Goal: Task Accomplishment & Management: Manage account settings

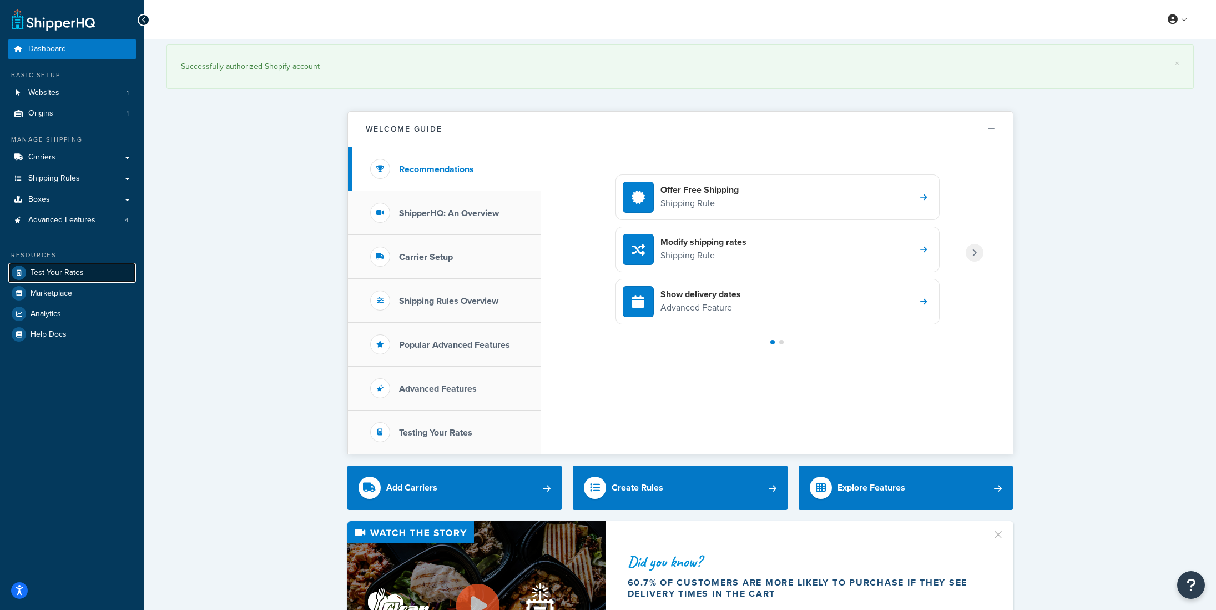
click at [77, 271] on span "Test Your Rates" at bounding box center [57, 272] width 53 height 9
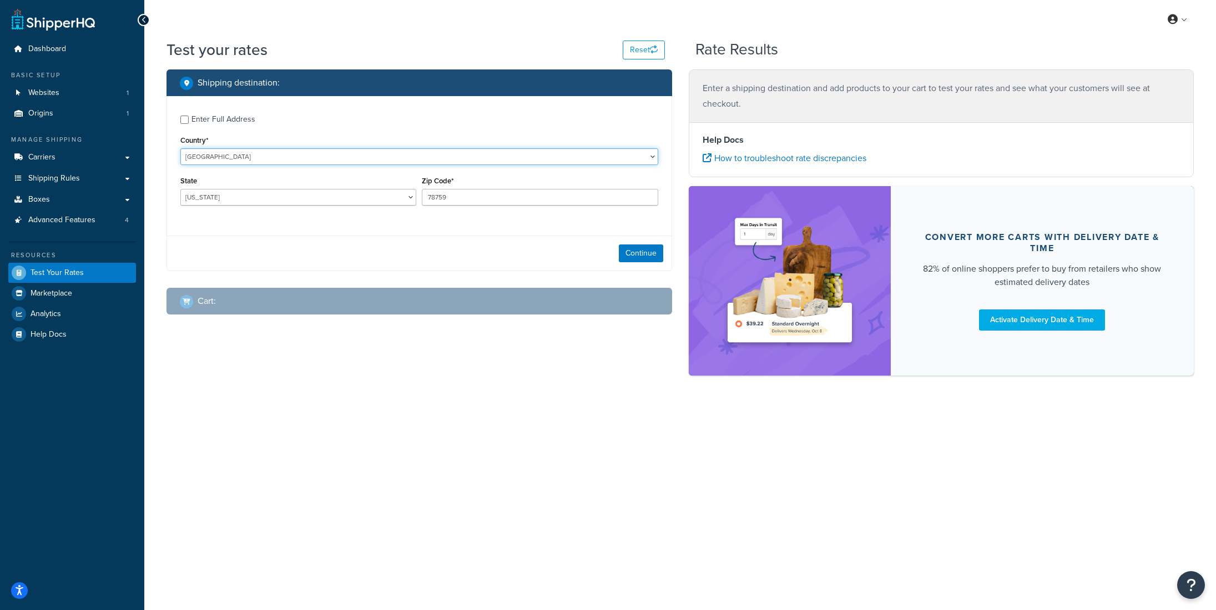
click at [314, 165] on select "United States United Kingdom Afghanistan Åland Islands Albania Algeria American…" at bounding box center [419, 156] width 478 height 17
click at [214, 203] on select "Alabama Alaska American Samoa Arizona Arkansas Armed Forces Americas Armed Forc…" at bounding box center [298, 197] width 236 height 17
select select "CA"
click at [180, 189] on select "Alabama Alaska American Samoa Arizona Arkansas Armed Forces Americas Armed Forc…" at bounding box center [298, 197] width 236 height 17
drag, startPoint x: 441, startPoint y: 200, endPoint x: 418, endPoint y: 203, distance: 24.0
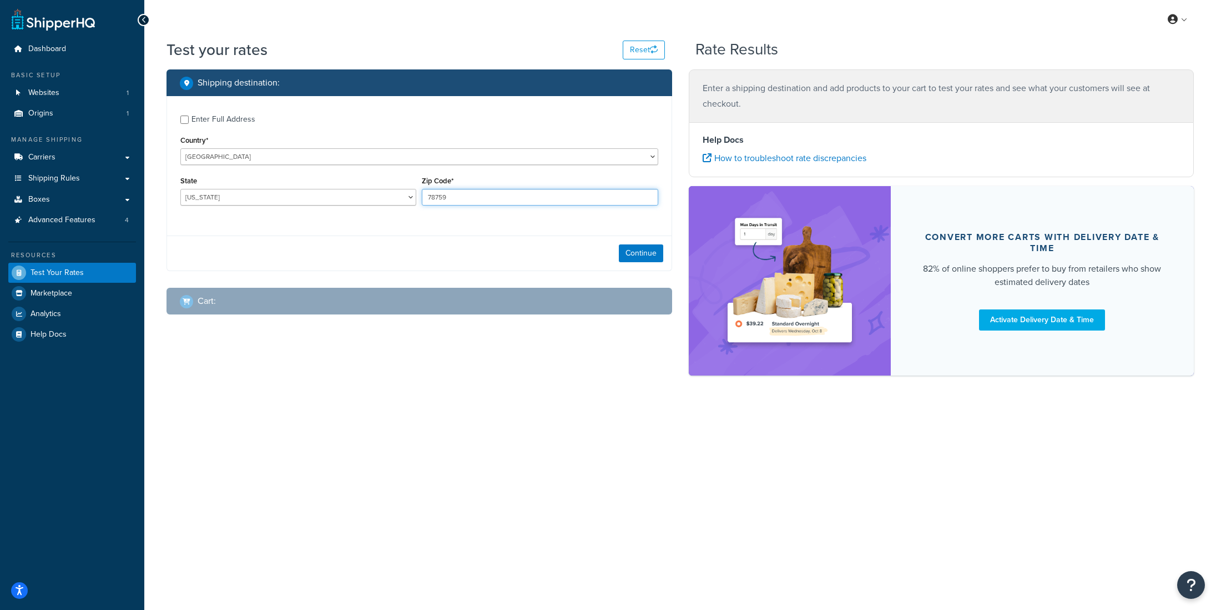
click at [418, 203] on div "State Alabama Alaska American Samoa Arizona Arkansas Armed Forces Americas Arme…" at bounding box center [420, 193] width 484 height 41
type input "7"
type input "94025"
click at [636, 257] on button "Continue" at bounding box center [641, 253] width 44 height 18
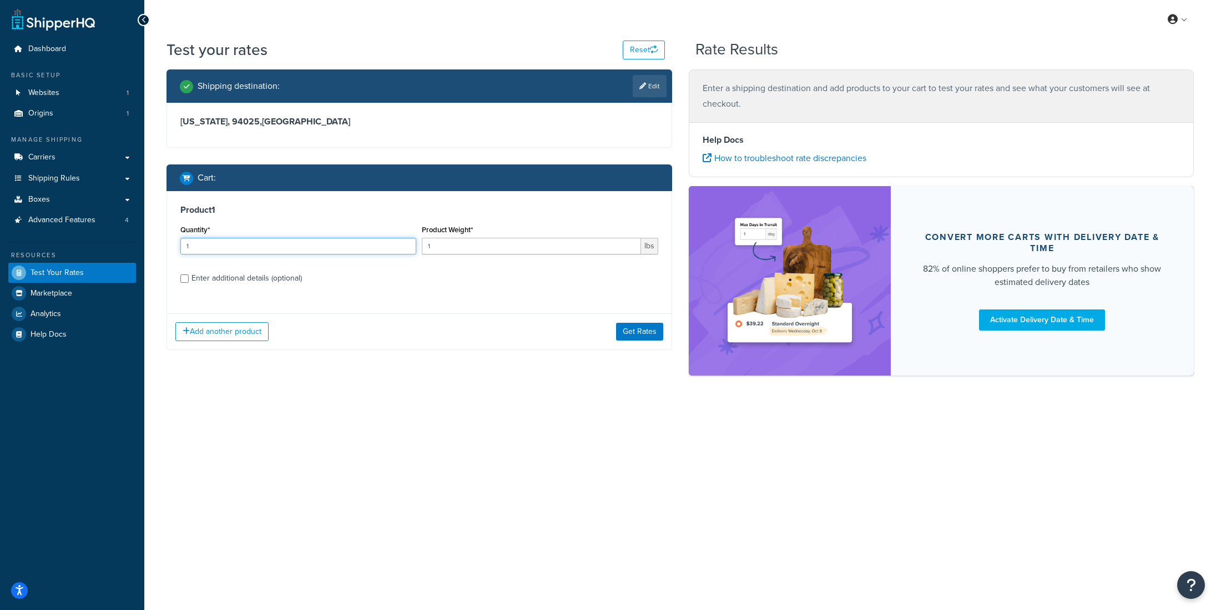
click at [166, 244] on div "Shipping destination : Edit California, 94025 , United States Cart : Product 1 …" at bounding box center [419, 217] width 522 height 297
type input "16"
drag, startPoint x: 450, startPoint y: 250, endPoint x: 426, endPoint y: 251, distance: 24.4
click at [426, 251] on input "1" at bounding box center [531, 246] width 219 height 17
type input "50"
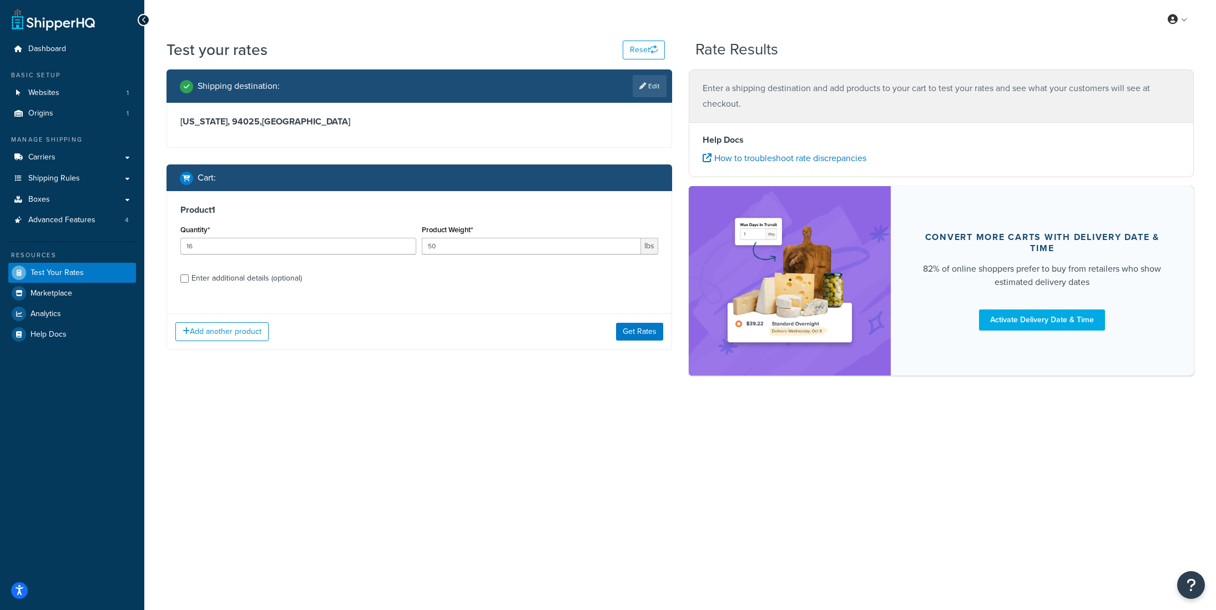
click at [270, 280] on div "Enter additional details (optional)" at bounding box center [247, 278] width 110 height 16
click at [189, 280] on input "Enter additional details (optional)" at bounding box center [184, 278] width 8 height 8
checkbox input "true"
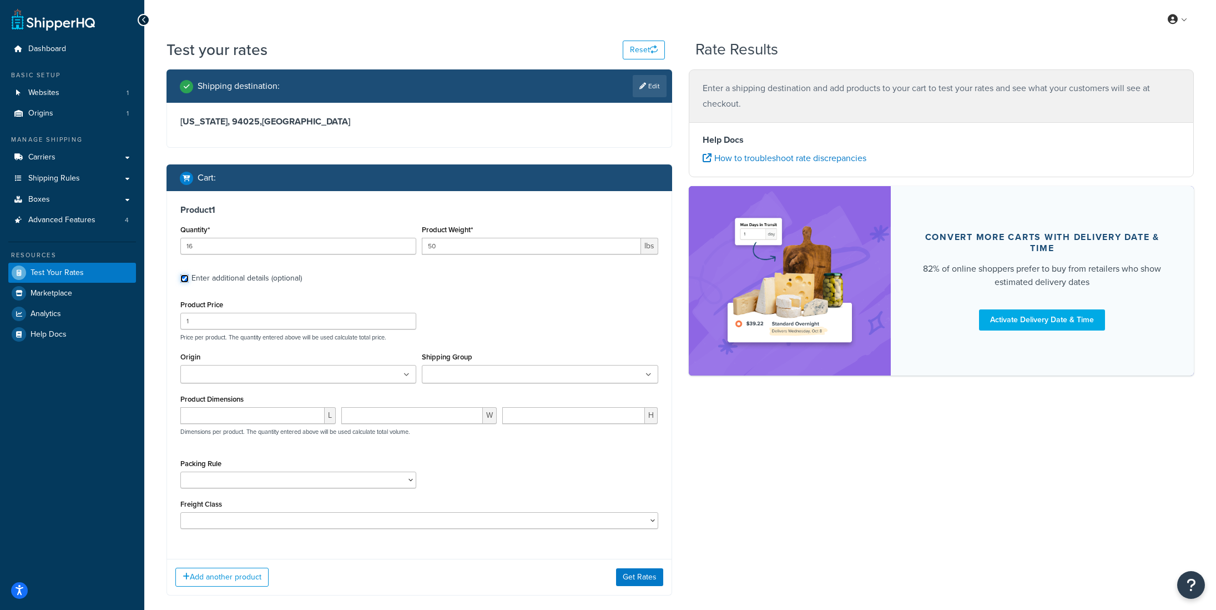
scroll to position [6, 0]
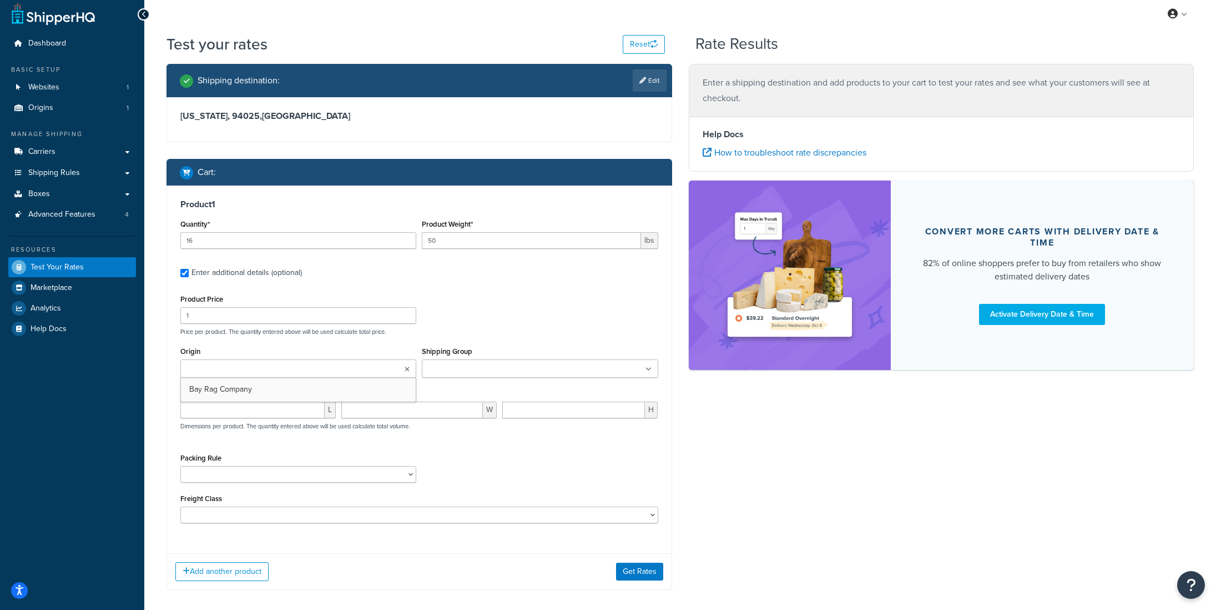
click at [344, 365] on ul at bounding box center [298, 368] width 236 height 18
click at [501, 371] on input "Shipping Group" at bounding box center [474, 369] width 98 height 12
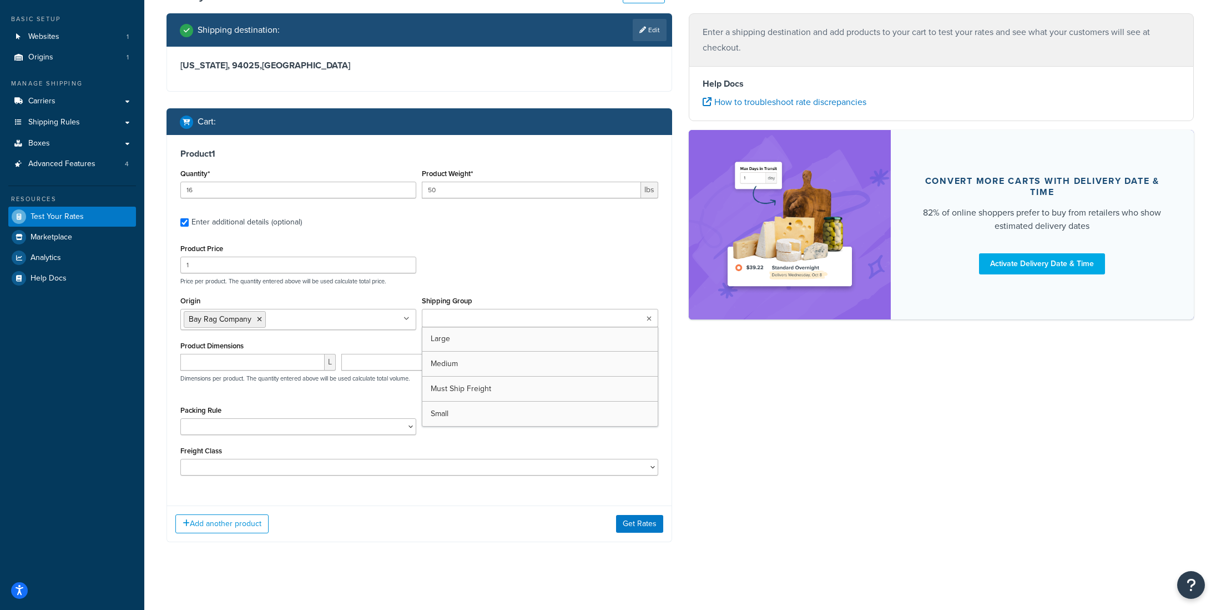
scroll to position [62, 0]
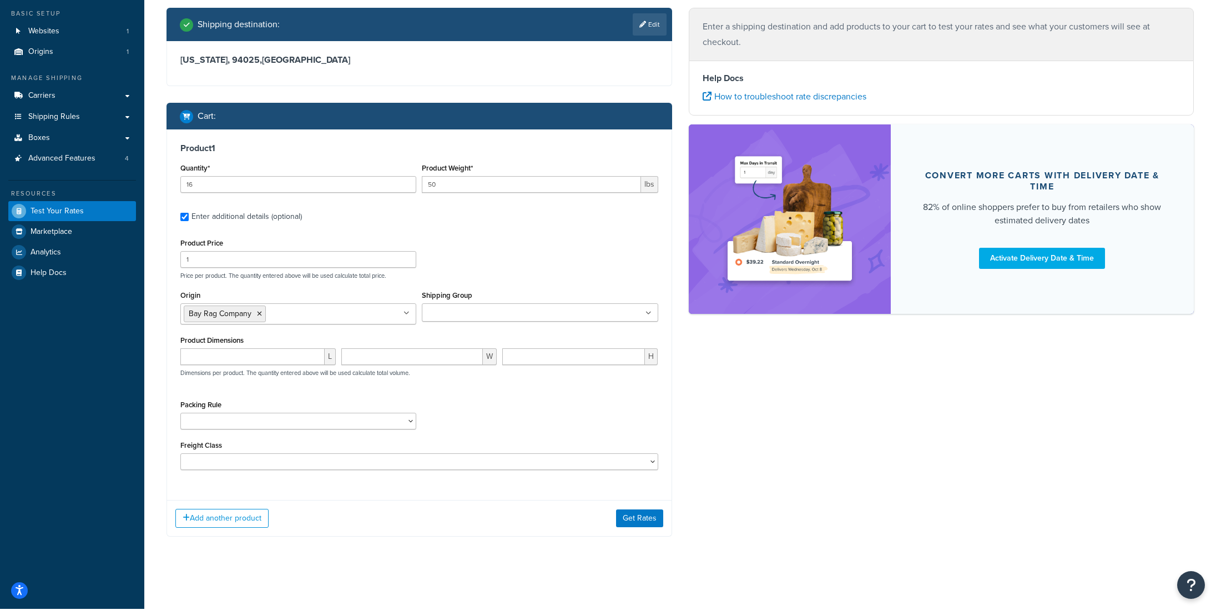
click at [536, 247] on div "Product Price 1 Price per product. The quantity entered above will be used calc…" at bounding box center [420, 257] width 484 height 44
click at [265, 361] on input "number" at bounding box center [252, 356] width 144 height 17
type input "23"
click at [373, 357] on input "1" at bounding box center [412, 356] width 142 height 17
type input "017.8"
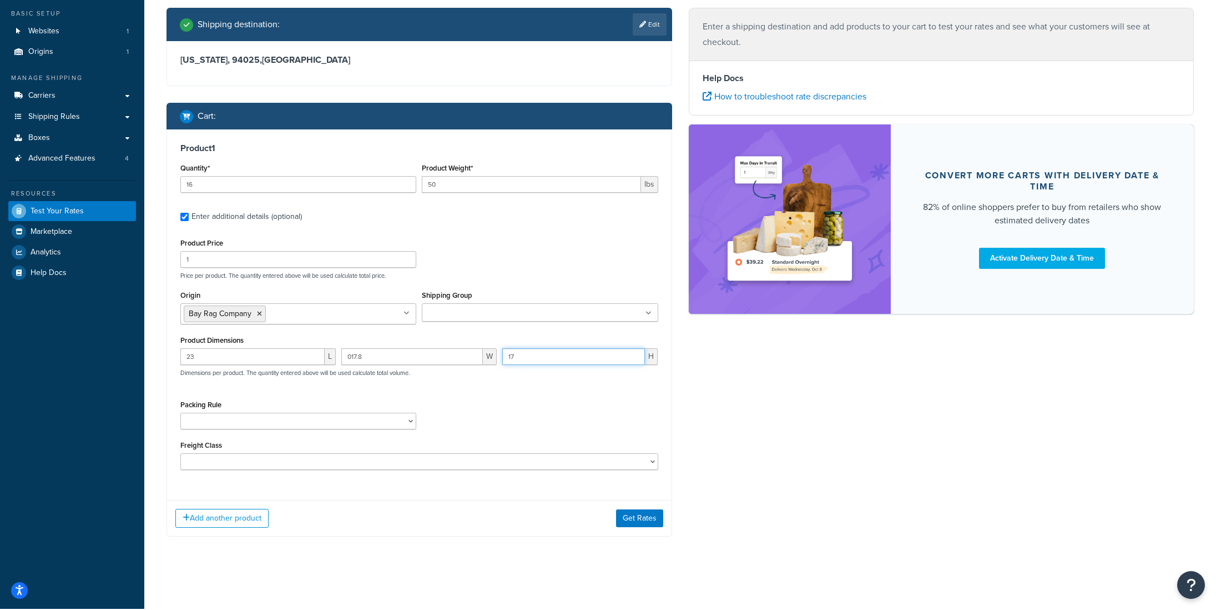
type input "17"
drag, startPoint x: 383, startPoint y: 357, endPoint x: 342, endPoint y: 360, distance: 40.7
click at [342, 360] on input "017.8" at bounding box center [412, 356] width 142 height 17
type input "17.8"
click at [530, 360] on input "17" at bounding box center [573, 356] width 143 height 17
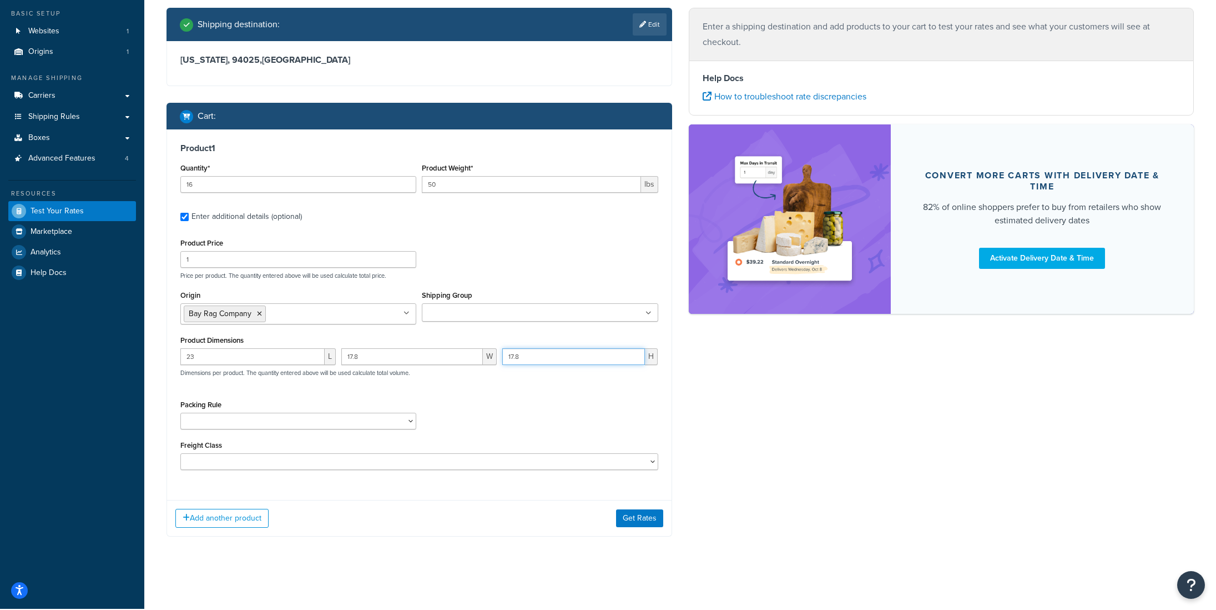
type input "17.8"
click at [339, 417] on select "Ship SKU Separately" at bounding box center [298, 421] width 236 height 17
select select "87845"
click at [180, 413] on select "Ship SKU Separately" at bounding box center [298, 421] width 236 height 17
click at [234, 467] on select "50 55 60 65 70 77.5 85 92.5 100 110 125 150 175 200 250 300 400 500" at bounding box center [419, 461] width 478 height 17
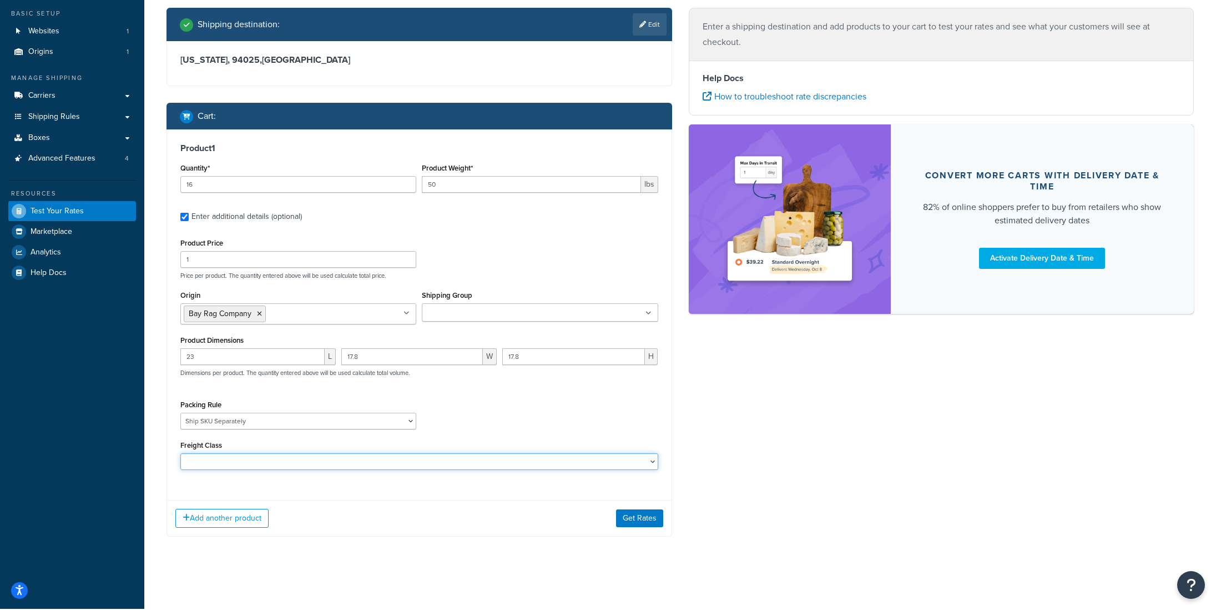
select select "55"
click at [180, 454] on select "50 55 60 65 70 77.5 85 92.5 100 110 125 150 175 200 250 300 400 500" at bounding box center [419, 461] width 478 height 17
click at [234, 516] on button "Add another product" at bounding box center [221, 518] width 93 height 19
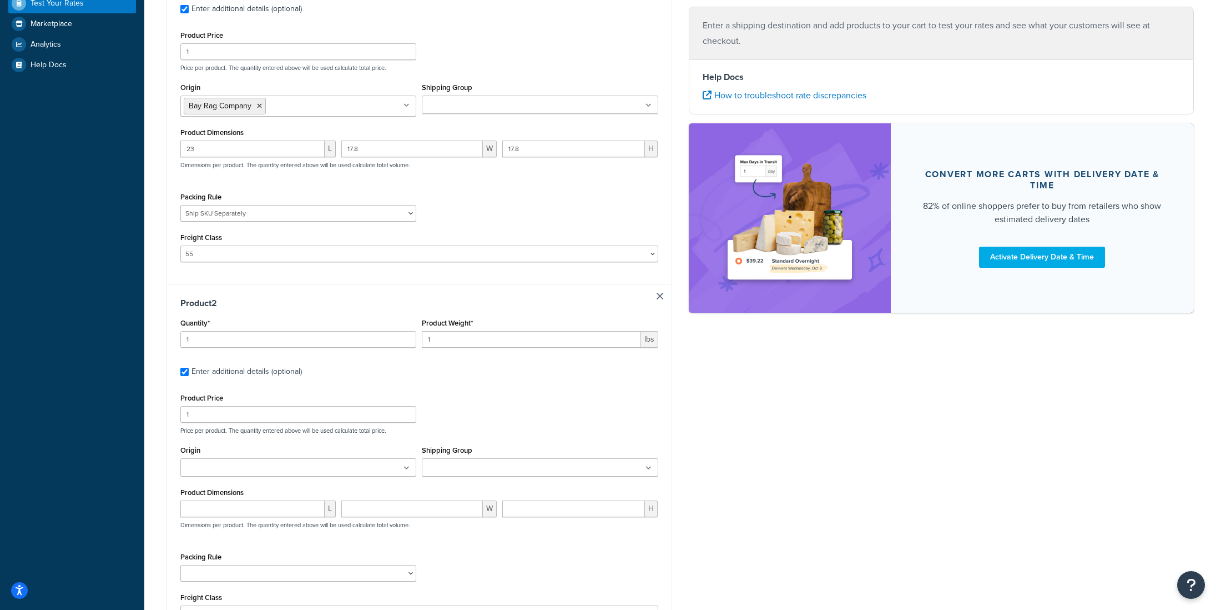
scroll to position [270, 0]
drag, startPoint x: 183, startPoint y: 341, endPoint x: 170, endPoint y: 340, distance: 13.4
click at [170, 340] on div "Product 2 Quantity* 1 Product Weight* 1 lbs Enter additional details (optional)…" at bounding box center [419, 463] width 505 height 360
type input "12"
click at [434, 340] on input "1" at bounding box center [531, 338] width 219 height 17
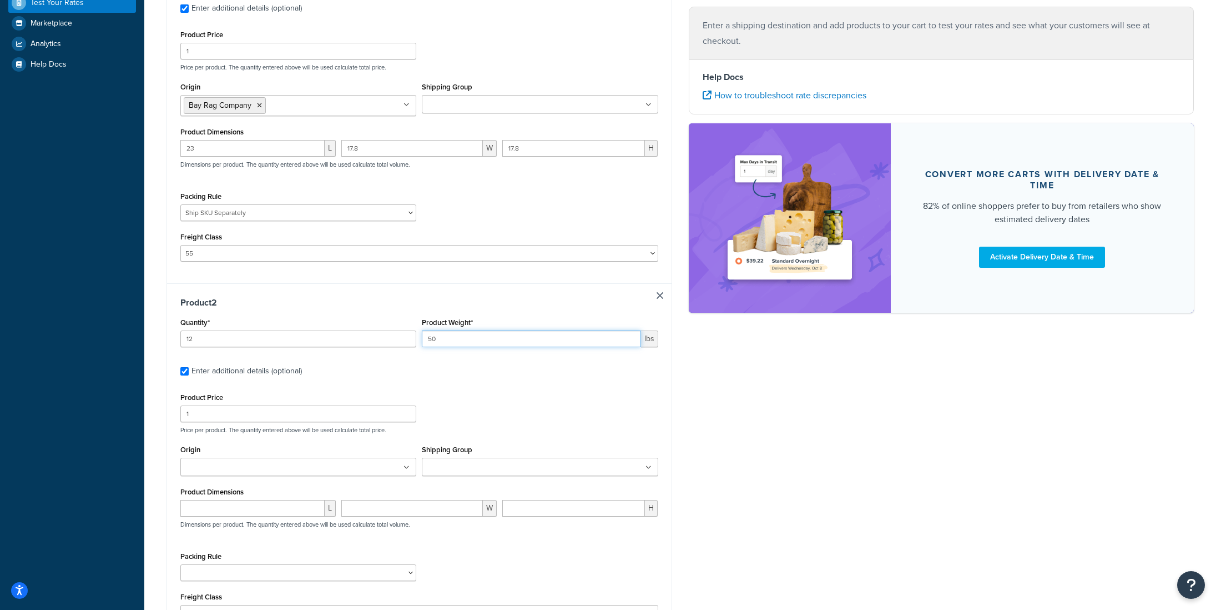
type input "5"
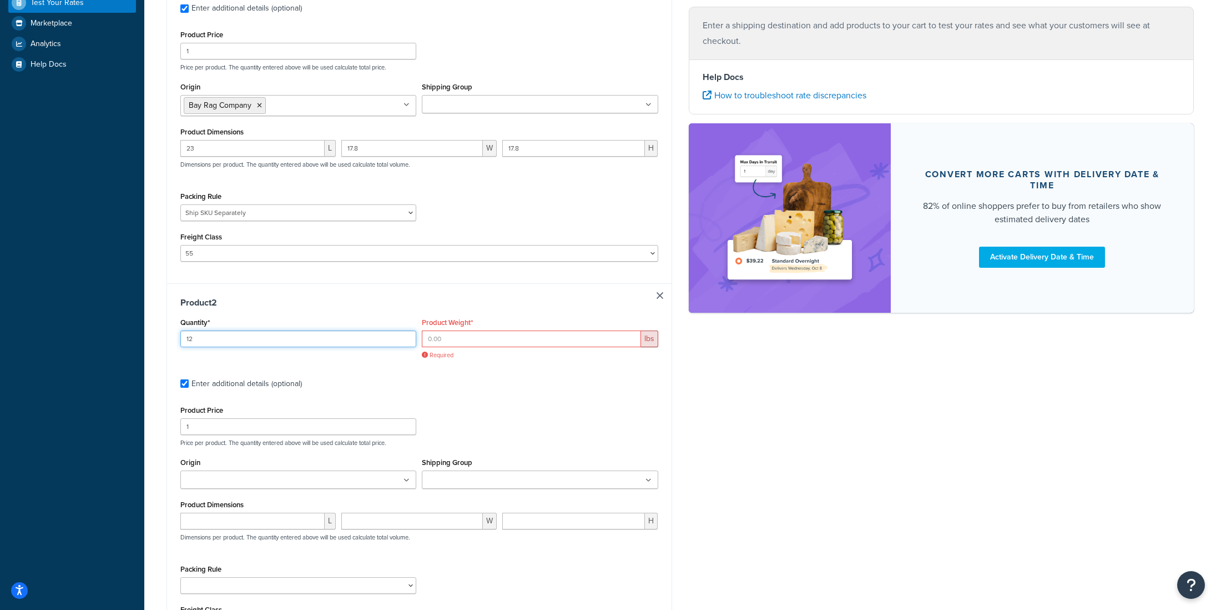
drag, startPoint x: 175, startPoint y: 339, endPoint x: 169, endPoint y: 339, distance: 6.1
click at [169, 339] on div "Product 2 Quantity* 12 Product Weight* lbs Required Enter additional details (o…" at bounding box center [419, 469] width 505 height 372
type input "24"
click at [472, 340] on input "Product Weight*" at bounding box center [531, 338] width 219 height 17
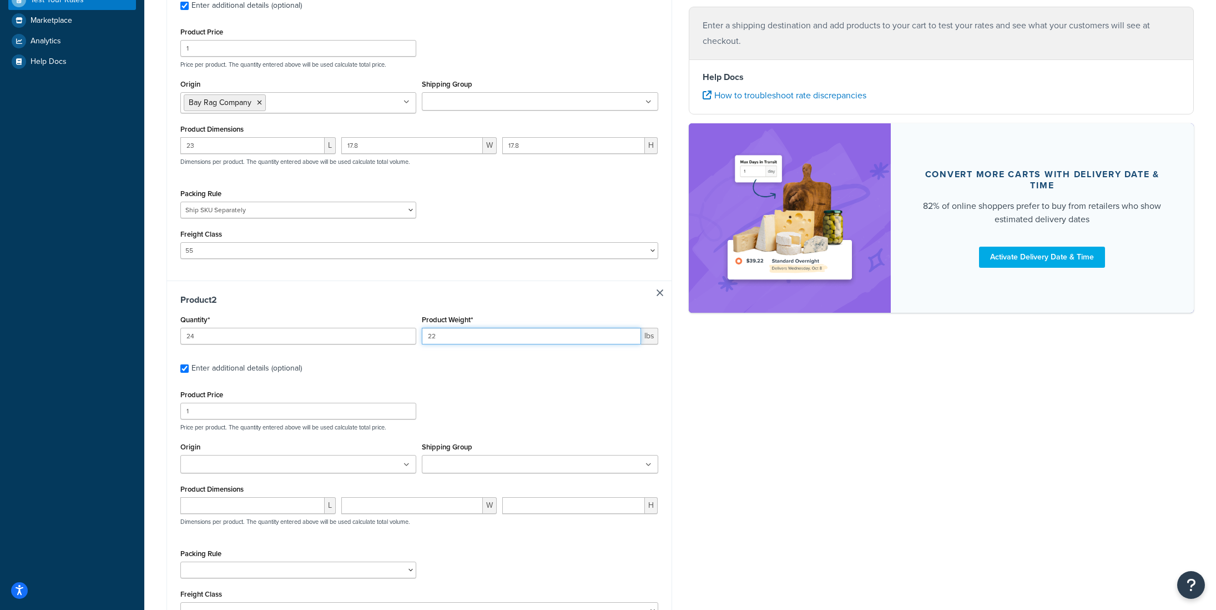
type input "22"
click at [247, 336] on input "26" at bounding box center [298, 336] width 236 height 17
type input "2"
type input "30"
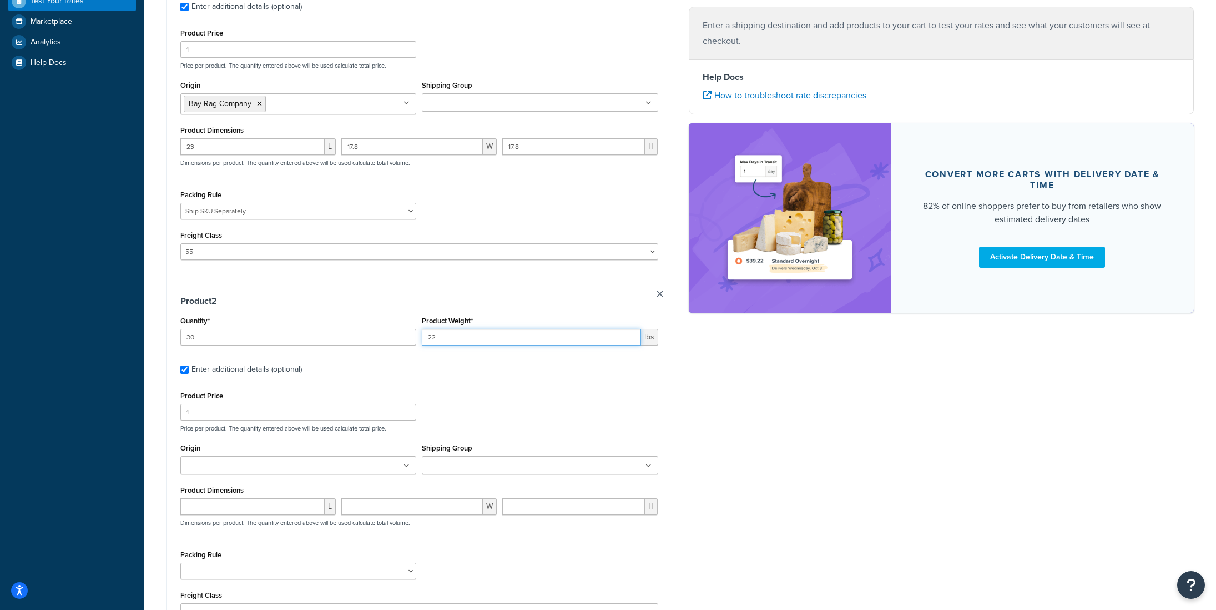
click at [446, 335] on input "22" at bounding box center [531, 337] width 219 height 17
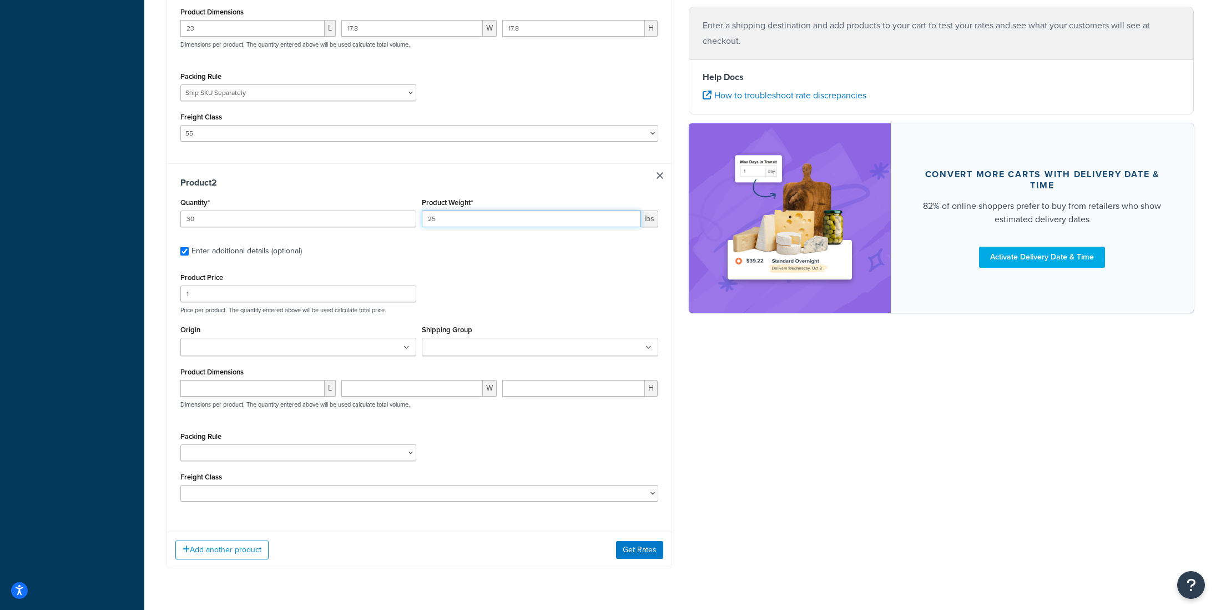
type input "25"
click at [368, 360] on div "Origin Bay Rag Company" at bounding box center [299, 343] width 242 height 42
click at [368, 350] on ul at bounding box center [298, 347] width 236 height 18
click at [264, 353] on input "Origin" at bounding box center [233, 349] width 98 height 12
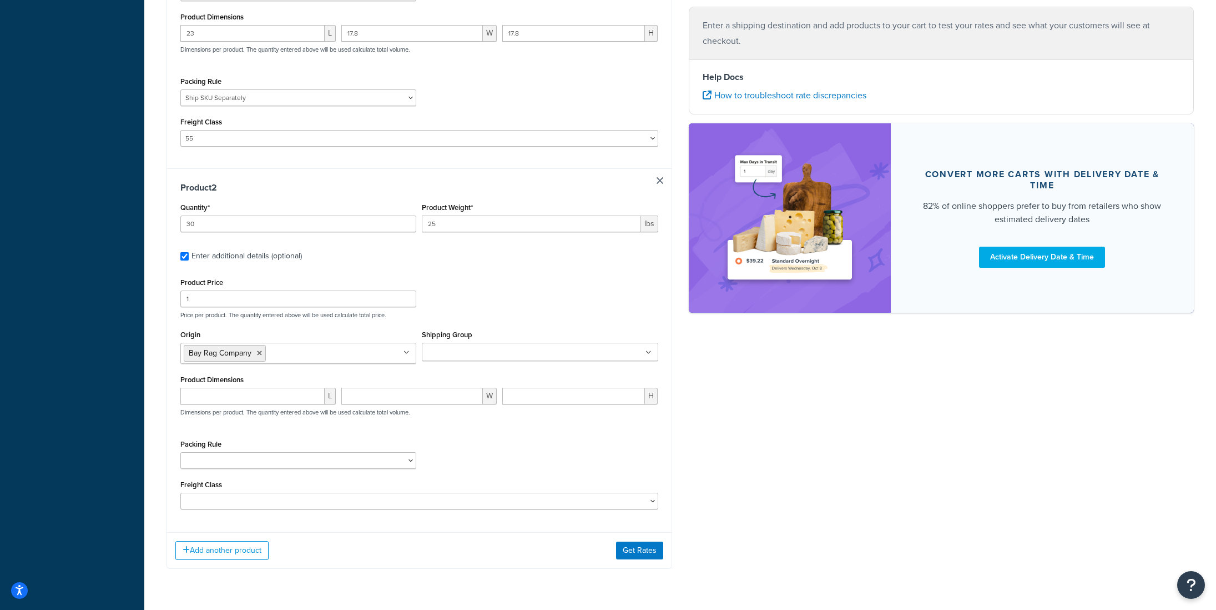
drag, startPoint x: 237, startPoint y: 379, endPoint x: 381, endPoint y: 357, distance: 146.5
click at [452, 349] on input "Shipping Group" at bounding box center [474, 350] width 98 height 12
click at [238, 404] on input "1" at bounding box center [252, 397] width 144 height 17
type input "2"
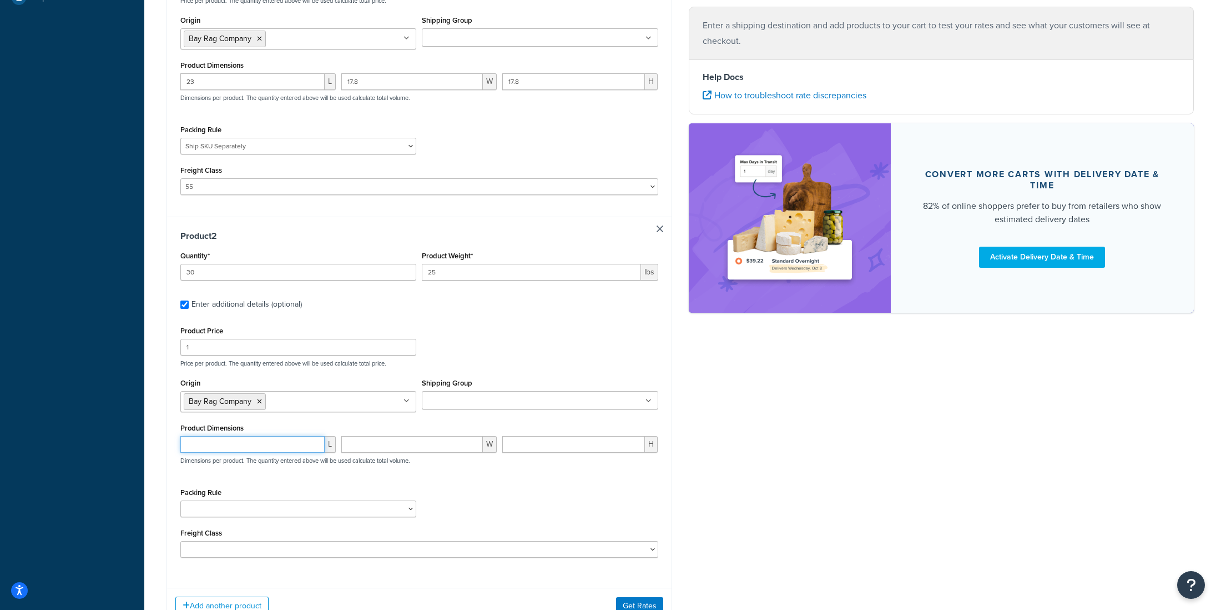
scroll to position [330, 0]
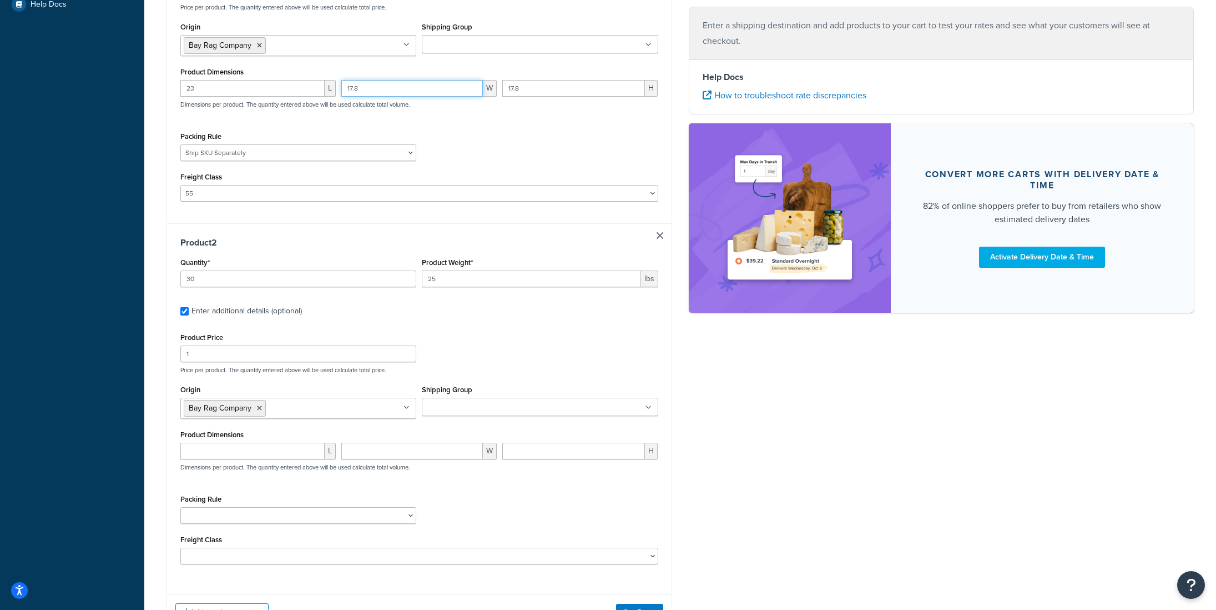
drag, startPoint x: 372, startPoint y: 91, endPoint x: 332, endPoint y: 90, distance: 40.0
click at [332, 90] on div "23 L 17.8 W 17.8 H Dimensions per product. The quantity entered above will be u…" at bounding box center [420, 100] width 484 height 41
type input "19"
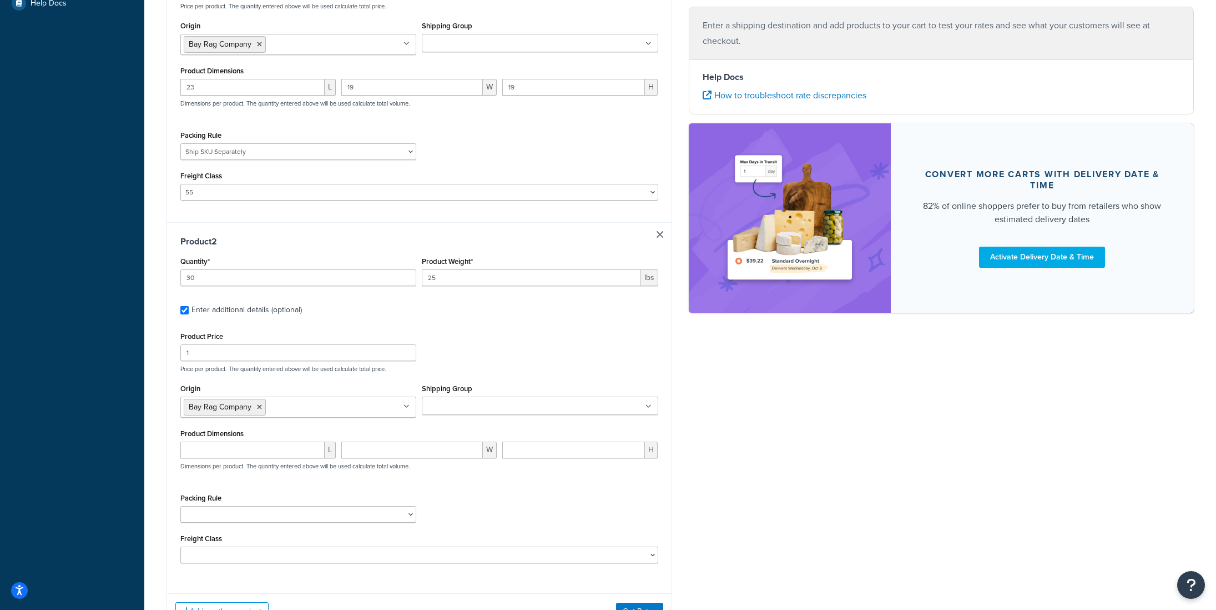
click at [384, 320] on div "Product 2 Quantity* 30 Product Weight* 25 lbs Enter additional details (optiona…" at bounding box center [419, 403] width 505 height 363
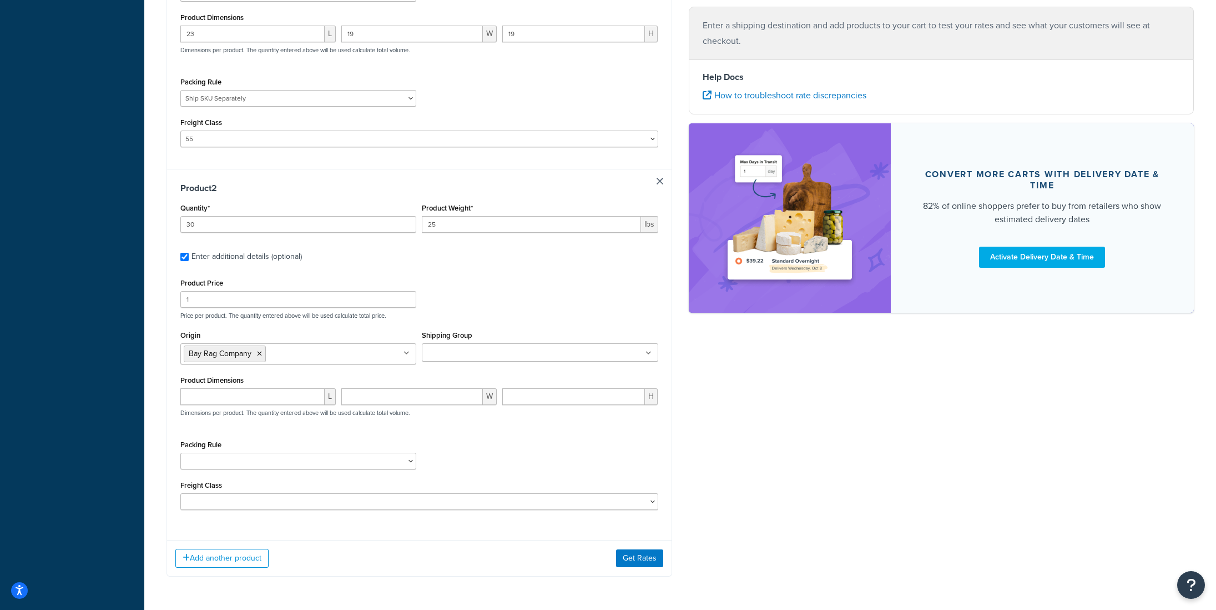
scroll to position [389, 0]
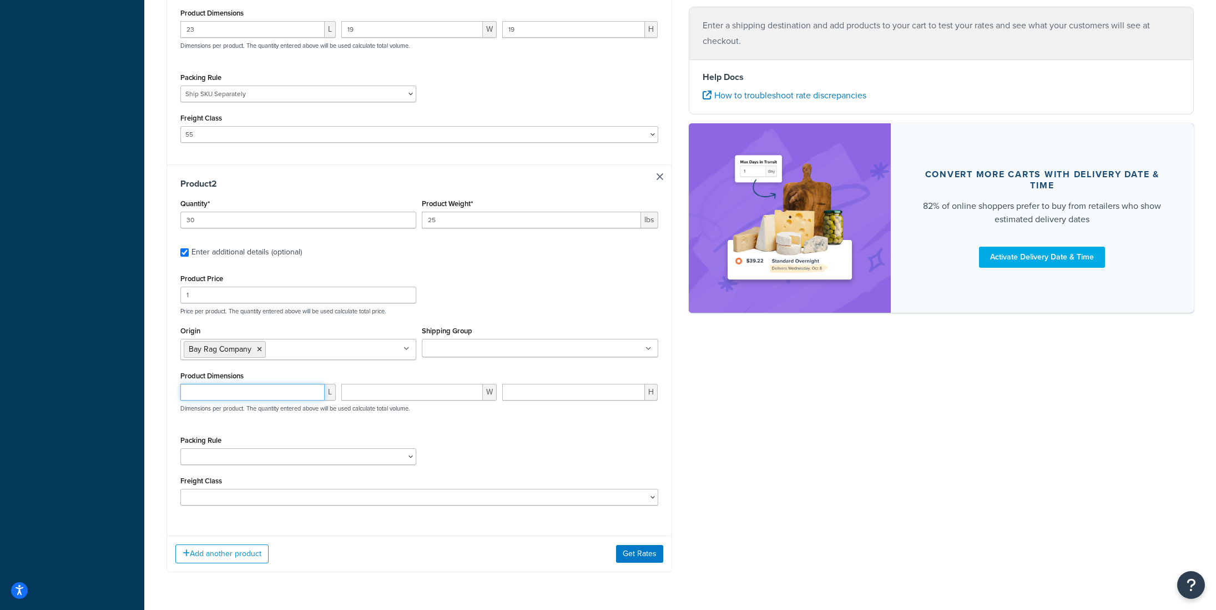
click at [257, 395] on input "number" at bounding box center [252, 392] width 144 height 17
type input "19.5"
click at [355, 394] on input "number" at bounding box center [412, 392] width 142 height 17
type input "13"
click at [534, 400] on input "number" at bounding box center [573, 392] width 143 height 17
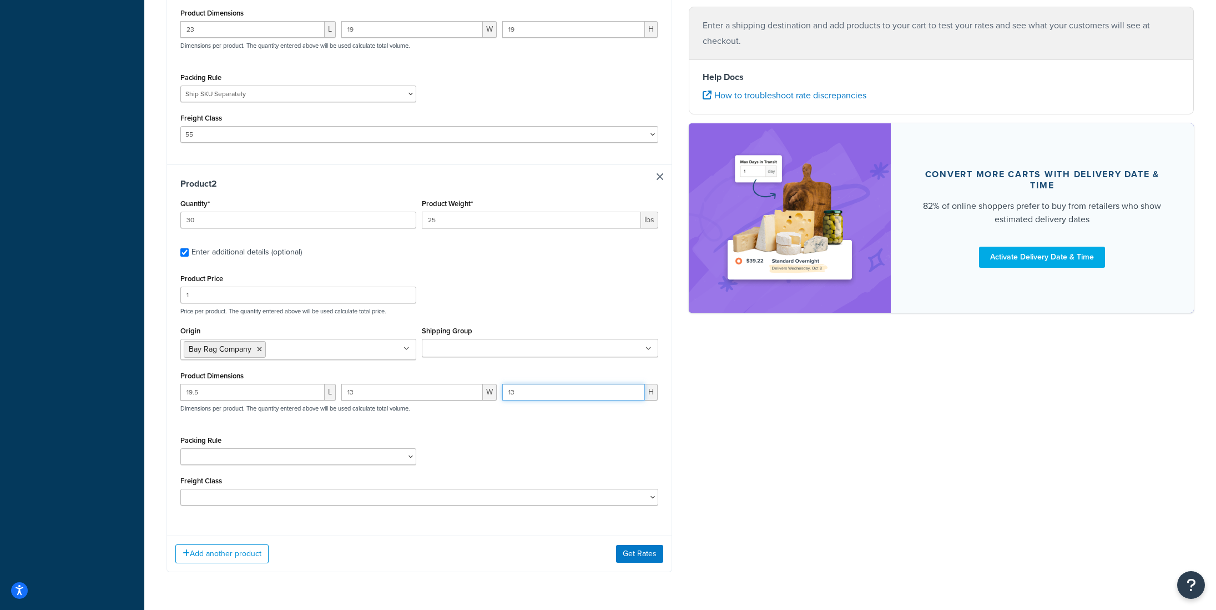
type input "13"
click at [364, 461] on select "Ship SKU Separately" at bounding box center [298, 456] width 236 height 17
select select "87845"
click at [180, 450] on select "Ship SKU Separately" at bounding box center [298, 456] width 236 height 17
click at [245, 502] on select "50 55 60 65 70 77.5 85 92.5 100 110 125 150 175 200 250 300 400 500" at bounding box center [419, 497] width 478 height 17
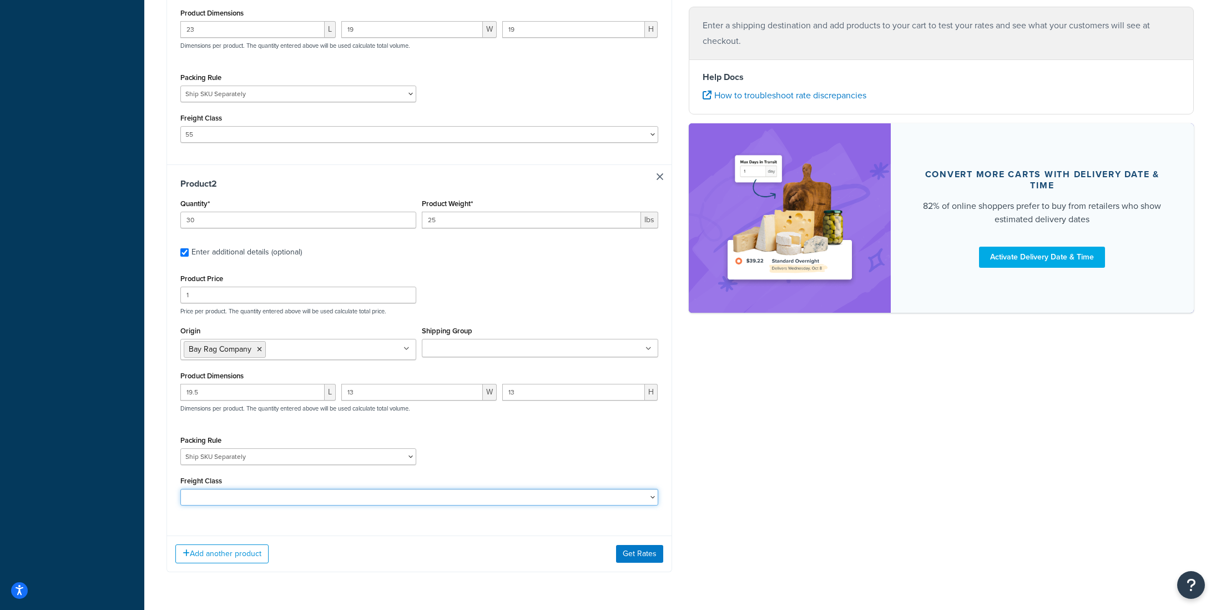
select select "70"
click at [180, 491] on select "50 55 60 65 70 77.5 85 92.5 100 110 125 150 175 200 250 300 400 500" at bounding box center [419, 497] width 478 height 17
click at [498, 502] on select "50 55 60 65 70 77.5 85 92.5 100 110 125 150 175 200 250 300 400 500" at bounding box center [419, 497] width 478 height 17
select select
click at [180, 491] on select "50 55 60 65 70 77.5 85 92.5 100 110 125 150 175 200 250 300 400 500" at bounding box center [419, 497] width 478 height 17
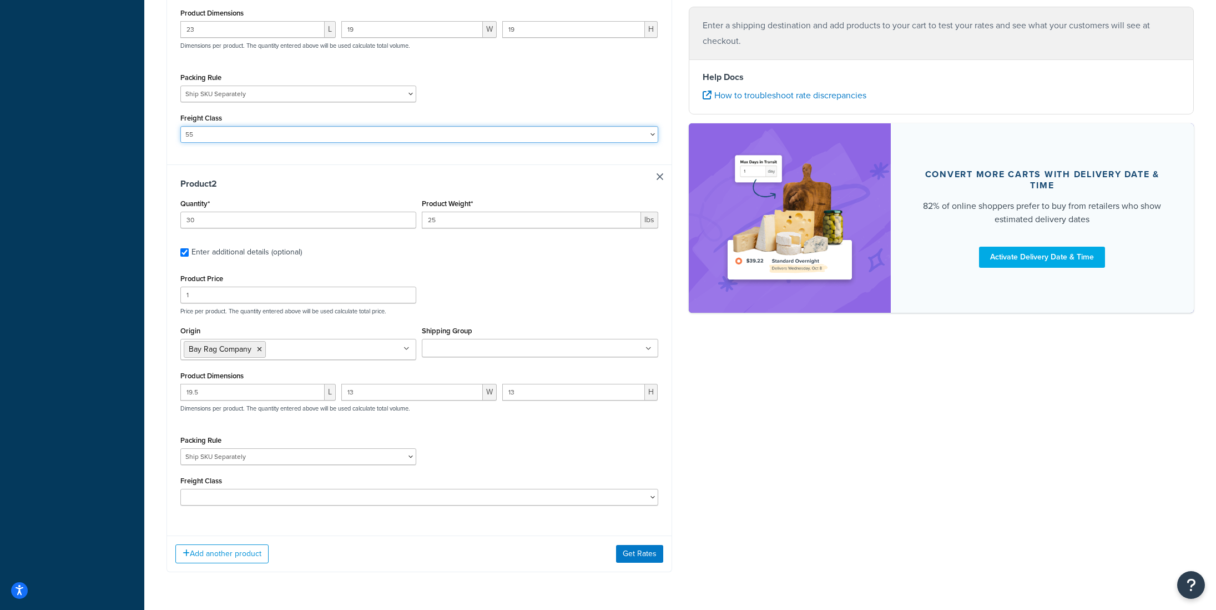
click at [279, 143] on select "50 55 60 65 70 77.5 85 92.5 100 110 125 150 175 200 250 300 400 500" at bounding box center [419, 134] width 478 height 17
select select
click at [180, 127] on select "50 55 60 65 70 77.5 85 92.5 100 110 125 150 175 200 250 300 400 500" at bounding box center [419, 134] width 478 height 17
click at [608, 281] on div "Product Price 1 Price per product. The quantity entered above will be used calc…" at bounding box center [420, 293] width 484 height 44
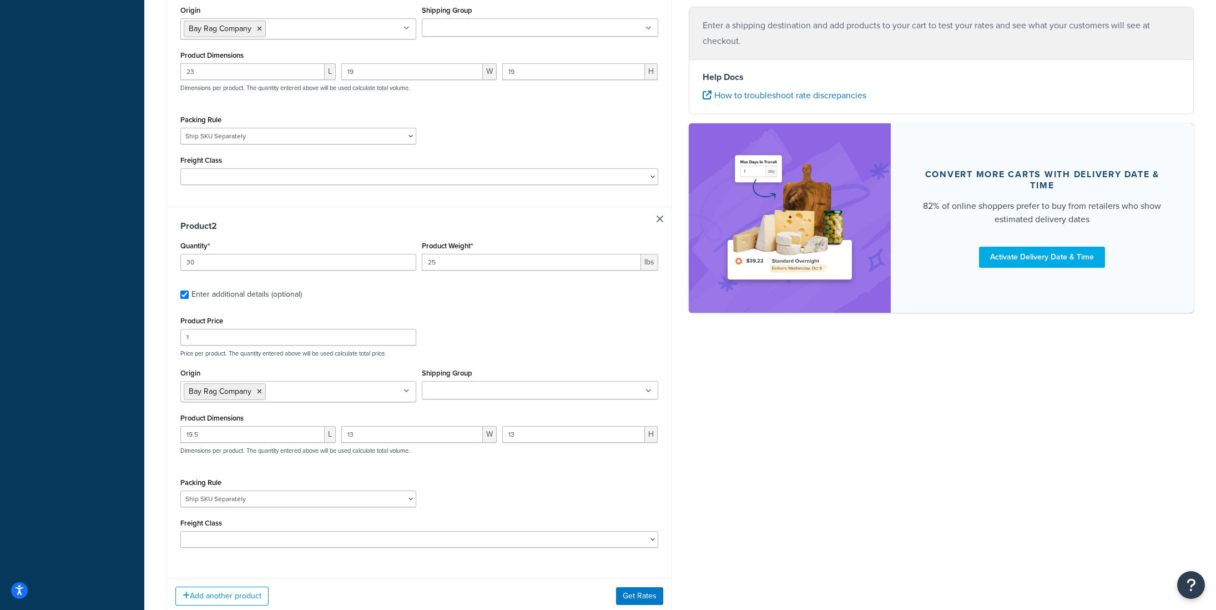
scroll to position [426, 0]
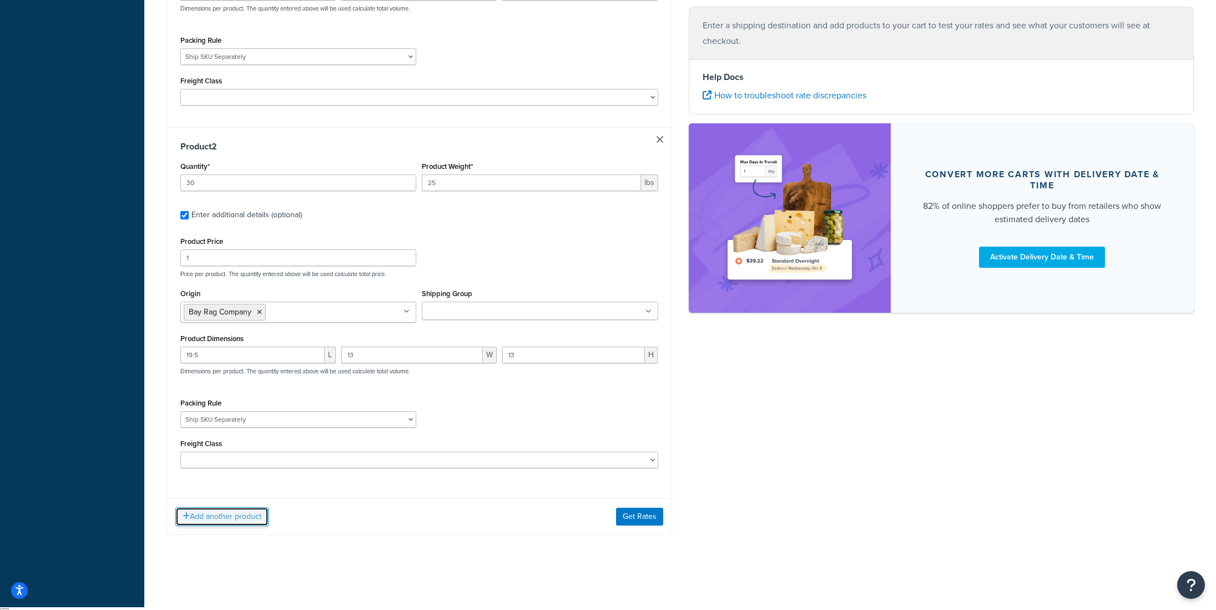
click at [252, 517] on button "Add another product" at bounding box center [221, 516] width 93 height 19
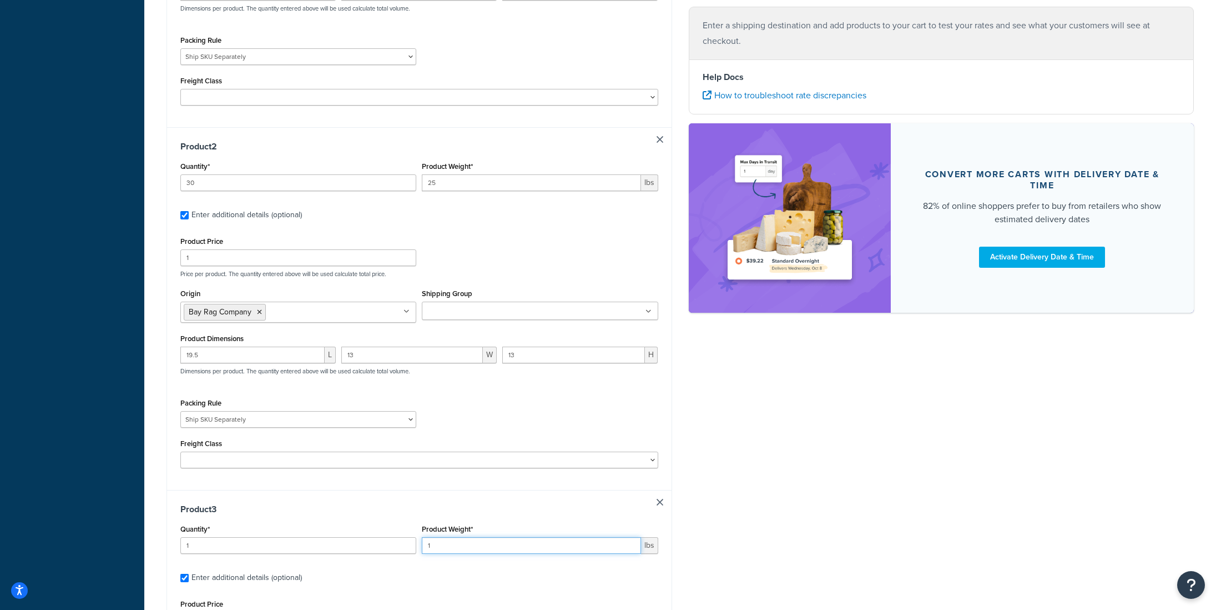
click at [461, 553] on input "1" at bounding box center [531, 545] width 219 height 17
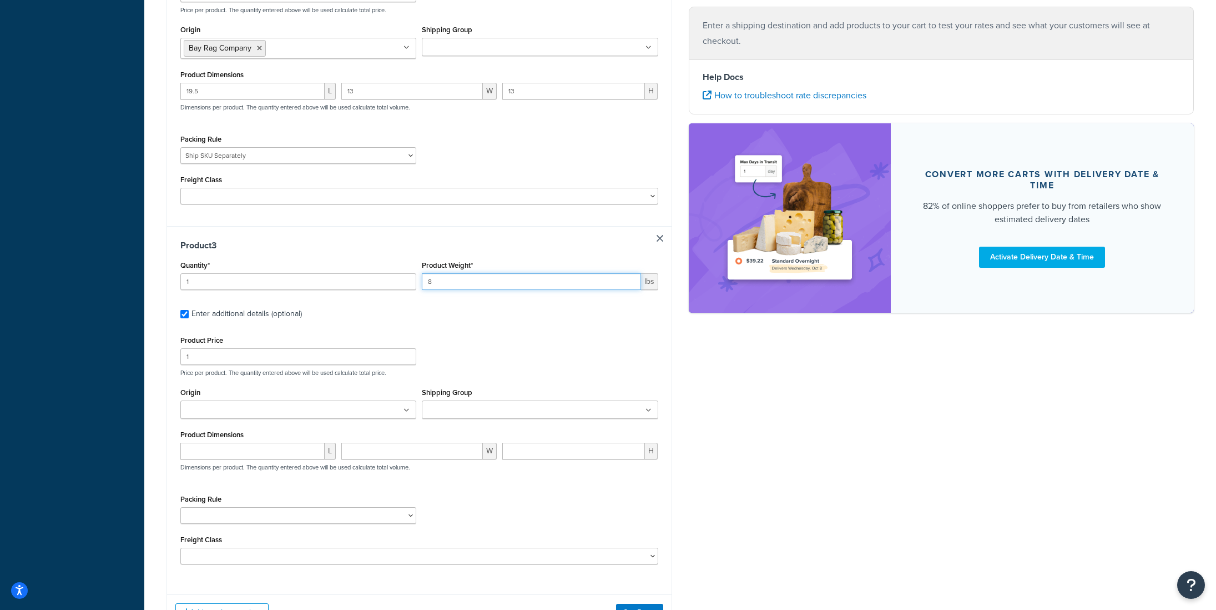
scroll to position [707, 0]
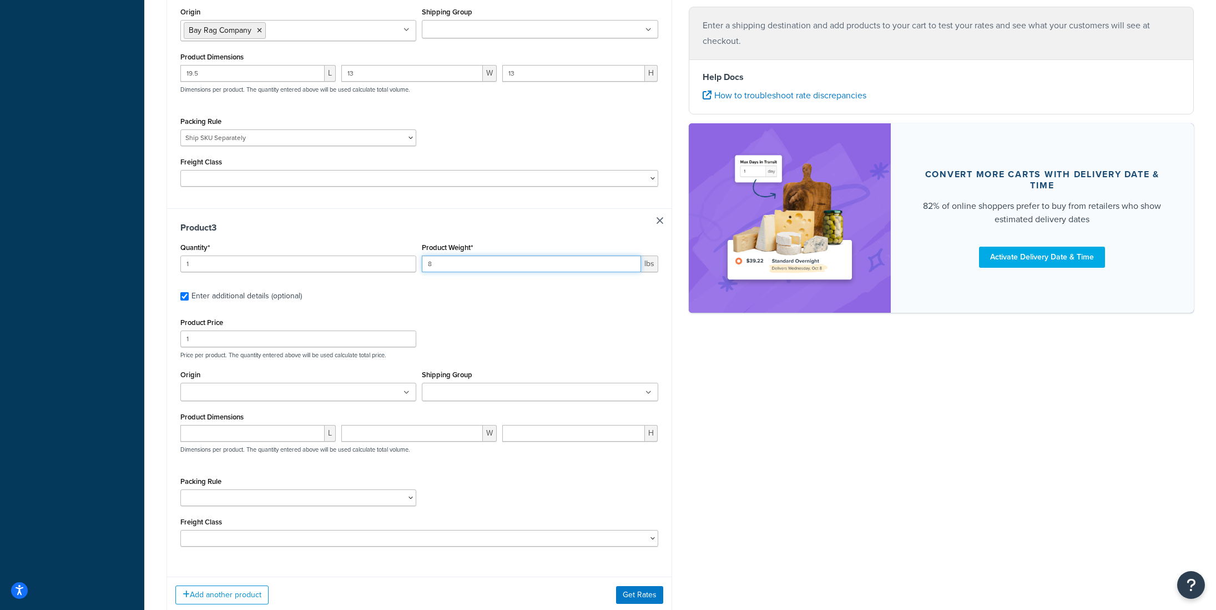
type input "8"
click at [243, 398] on input "Origin" at bounding box center [233, 392] width 98 height 12
click at [295, 436] on input "number" at bounding box center [252, 436] width 144 height 17
type input "12"
click at [393, 433] on input "number" at bounding box center [412, 436] width 142 height 17
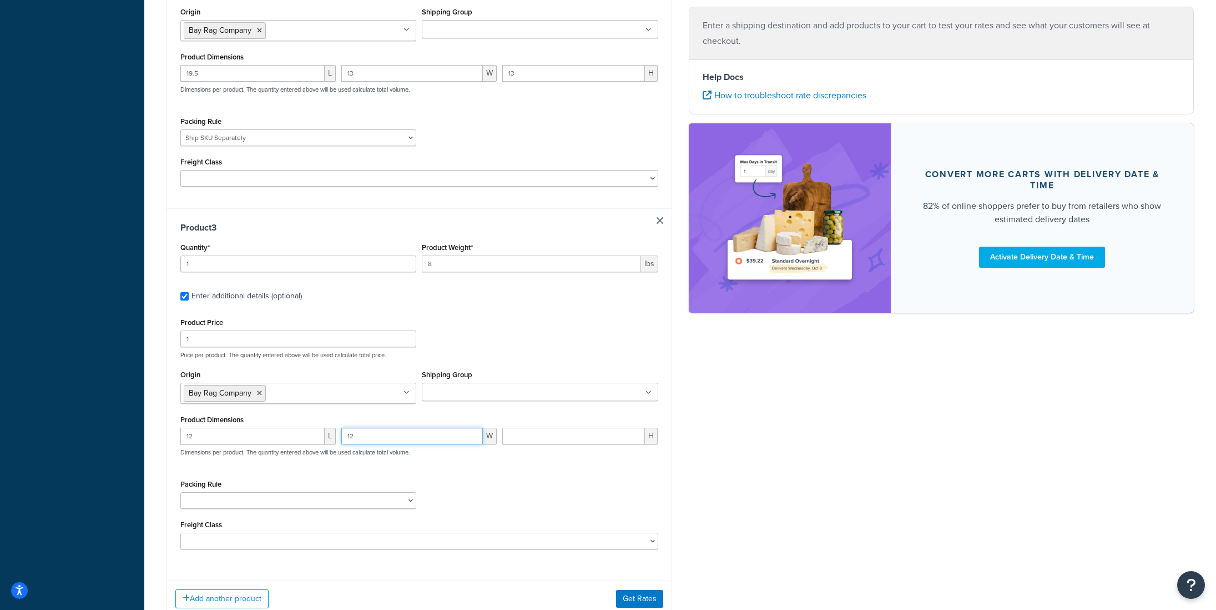
type input "12"
click at [540, 444] on input "number" at bounding box center [573, 436] width 143 height 17
type input "12"
click at [292, 504] on select "Ship SKU Separately" at bounding box center [298, 500] width 236 height 17
select select "87845"
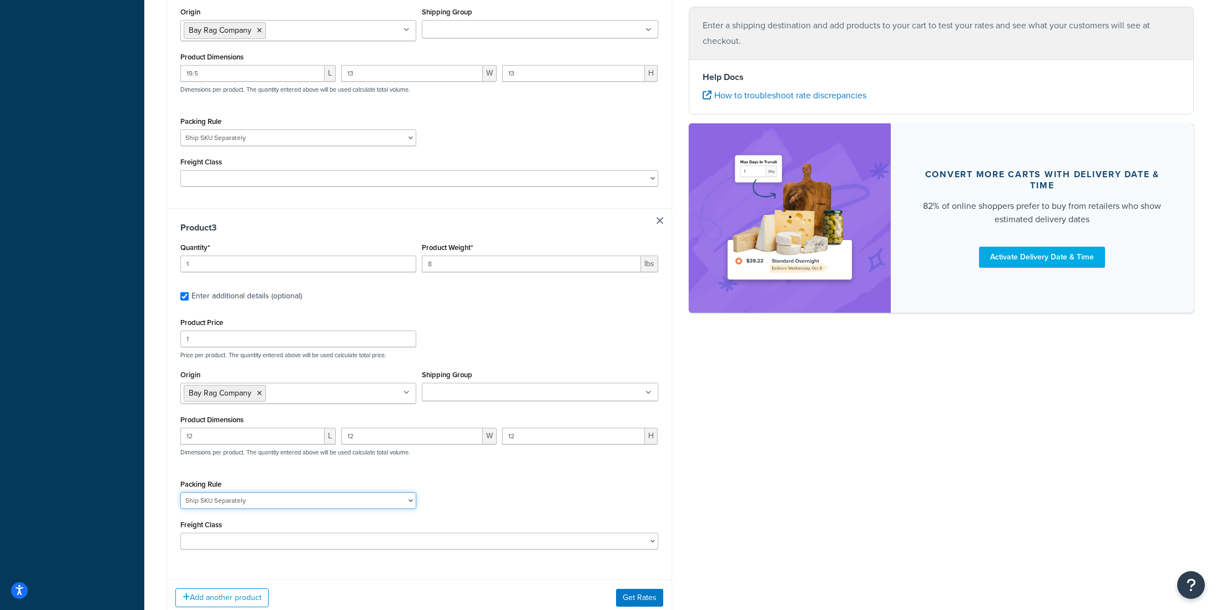
click at [180, 495] on select "Ship SKU Separately" at bounding box center [298, 500] width 236 height 17
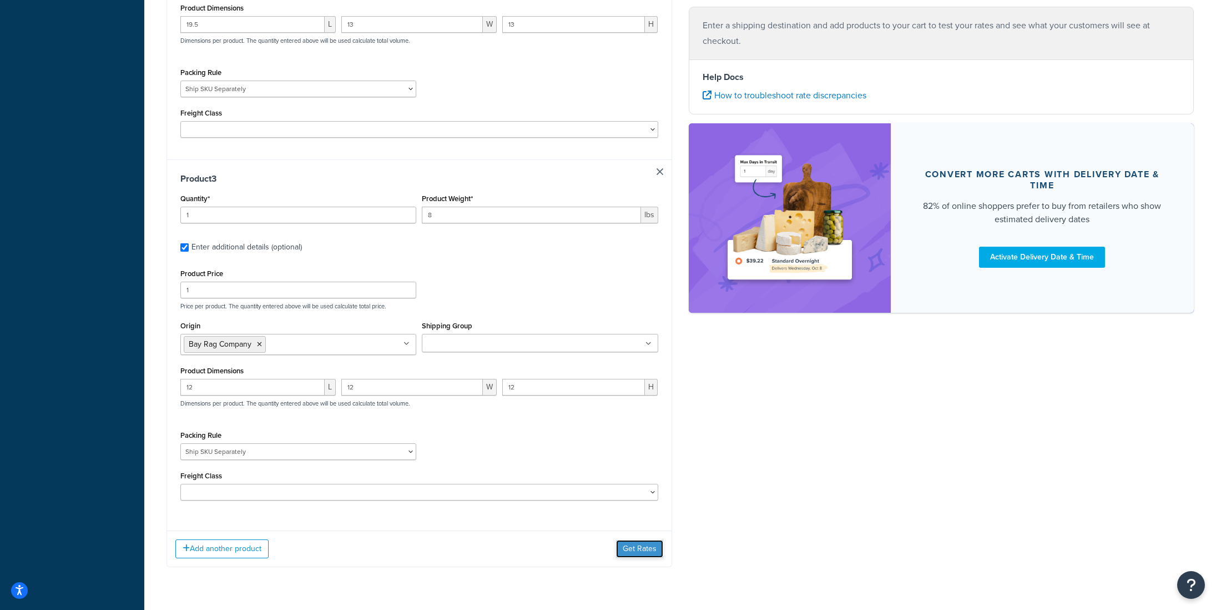
click at [631, 556] on button "Get Rates" at bounding box center [639, 549] width 47 height 18
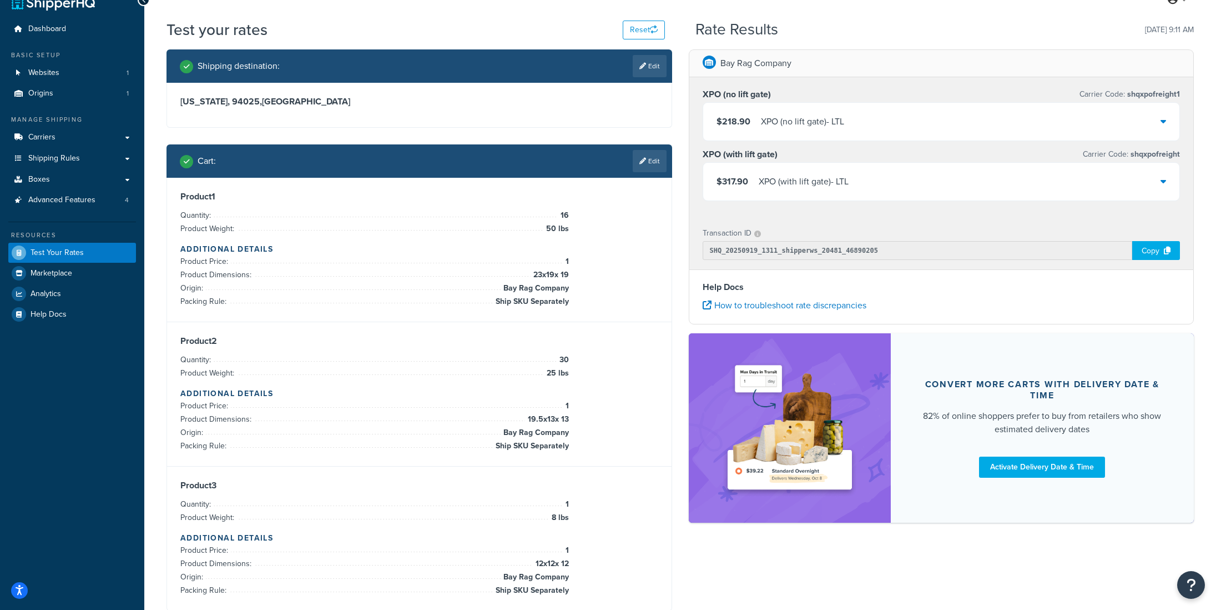
scroll to position [0, 0]
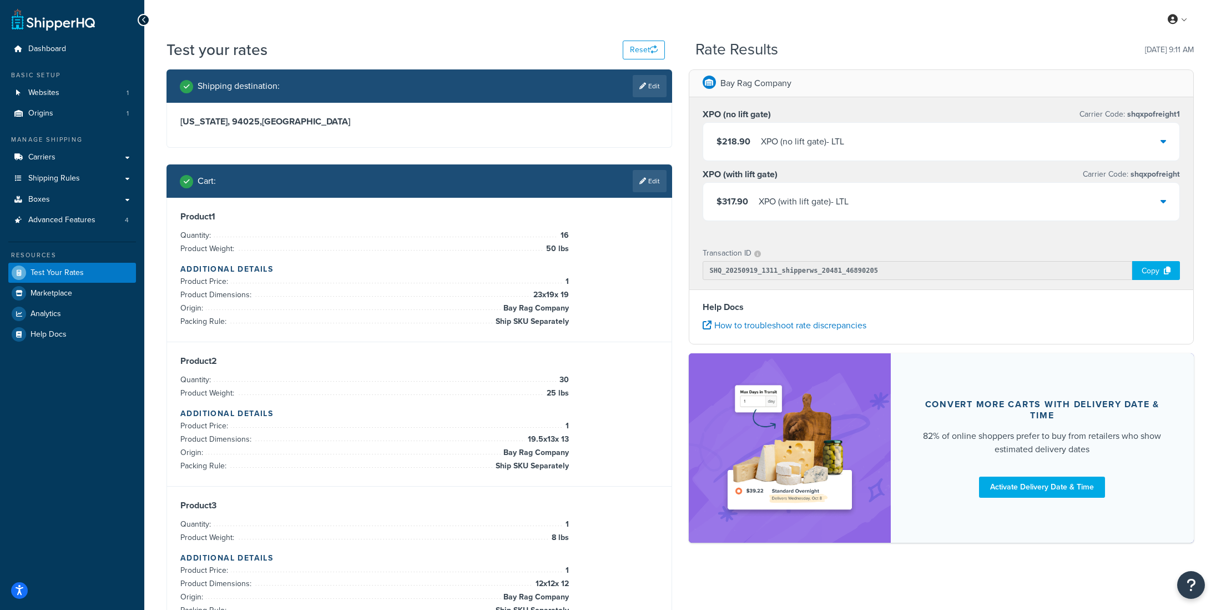
click at [816, 141] on div "XPO (no lift gate) - LTL" at bounding box center [802, 142] width 83 height 16
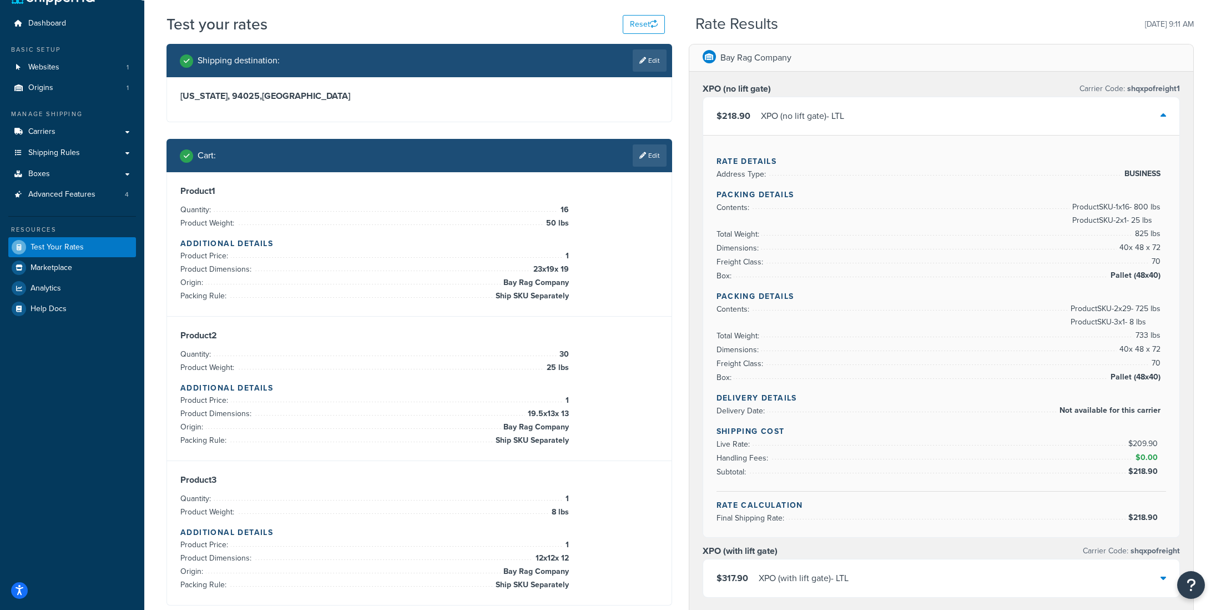
scroll to position [57, 0]
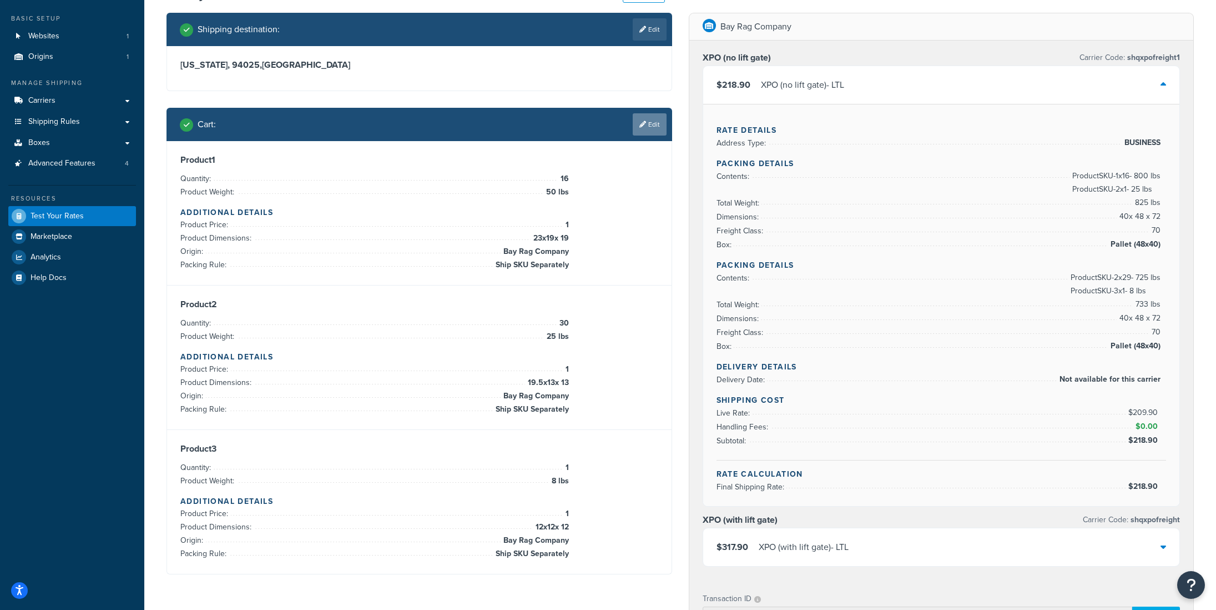
click at [658, 124] on link "Edit" at bounding box center [650, 124] width 34 height 22
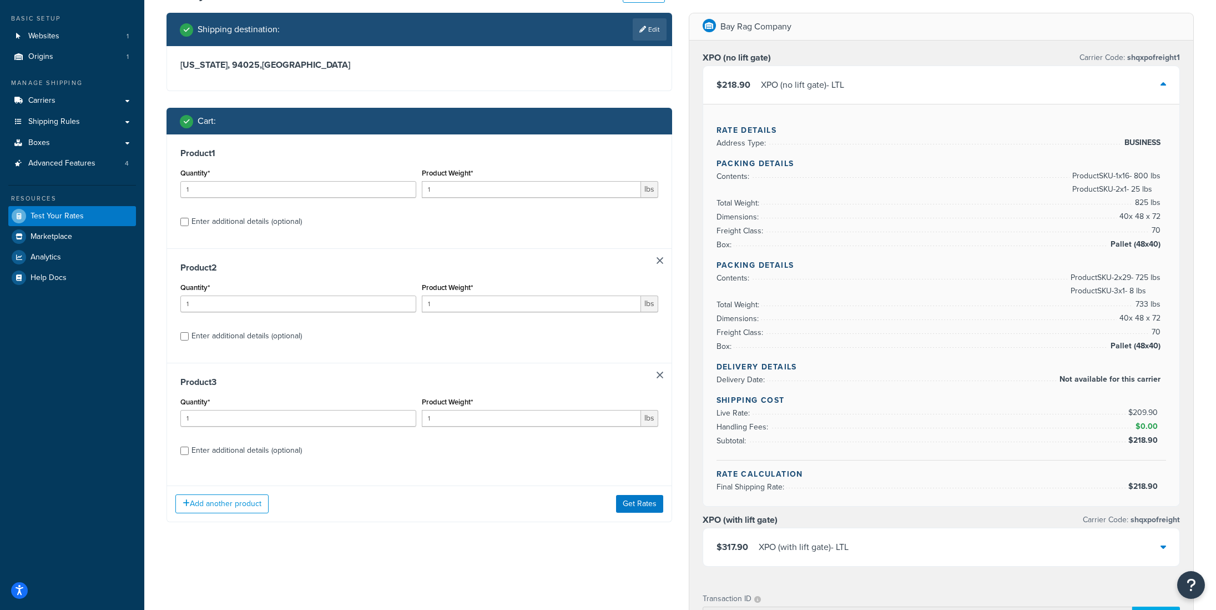
click at [662, 376] on link at bounding box center [660, 374] width 7 height 7
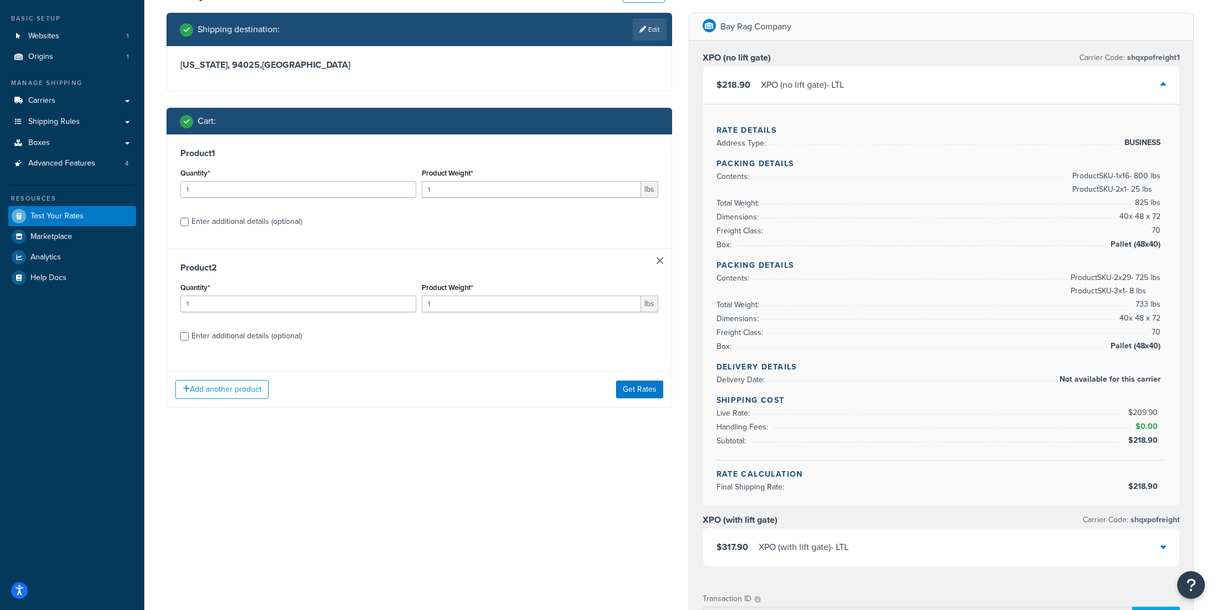
click at [661, 260] on link at bounding box center [660, 260] width 7 height 7
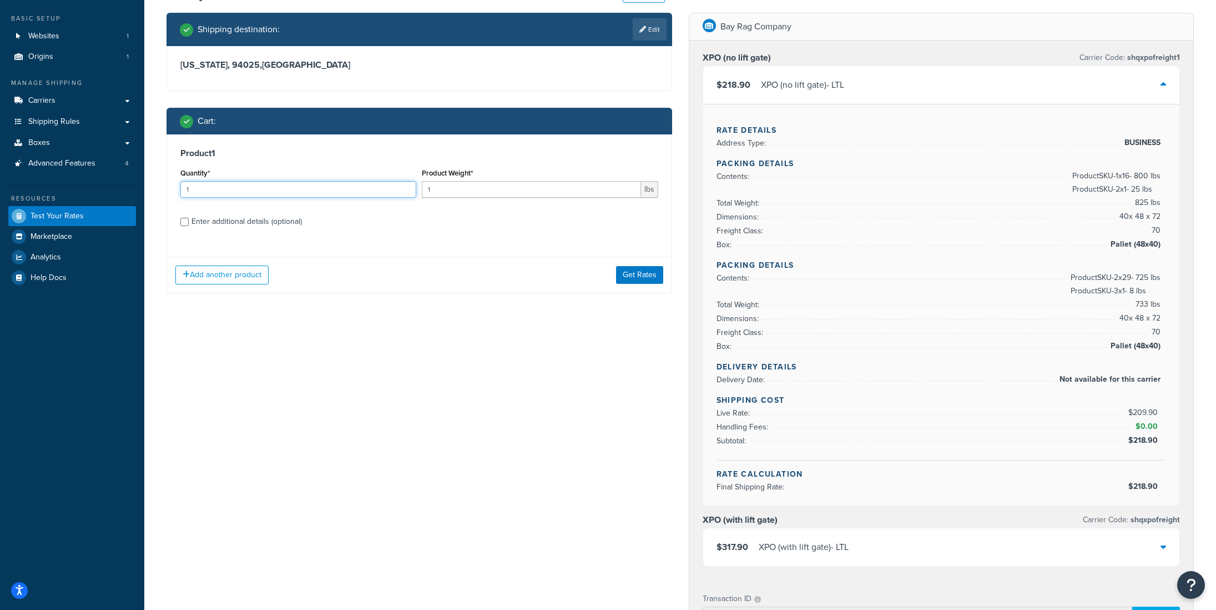
click at [266, 191] on input "1" at bounding box center [298, 189] width 236 height 17
type input "6"
click at [465, 189] on input "1" at bounding box center [531, 189] width 219 height 17
type input "10"
click at [240, 225] on div "Enter additional details (optional)" at bounding box center [247, 222] width 110 height 16
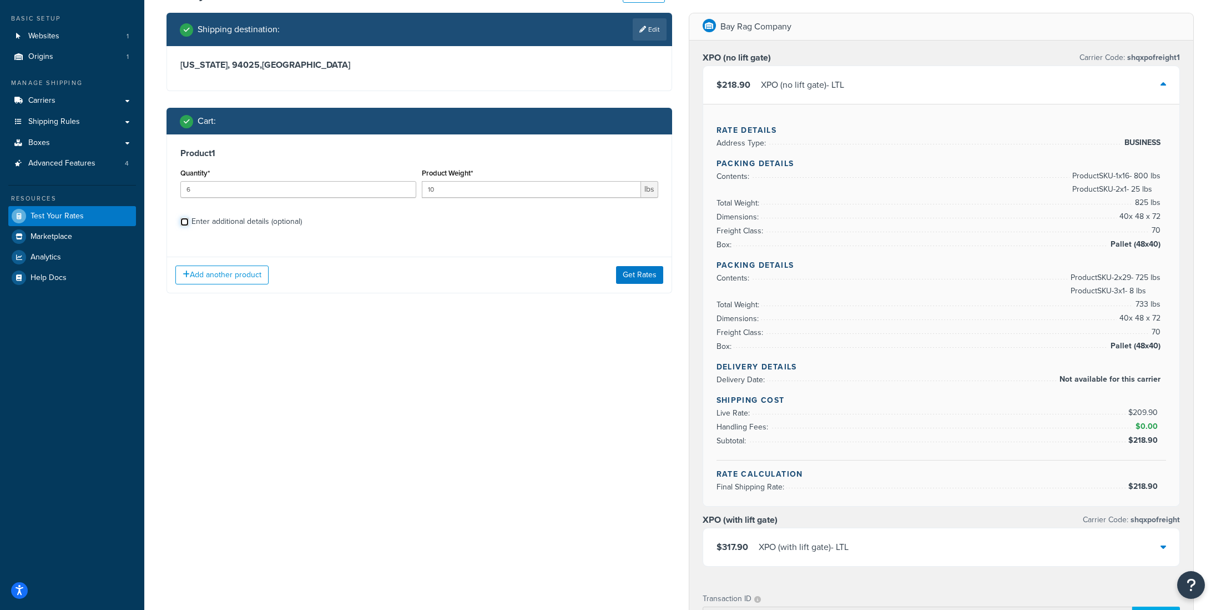
click at [189, 225] on input "Enter additional details (optional)" at bounding box center [184, 222] width 8 height 8
checkbox input "true"
select select "87845"
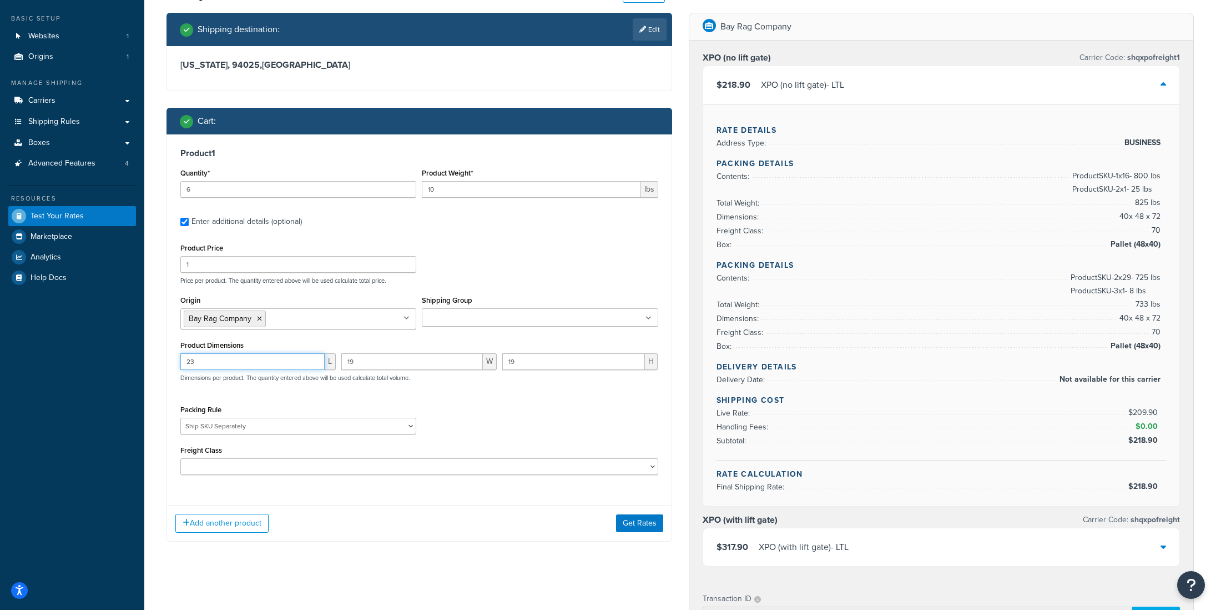
drag, startPoint x: 216, startPoint y: 366, endPoint x: 178, endPoint y: 367, distance: 38.3
click at [178, 367] on div "23 L" at bounding box center [258, 365] width 161 height 25
drag, startPoint x: 198, startPoint y: 365, endPoint x: 181, endPoint y: 365, distance: 16.7
click at [181, 365] on input "23" at bounding box center [252, 361] width 144 height 17
type input "12"
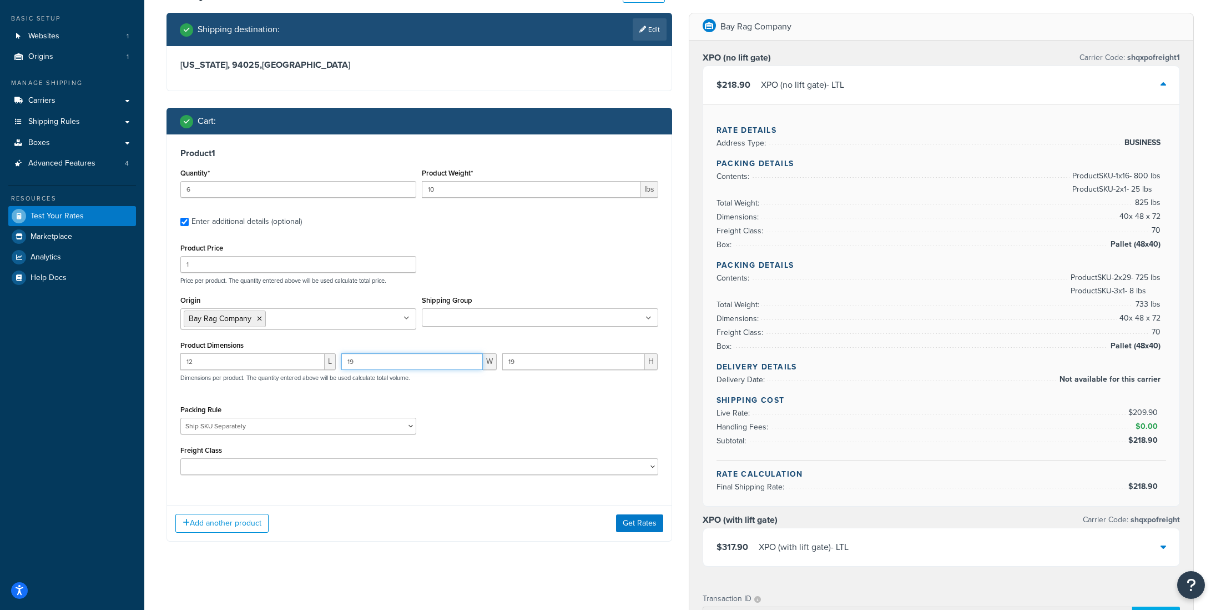
drag, startPoint x: 355, startPoint y: 363, endPoint x: 342, endPoint y: 364, distance: 13.3
click at [342, 364] on input "19" at bounding box center [412, 361] width 142 height 17
type input "12"
drag, startPoint x: 516, startPoint y: 366, endPoint x: 509, endPoint y: 366, distance: 7.2
click at [509, 366] on input "19" at bounding box center [573, 361] width 143 height 17
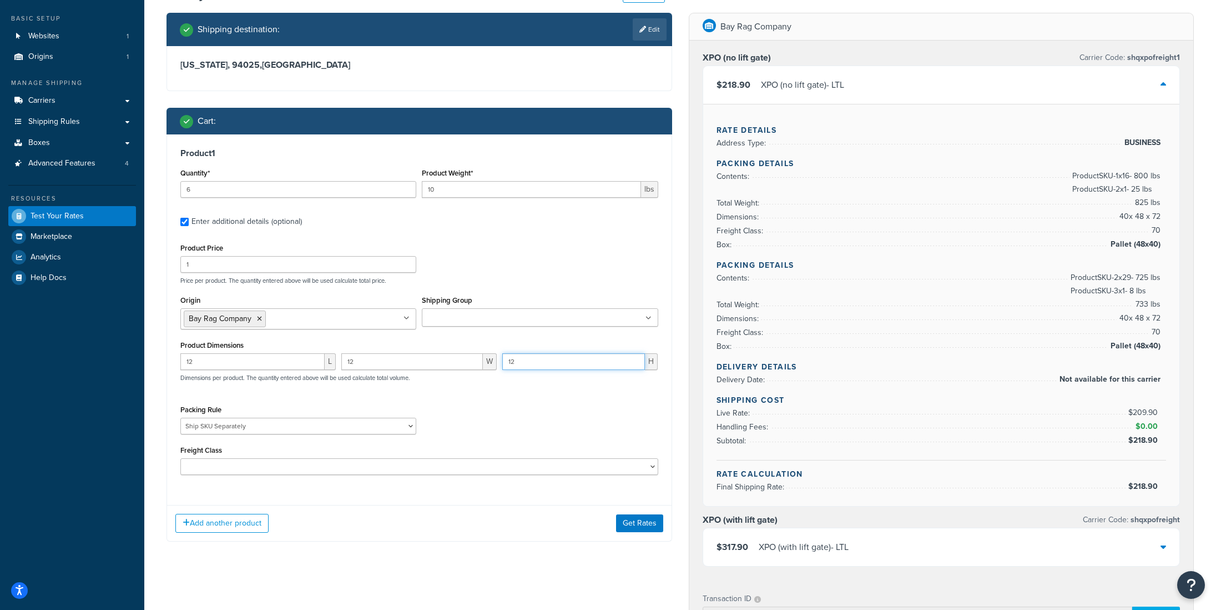
type input "12"
click at [322, 454] on div "Freight Class 50 55 60 65 70 77.5 85 92.5 100 110 125 150 175 200 250 300 400 5…" at bounding box center [419, 458] width 478 height 32
click at [651, 523] on button "Get Rates" at bounding box center [639, 523] width 47 height 18
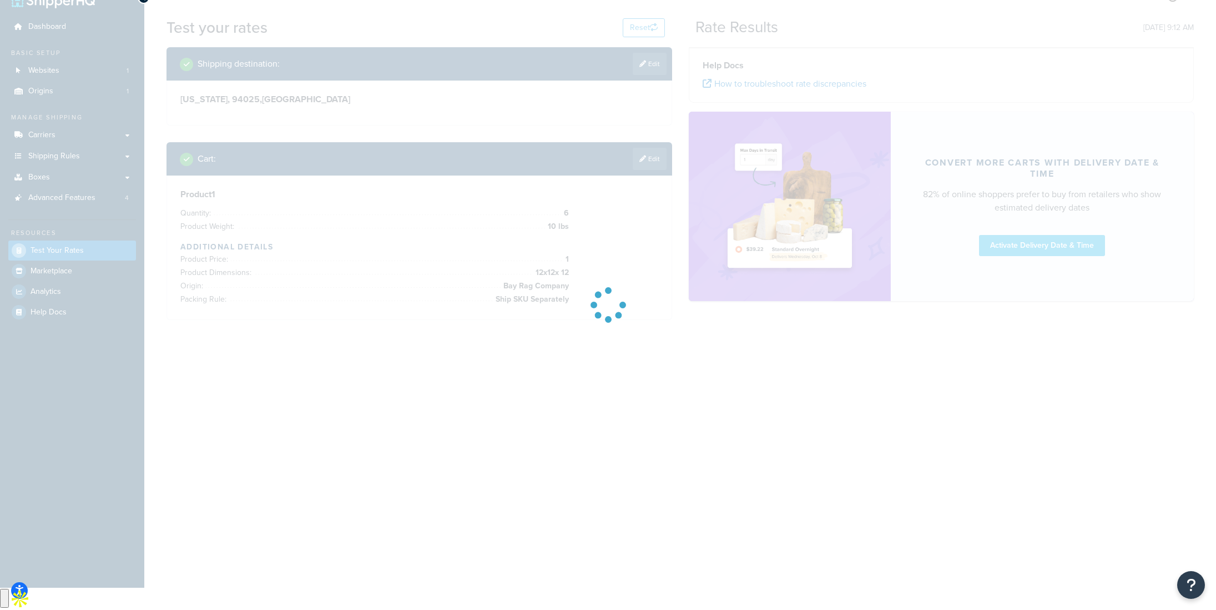
scroll to position [0, 0]
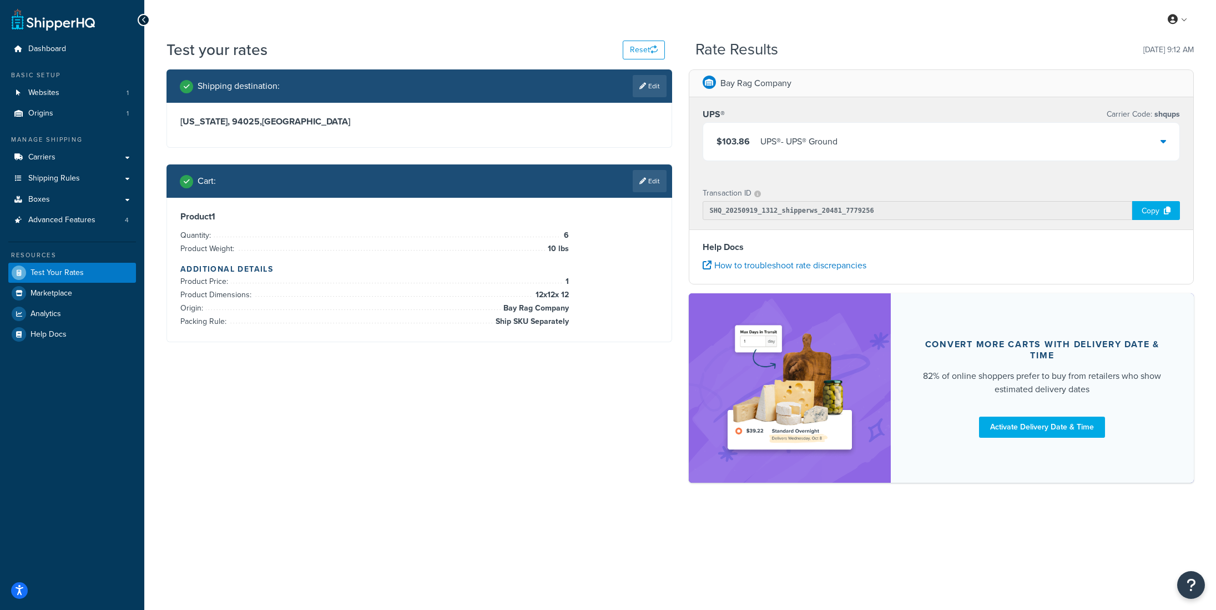
click at [846, 140] on div "$103.86 UPS® - UPS® Ground" at bounding box center [941, 142] width 477 height 38
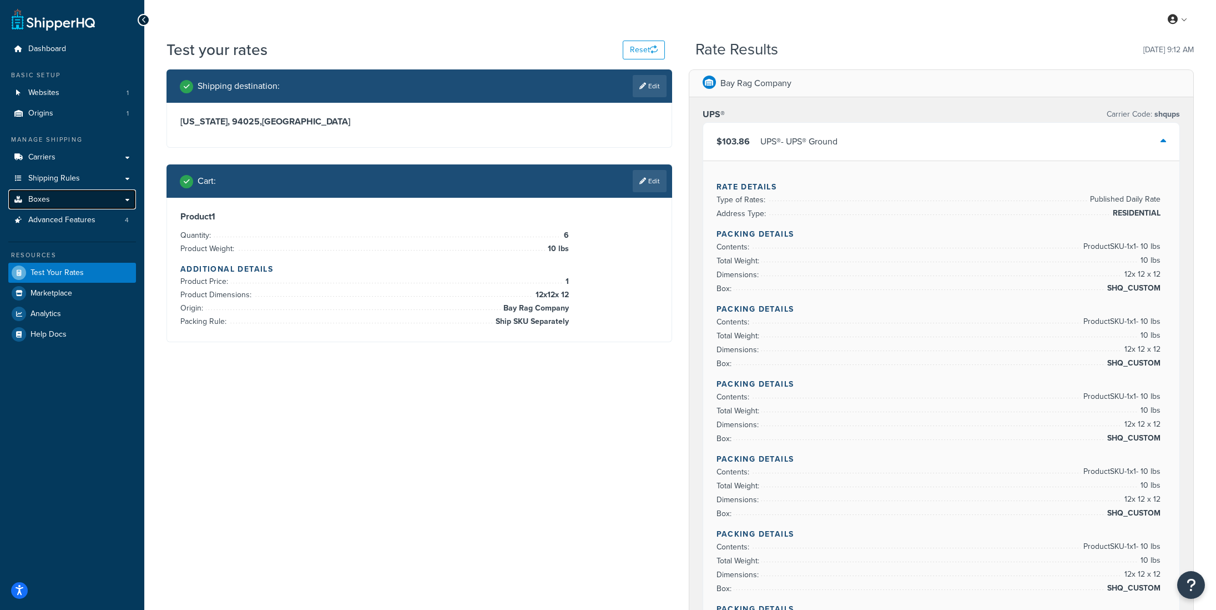
click at [53, 200] on link "Boxes" at bounding box center [72, 199] width 128 height 21
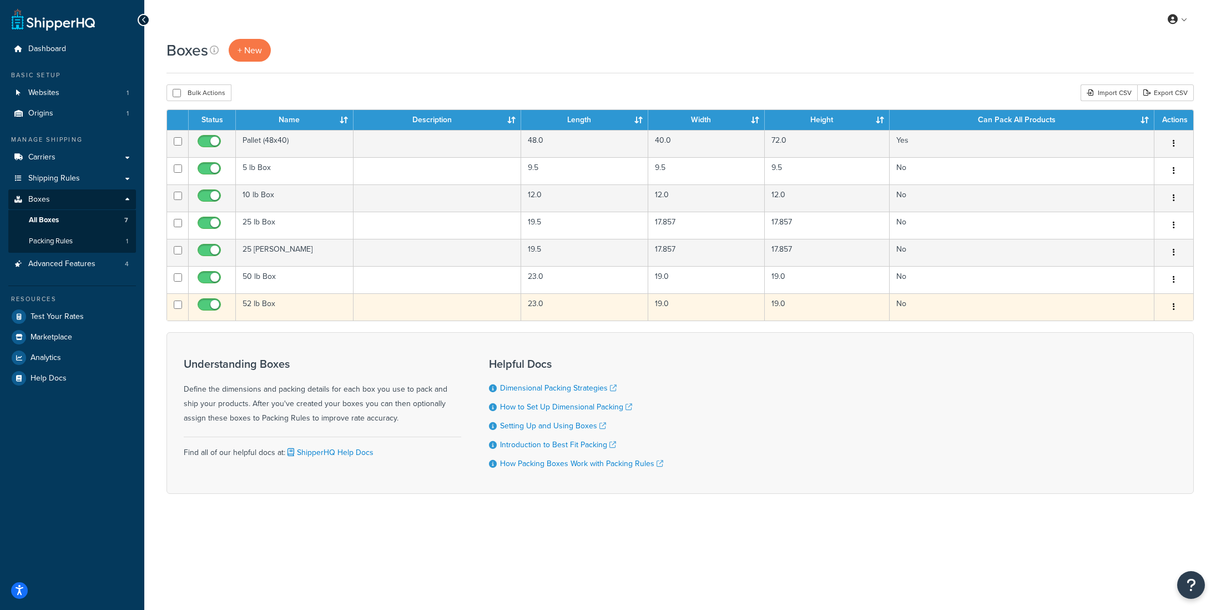
click at [173, 304] on td at bounding box center [178, 306] width 22 height 27
checkbox input "true"
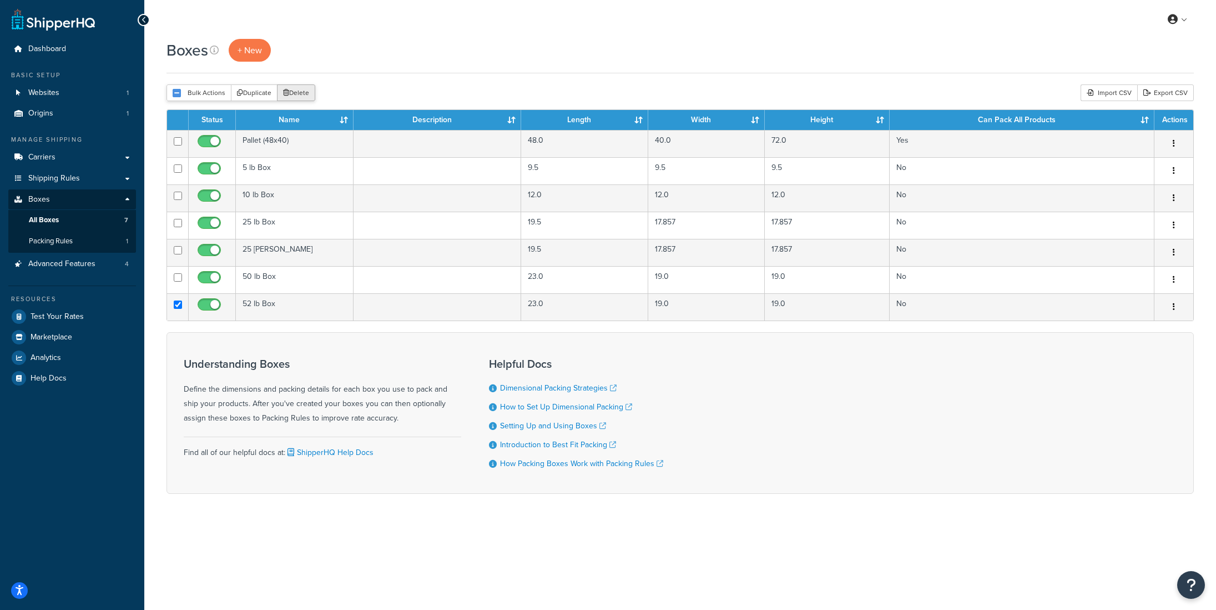
click at [290, 94] on button "Delete" at bounding box center [296, 92] width 38 height 17
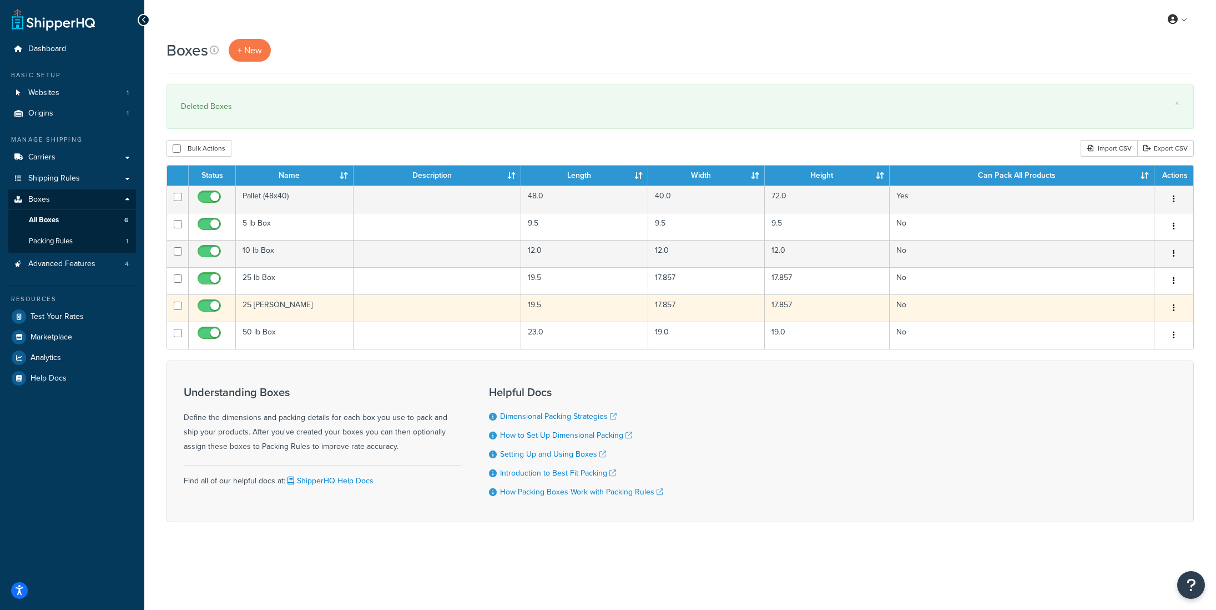
click at [176, 304] on input "checkbox" at bounding box center [178, 305] width 8 height 8
checkbox input "true"
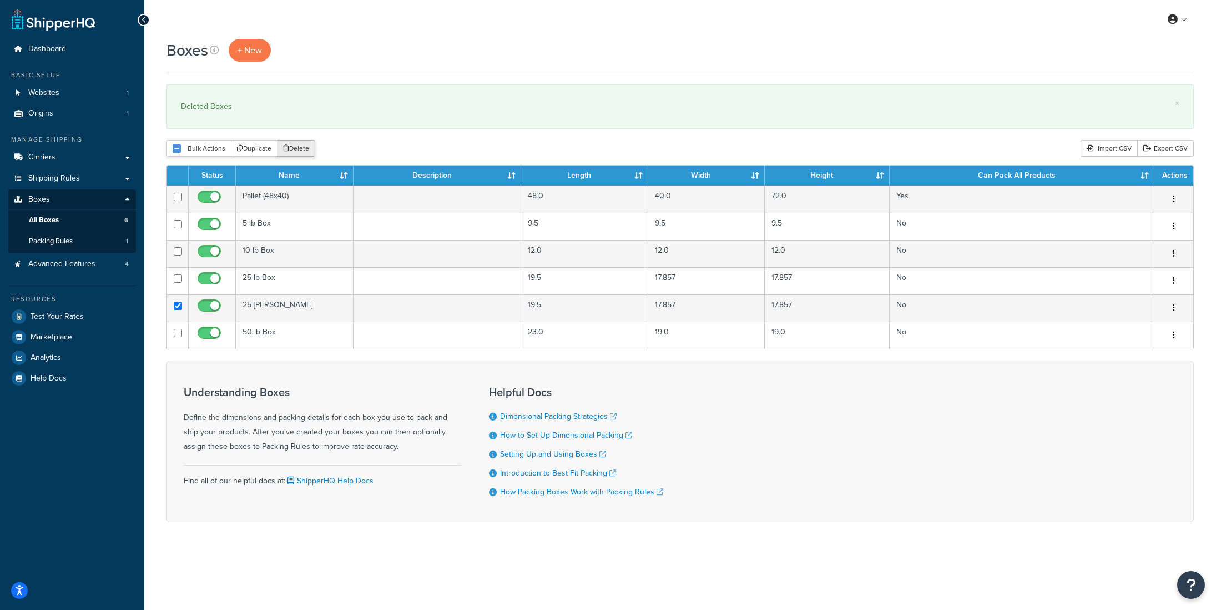
click at [294, 147] on button "Delete" at bounding box center [296, 148] width 38 height 17
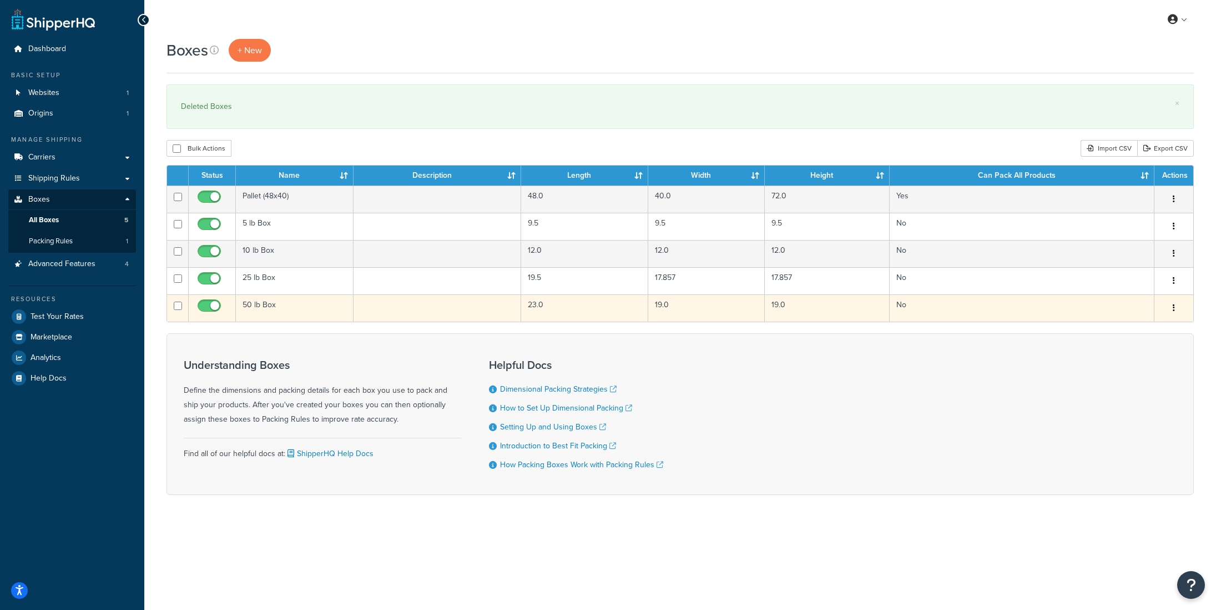
click at [300, 313] on td "50 lb Box" at bounding box center [295, 307] width 118 height 27
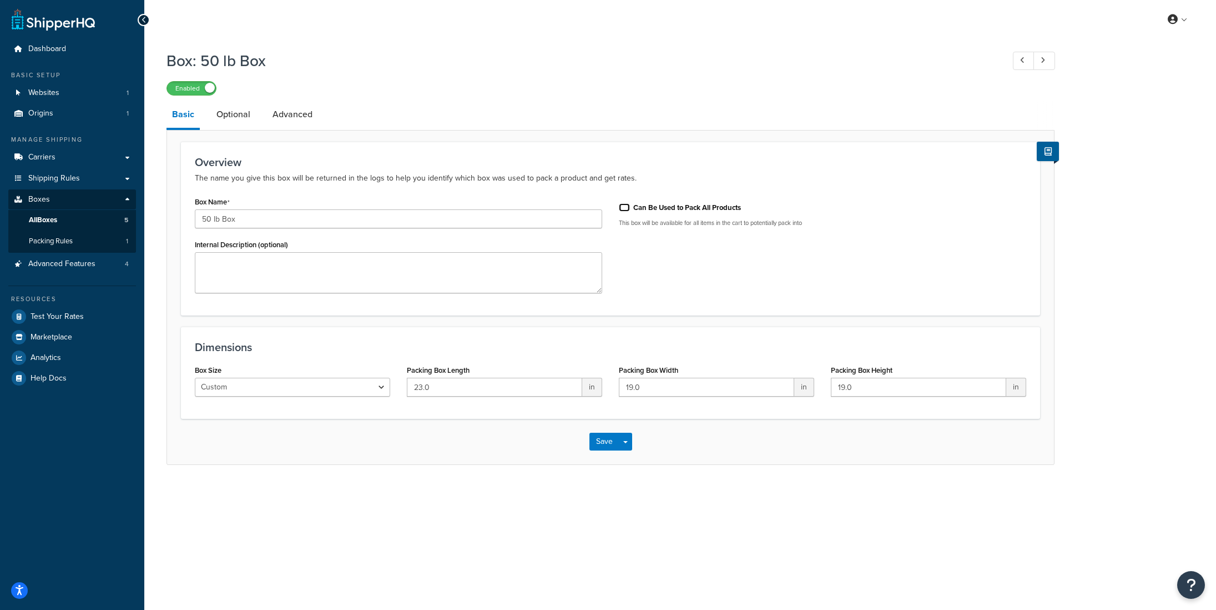
click at [622, 211] on input "Can Be Used to Pack All Products" at bounding box center [624, 207] width 11 height 8
checkbox input "true"
click at [235, 115] on link "Optional" at bounding box center [233, 114] width 45 height 27
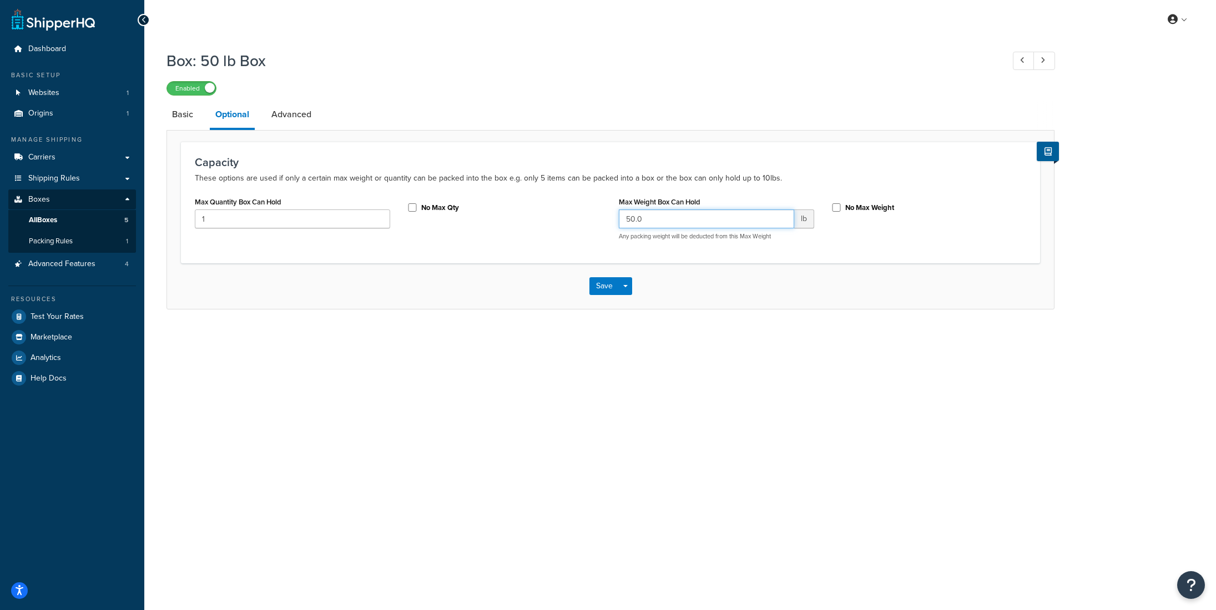
click at [686, 225] on input "50.0" at bounding box center [706, 218] width 175 height 19
type input "50"
click at [606, 284] on button "Save" at bounding box center [605, 286] width 30 height 18
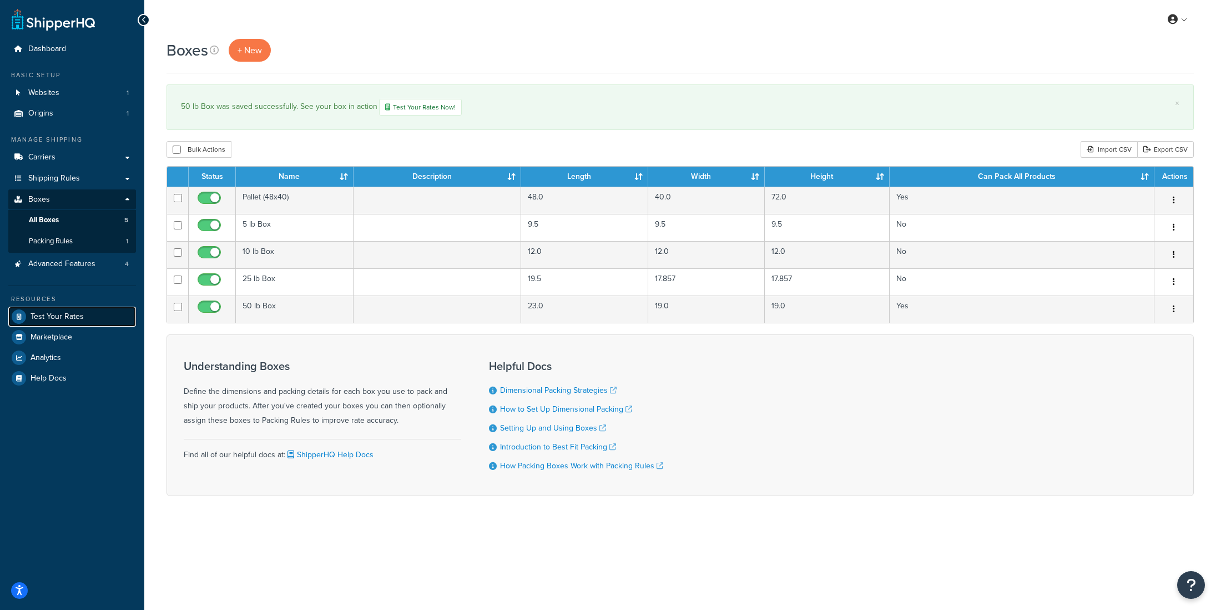
click at [68, 312] on span "Test Your Rates" at bounding box center [57, 316] width 53 height 9
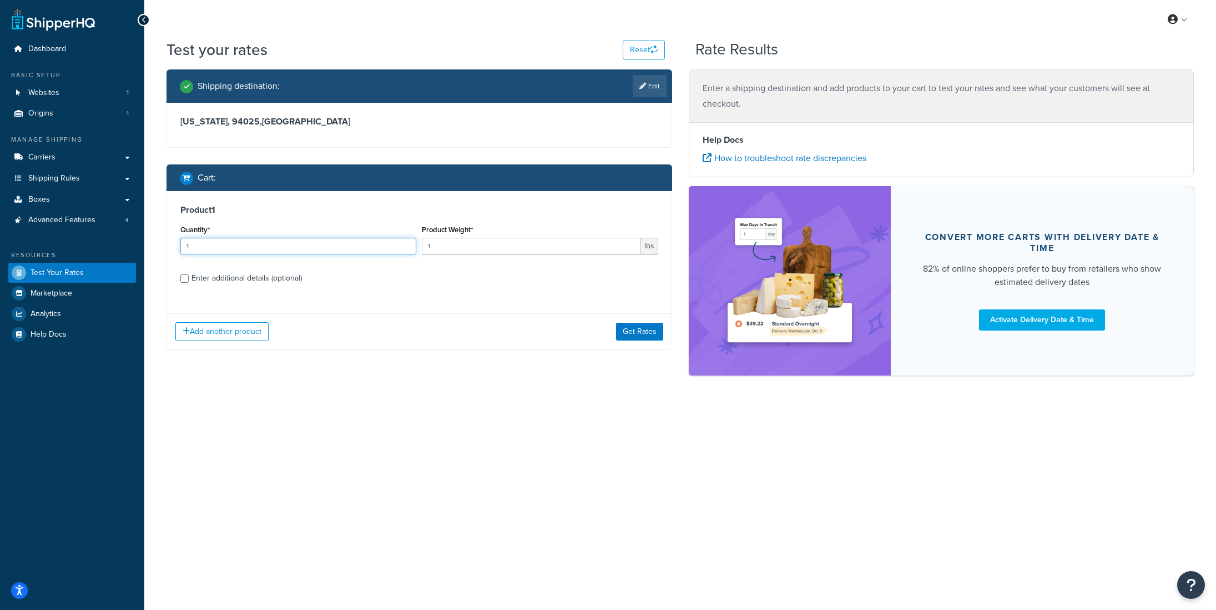
drag, startPoint x: 242, startPoint y: 248, endPoint x: 180, endPoint y: 247, distance: 61.6
click at [180, 247] on input "1" at bounding box center [298, 246] width 236 height 17
type input "3"
click at [433, 248] on input "1" at bounding box center [531, 246] width 219 height 17
type input "10"
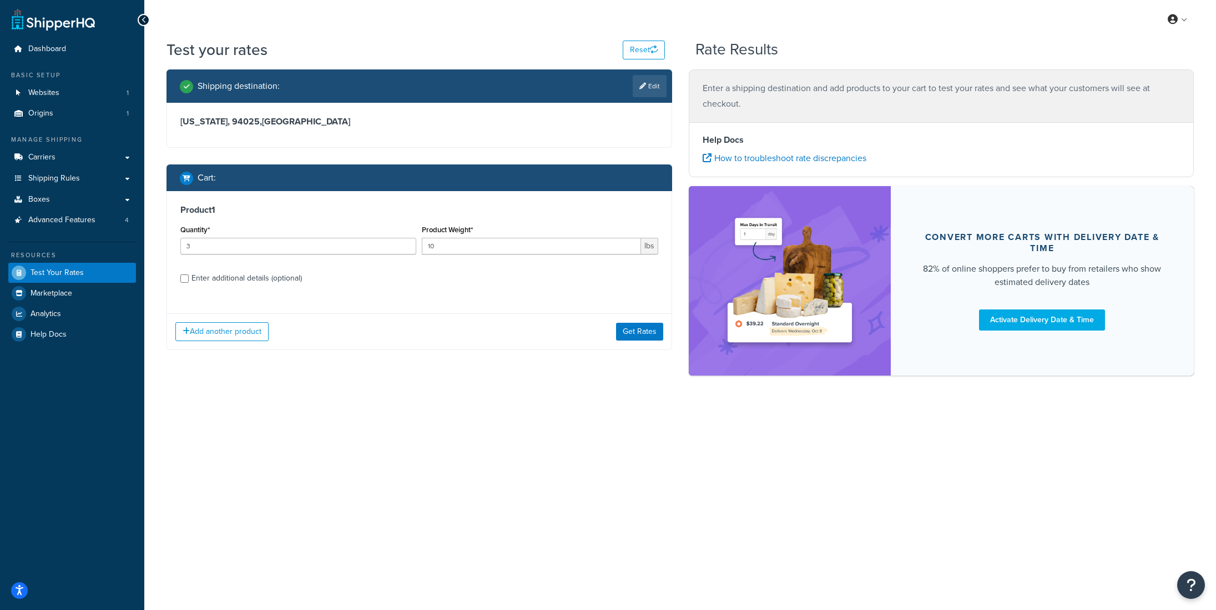
click at [189, 280] on div "Enter additional details (optional)" at bounding box center [419, 277] width 478 height 18
click at [220, 279] on div "Enter additional details (optional)" at bounding box center [247, 278] width 110 height 16
click at [189, 279] on input "Enter additional details (optional)" at bounding box center [184, 278] width 8 height 8
checkbox input "true"
select select "87845"
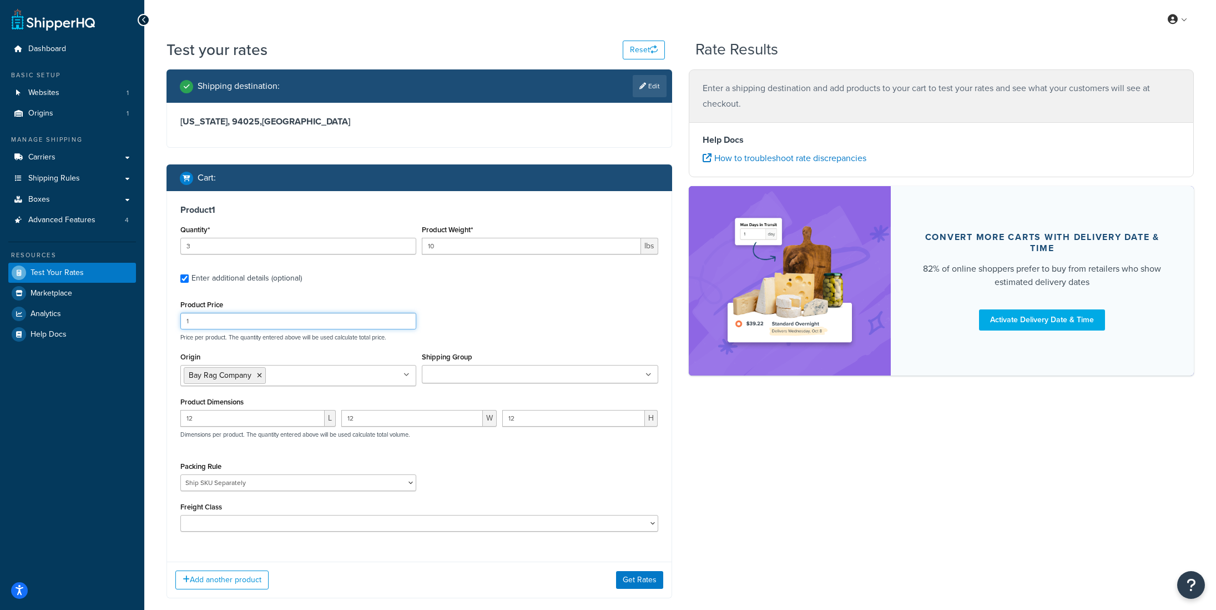
drag, startPoint x: 187, startPoint y: 320, endPoint x: 179, endPoint y: 320, distance: 8.3
click at [179, 320] on div "Product Price 1" at bounding box center [299, 313] width 242 height 32
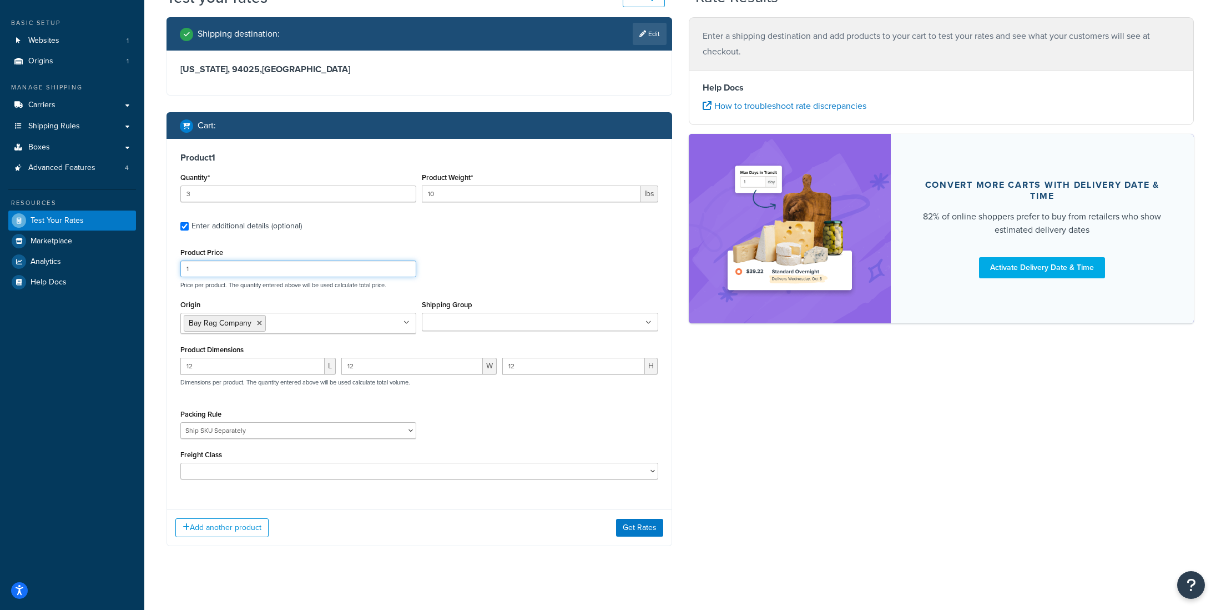
scroll to position [62, 0]
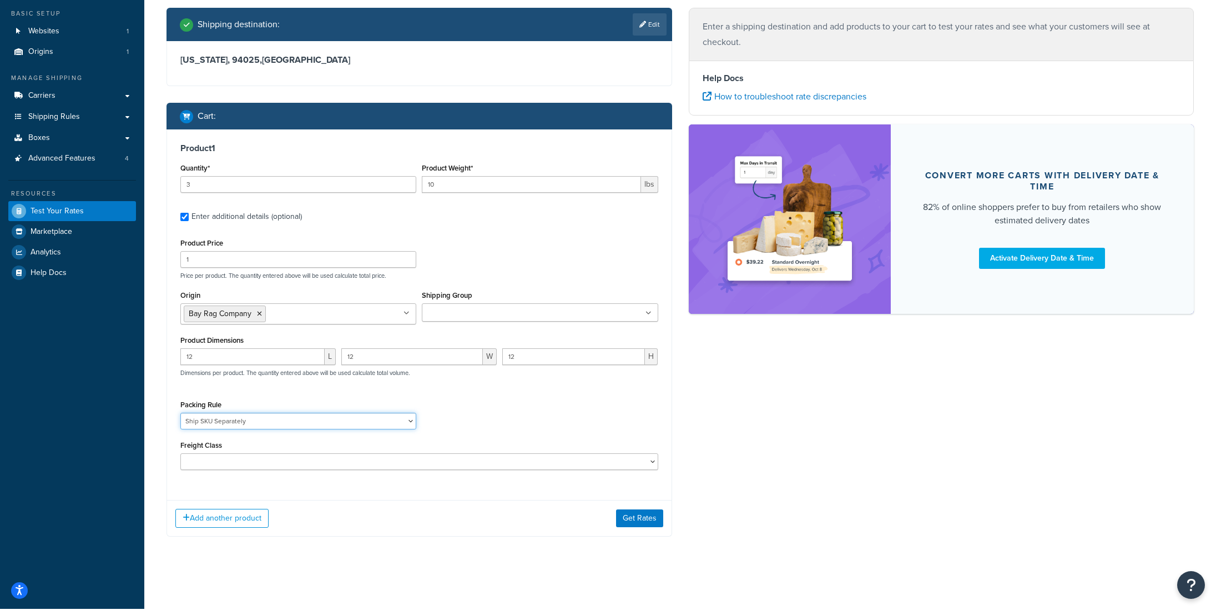
click at [234, 423] on select "Ship SKU Separately" at bounding box center [298, 421] width 236 height 17
select select
click at [180, 413] on select "Ship SKU Separately" at bounding box center [298, 421] width 236 height 17
drag, startPoint x: 486, startPoint y: 411, endPoint x: 467, endPoint y: 412, distance: 18.3
click at [486, 411] on div "Packing Rule Ship SKU Separately" at bounding box center [420, 417] width 484 height 41
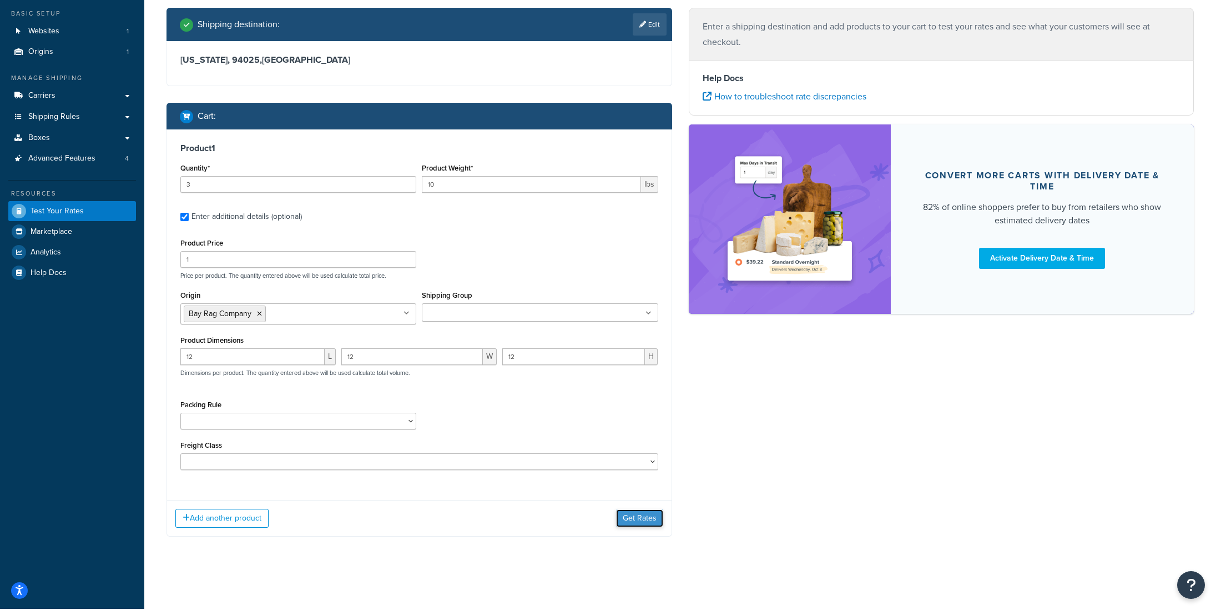
click at [638, 518] on button "Get Rates" at bounding box center [639, 518] width 47 height 18
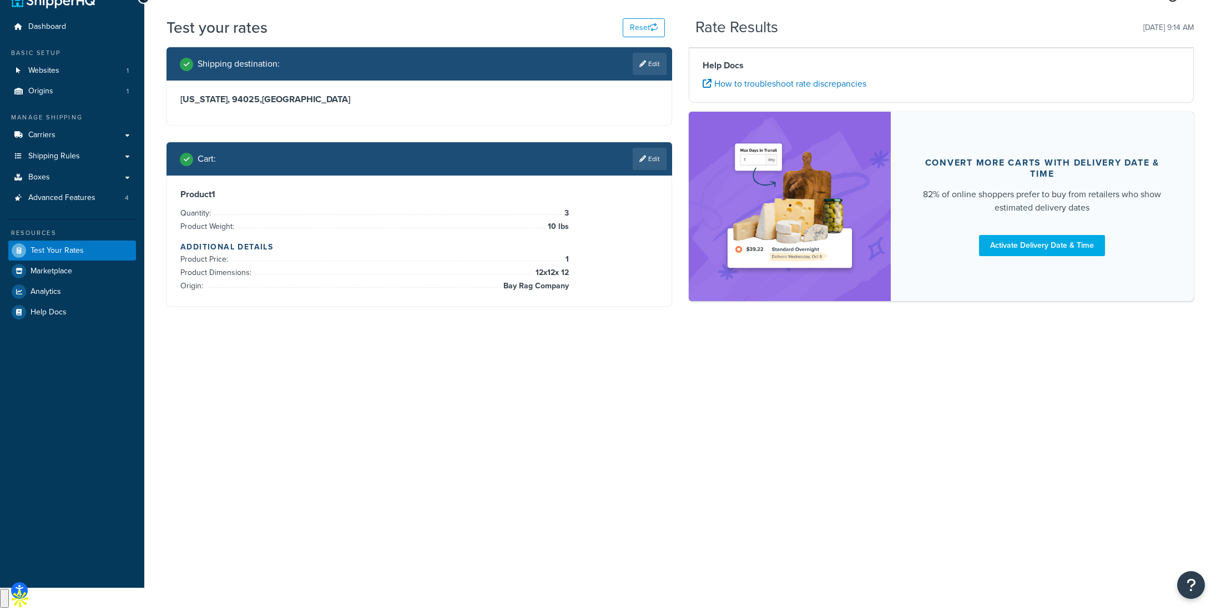
scroll to position [0, 0]
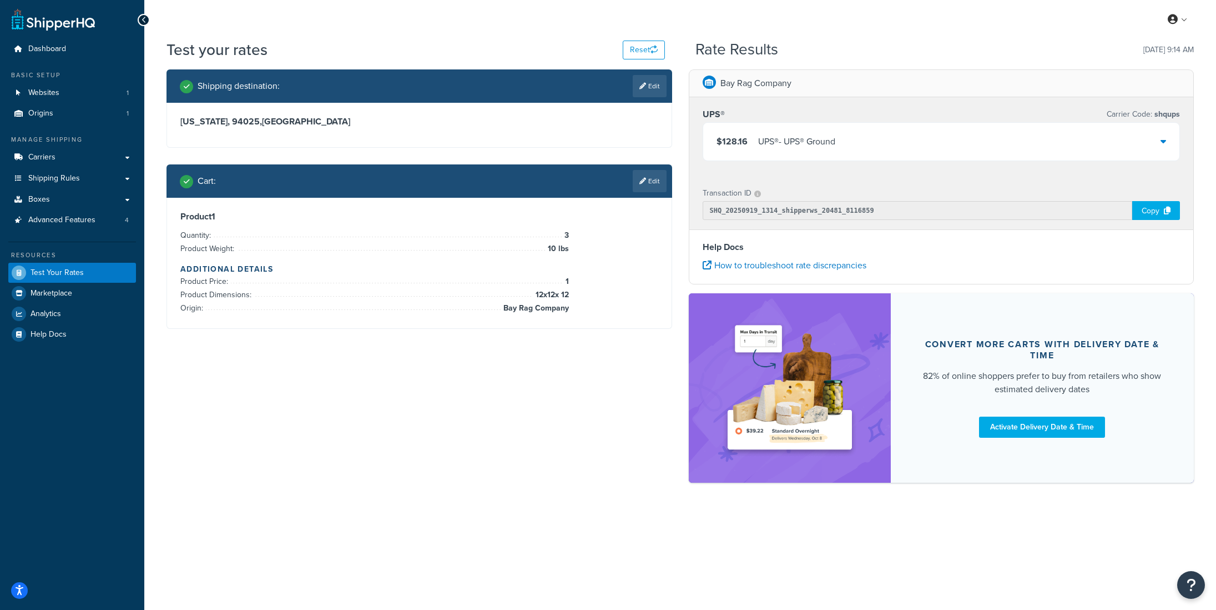
click at [783, 145] on div "UPS® - UPS® Ground" at bounding box center [796, 142] width 77 height 16
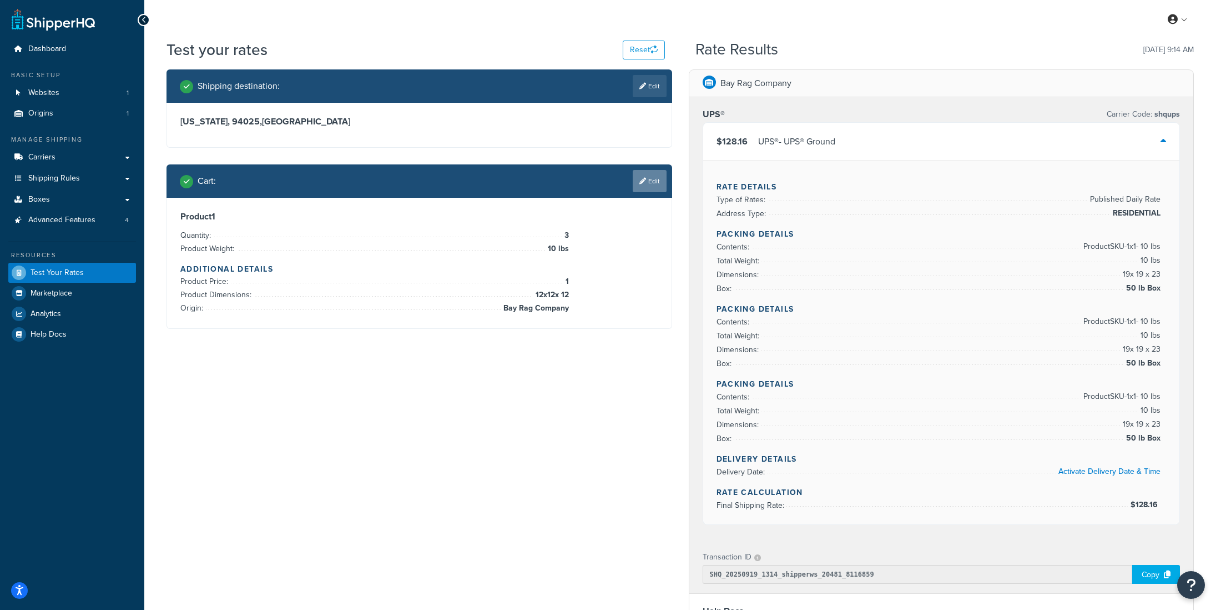
click at [647, 183] on link "Edit" at bounding box center [650, 181] width 34 height 22
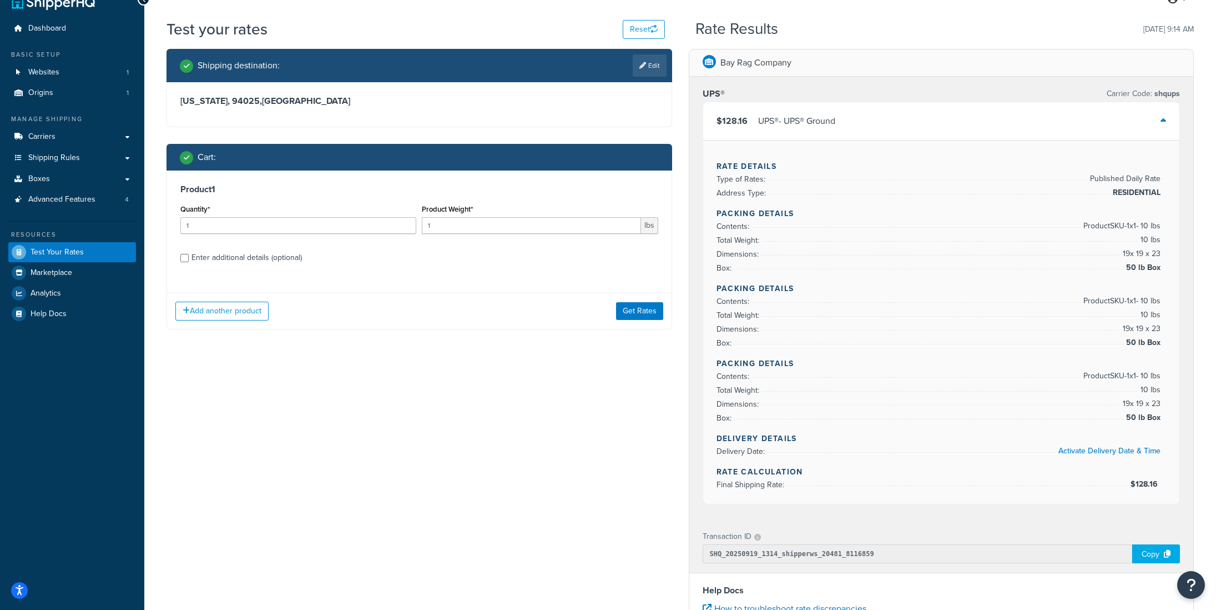
scroll to position [26, 0]
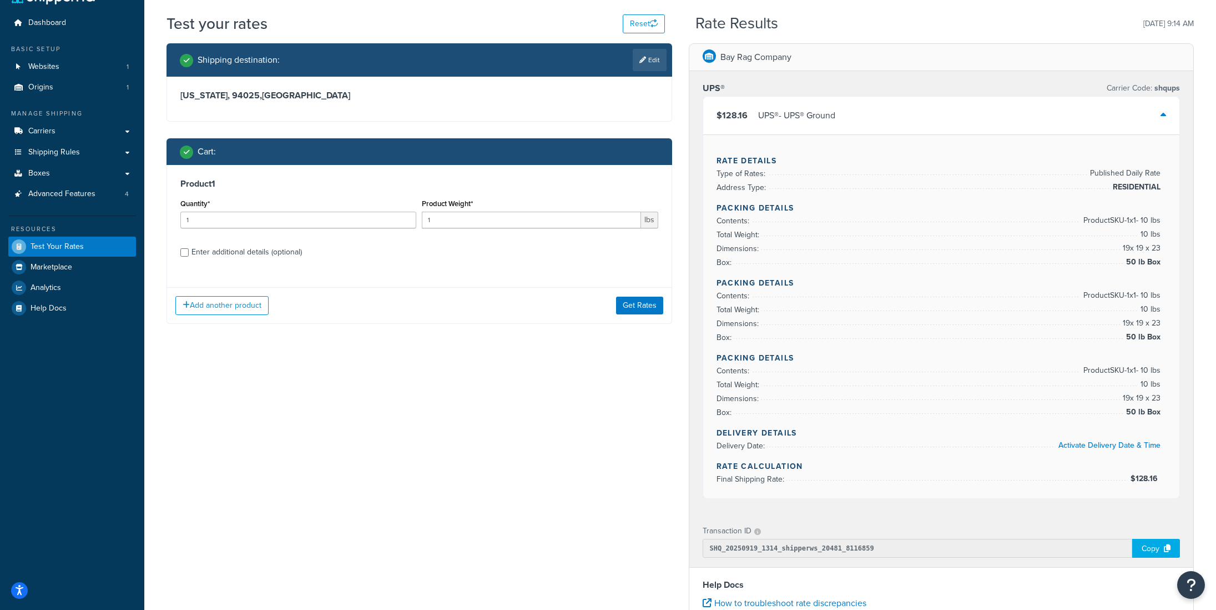
click at [222, 257] on div "Enter additional details (optional)" at bounding box center [247, 252] width 110 height 16
click at [189, 257] on input "Enter additional details (optional)" at bounding box center [184, 252] width 8 height 8
checkbox input "true"
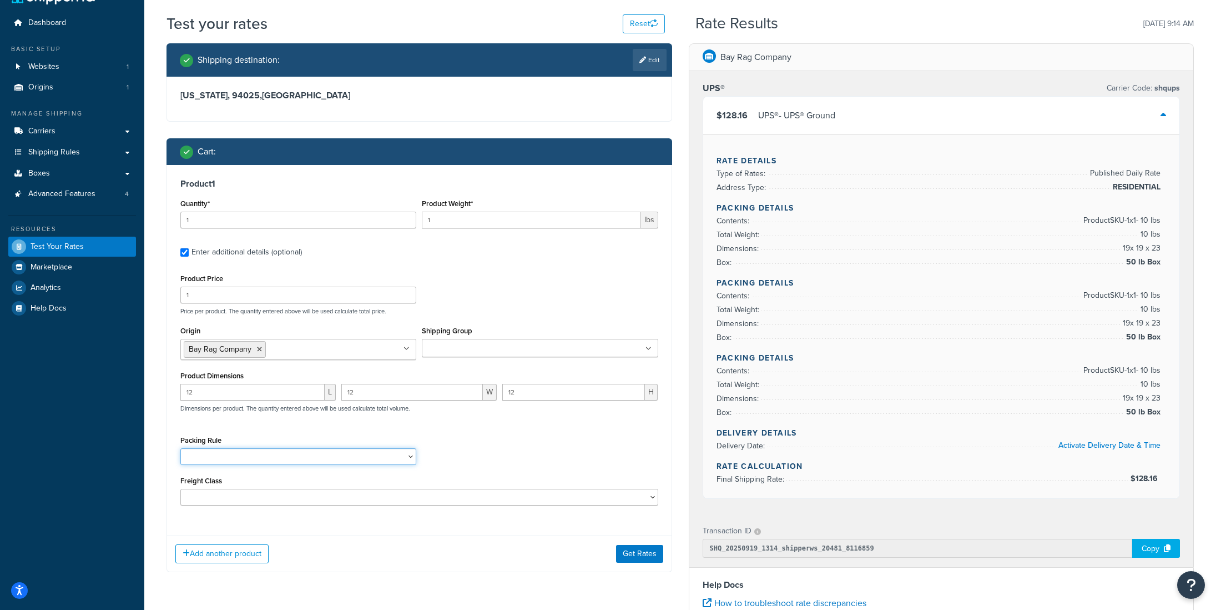
click at [351, 459] on select "Ship SKU Separately" at bounding box center [298, 456] width 236 height 17
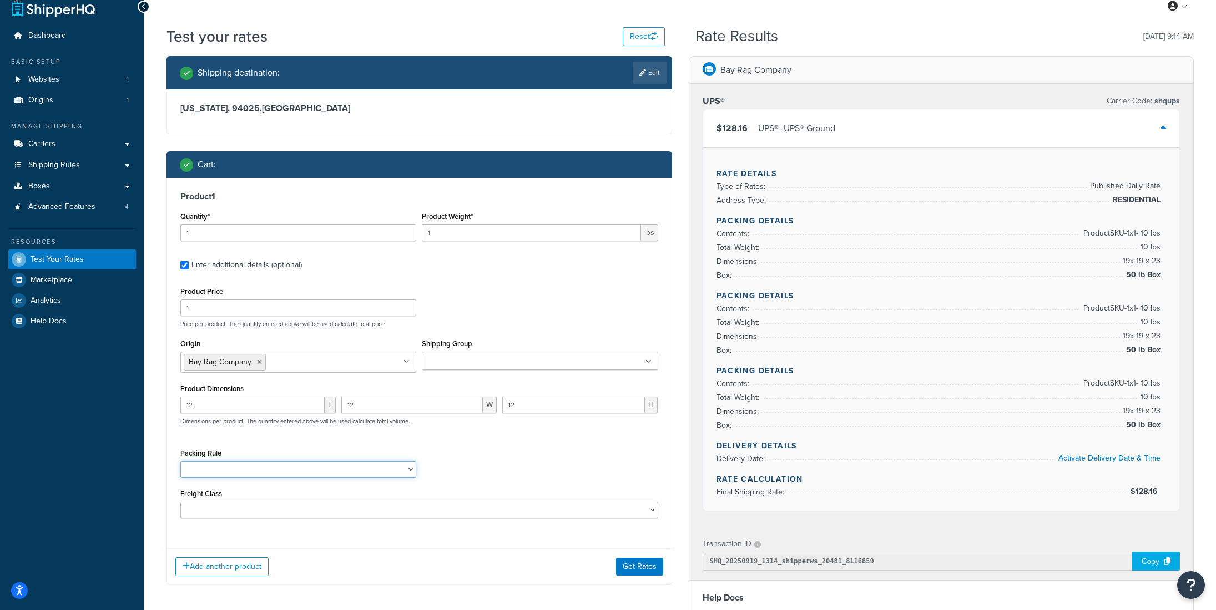
scroll to position [0, 0]
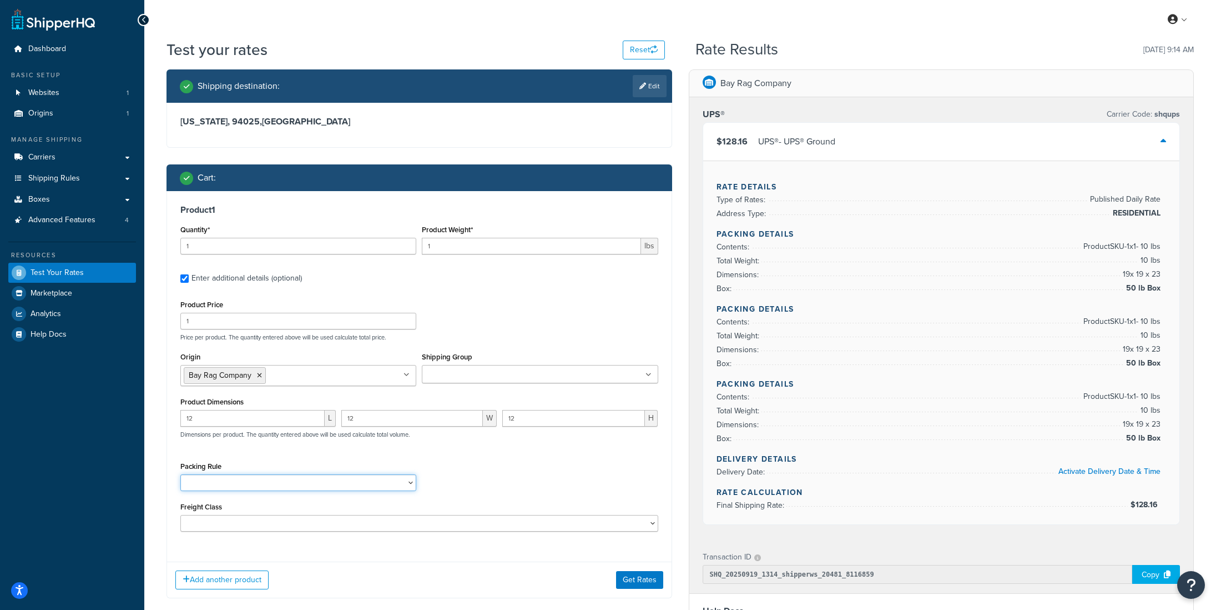
click at [319, 481] on select "Ship SKU Separately" at bounding box center [298, 482] width 236 height 17
select select "87845"
click at [180, 475] on select "Ship SKU Separately" at bounding box center [298, 482] width 236 height 17
click at [630, 585] on button "Get Rates" at bounding box center [639, 580] width 47 height 18
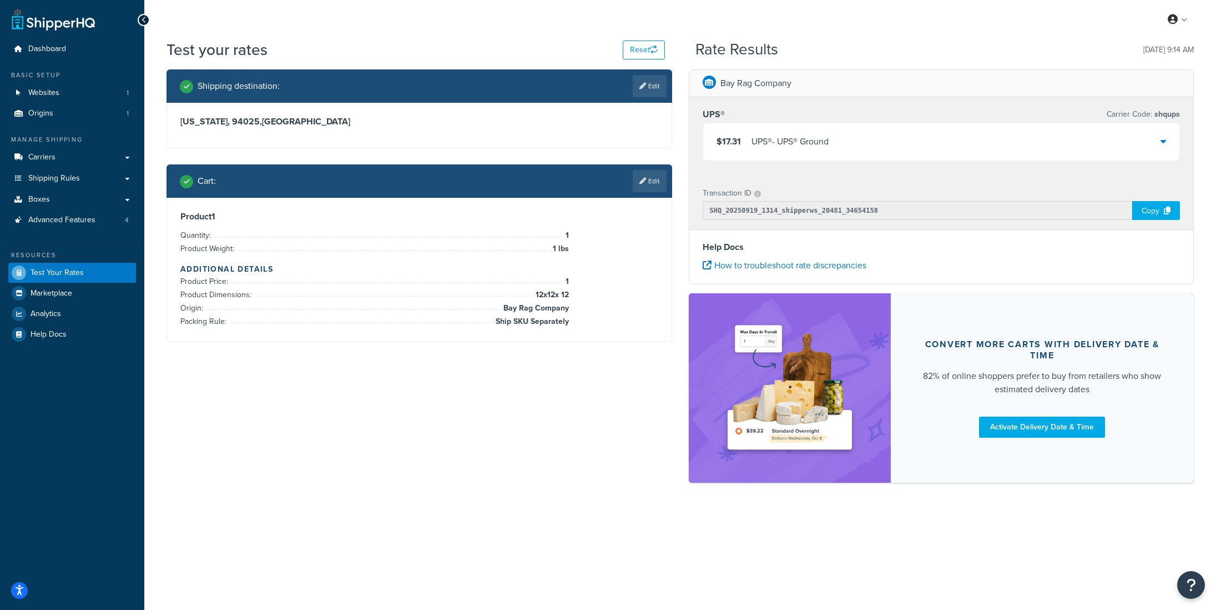
click at [755, 132] on div "$17.31 UPS® - UPS® Ground" at bounding box center [941, 142] width 477 height 38
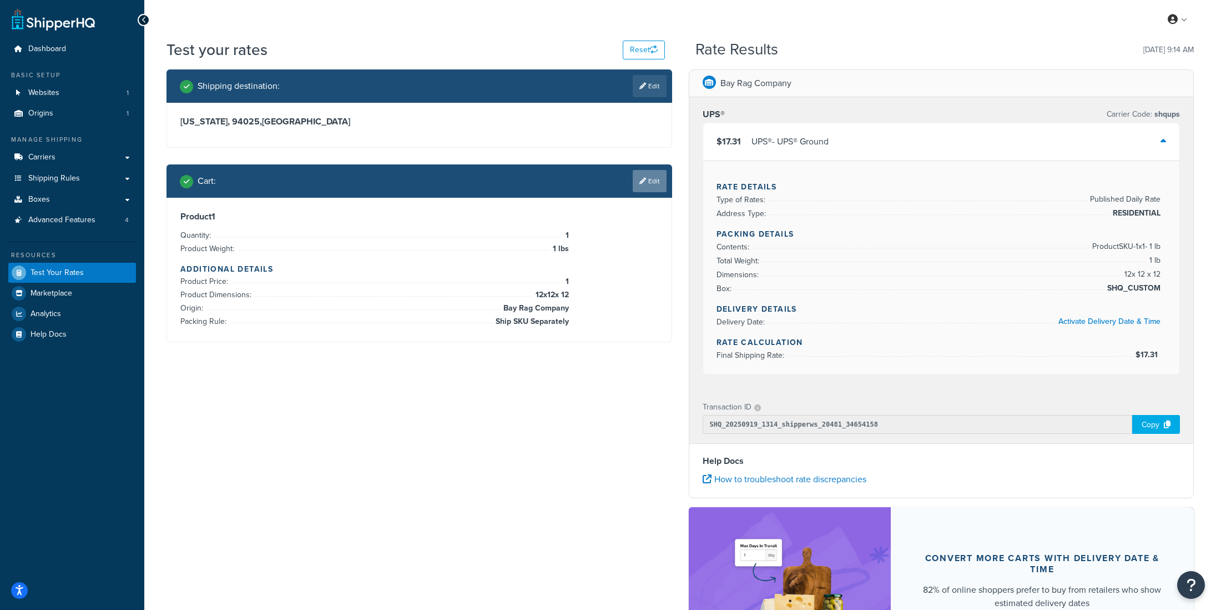
click at [642, 180] on icon at bounding box center [643, 181] width 7 height 7
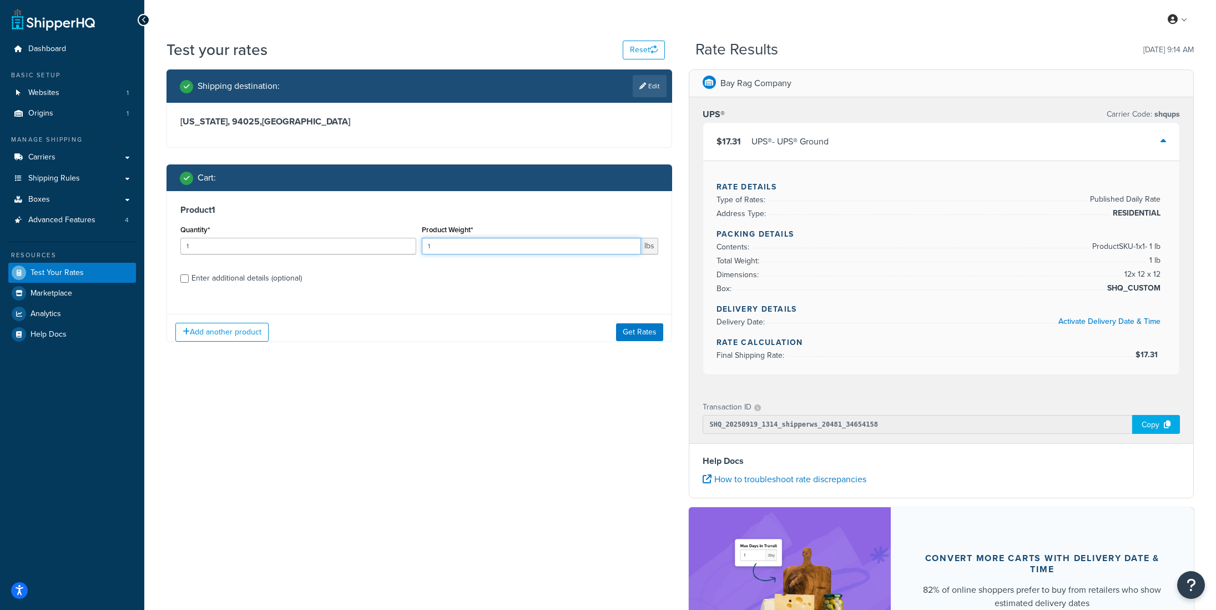
click at [549, 243] on input "1" at bounding box center [531, 246] width 219 height 17
type input "10"
drag, startPoint x: 201, startPoint y: 246, endPoint x: 176, endPoint y: 247, distance: 25.0
click at [176, 247] on div "Product 1 Quantity* 1 Product Weight* 10 lbs Enter additional details (optional)" at bounding box center [419, 248] width 505 height 114
type input "3"
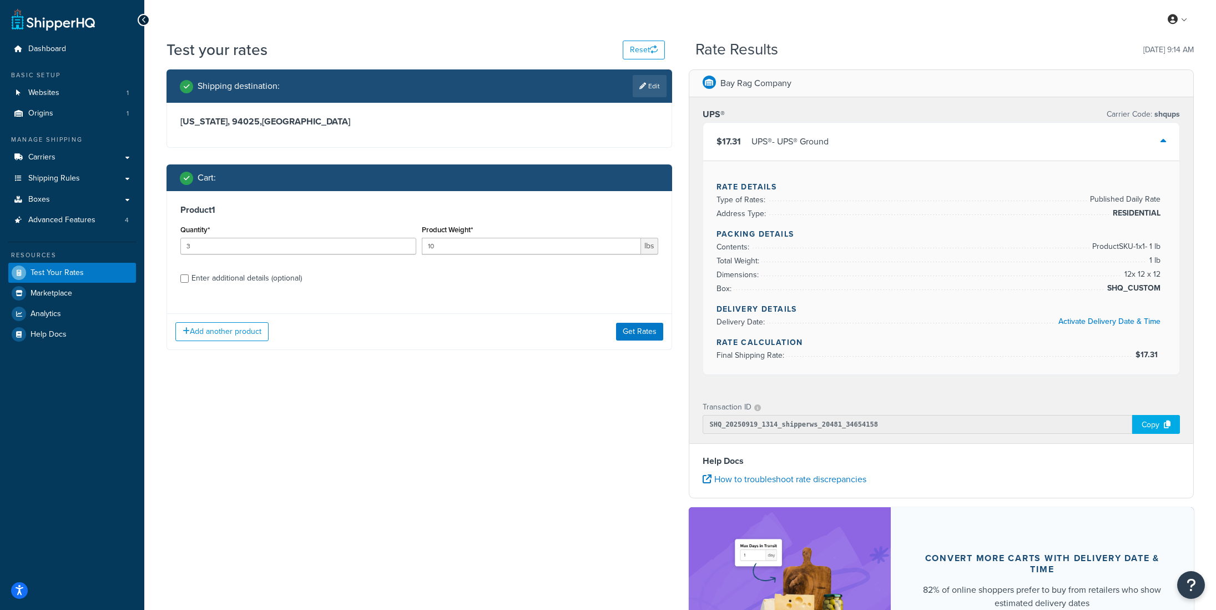
click at [240, 284] on div "Enter additional details (optional)" at bounding box center [247, 278] width 110 height 16
click at [189, 283] on input "Enter additional details (optional)" at bounding box center [184, 278] width 8 height 8
checkbox input "true"
select select "87845"
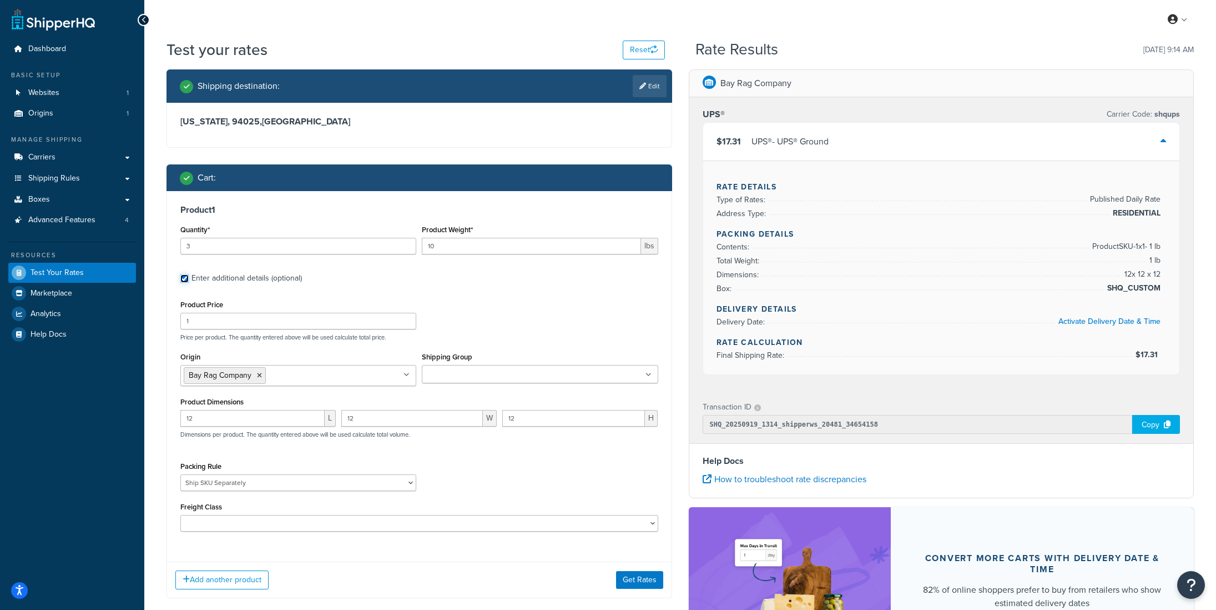
scroll to position [17, 0]
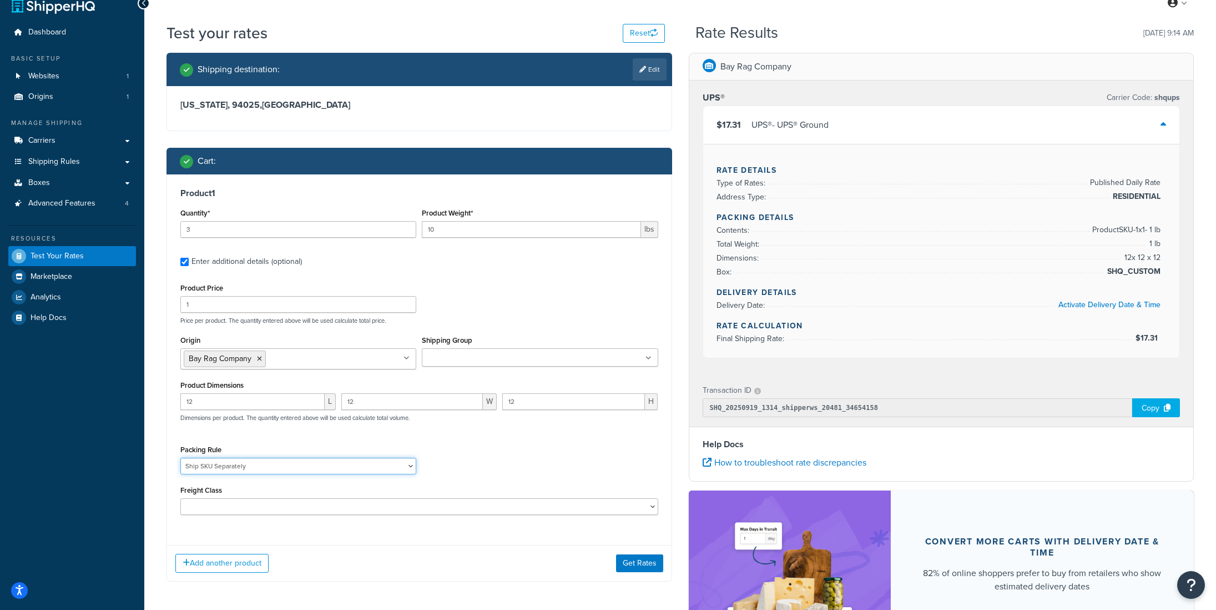
click at [250, 470] on select "Ship SKU Separately" at bounding box center [298, 465] width 236 height 17
select select
click at [180, 459] on select "Ship SKU Separately" at bounding box center [298, 465] width 236 height 17
click at [442, 453] on div "Packing Rule Ship SKU Separately" at bounding box center [420, 462] width 484 height 41
click at [180, 232] on div "Quantity* 3" at bounding box center [299, 225] width 242 height 41
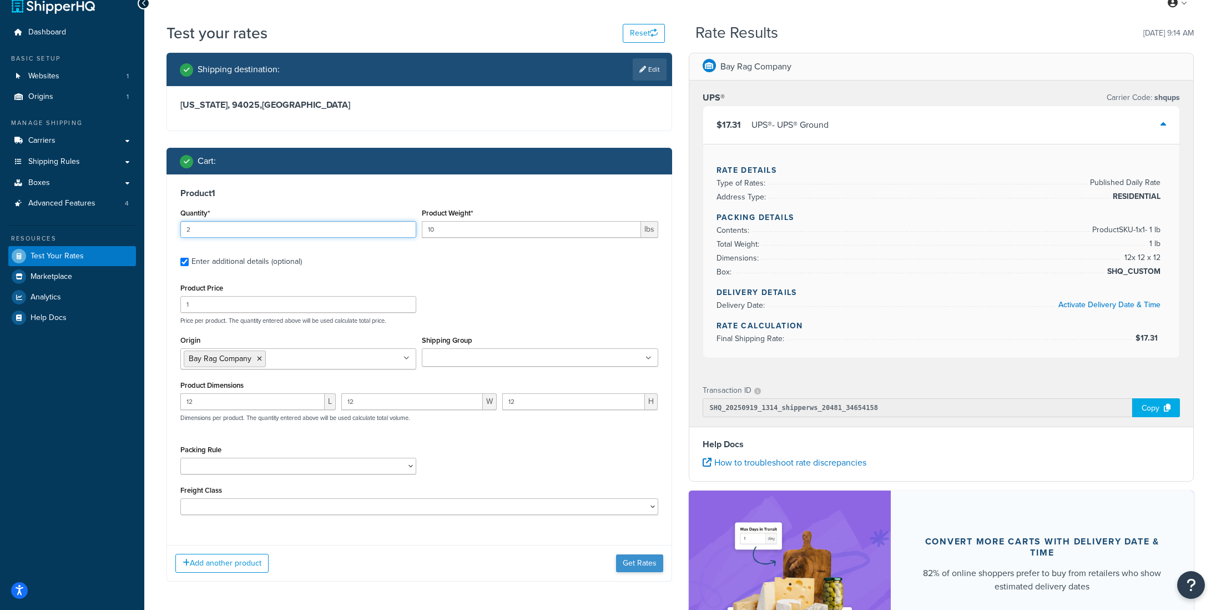
type input "2"
click at [618, 561] on button "Get Rates" at bounding box center [639, 563] width 47 height 18
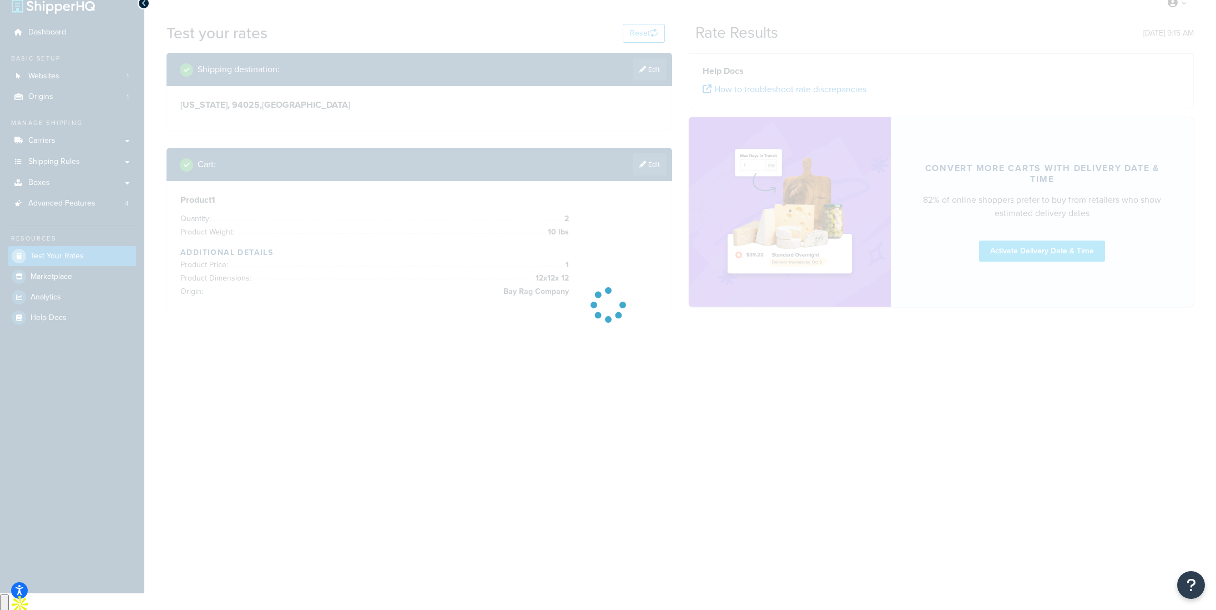
scroll to position [0, 0]
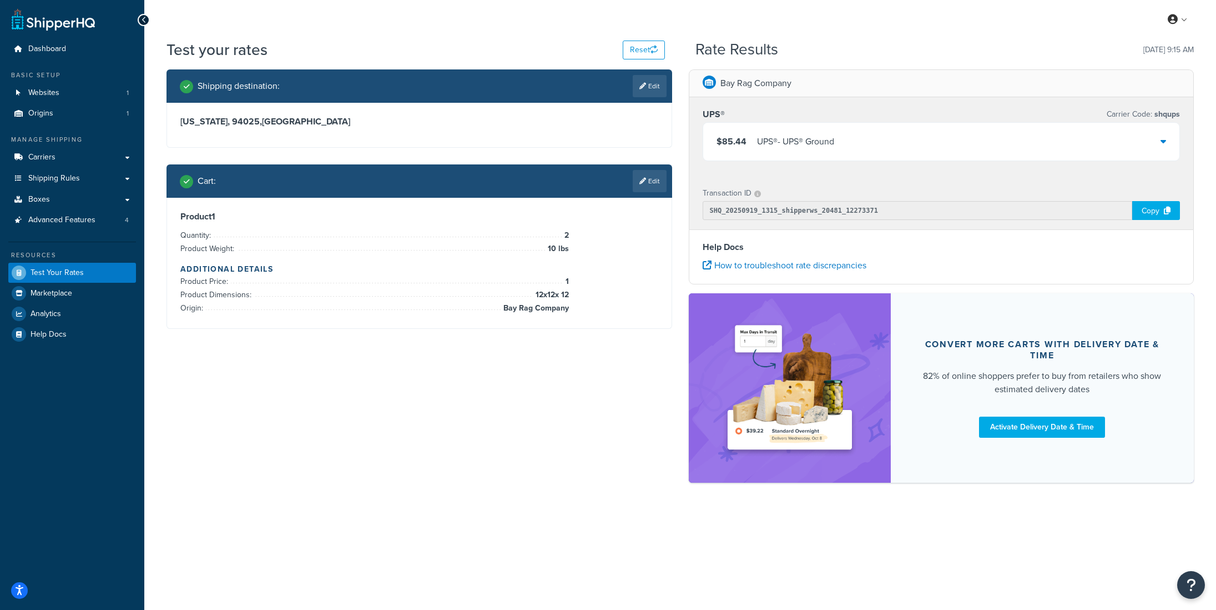
click at [776, 148] on div "UPS® - UPS® Ground" at bounding box center [795, 142] width 77 height 16
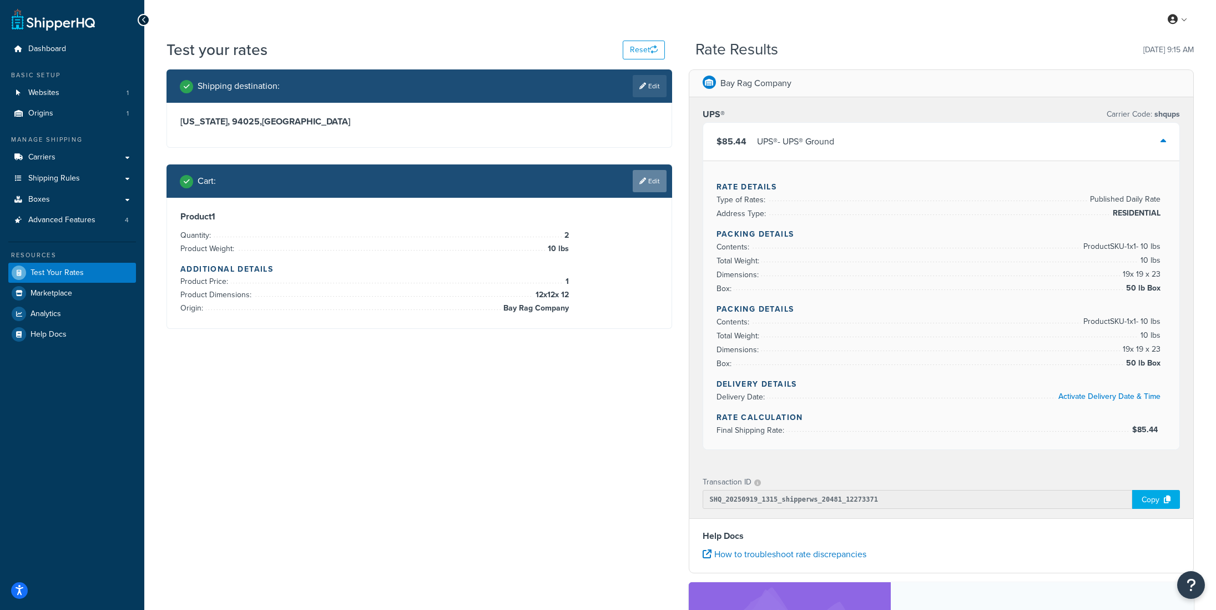
click at [633, 189] on link "Edit" at bounding box center [650, 181] width 34 height 22
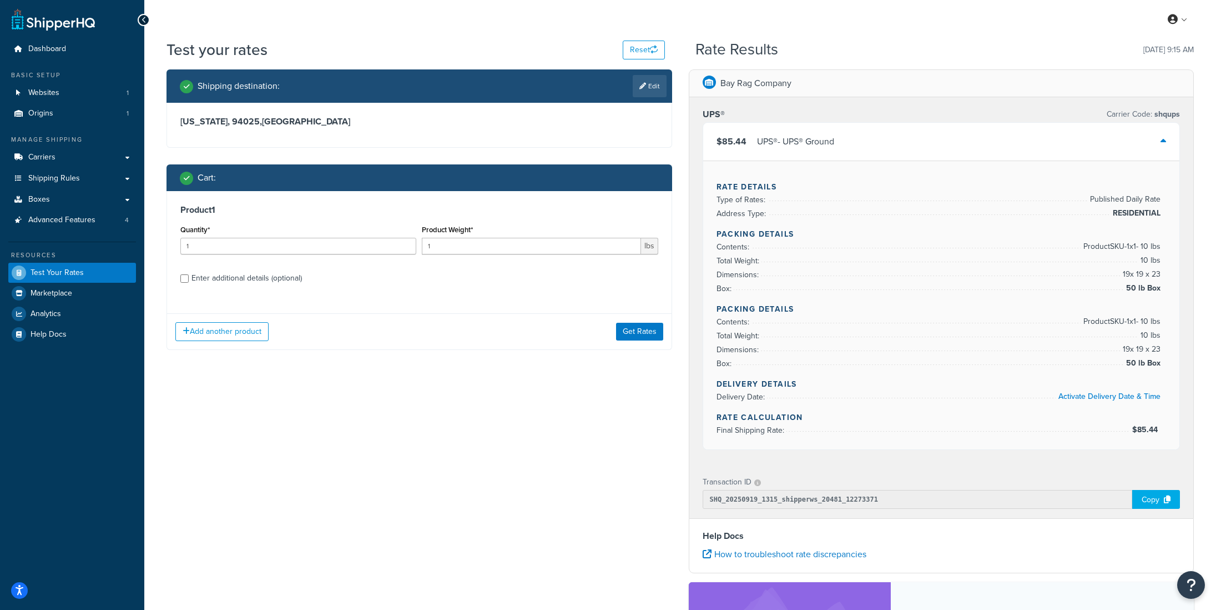
click at [261, 281] on div "Enter additional details (optional)" at bounding box center [247, 278] width 110 height 16
click at [189, 281] on input "Enter additional details (optional)" at bounding box center [184, 278] width 8 height 8
checkbox input "true"
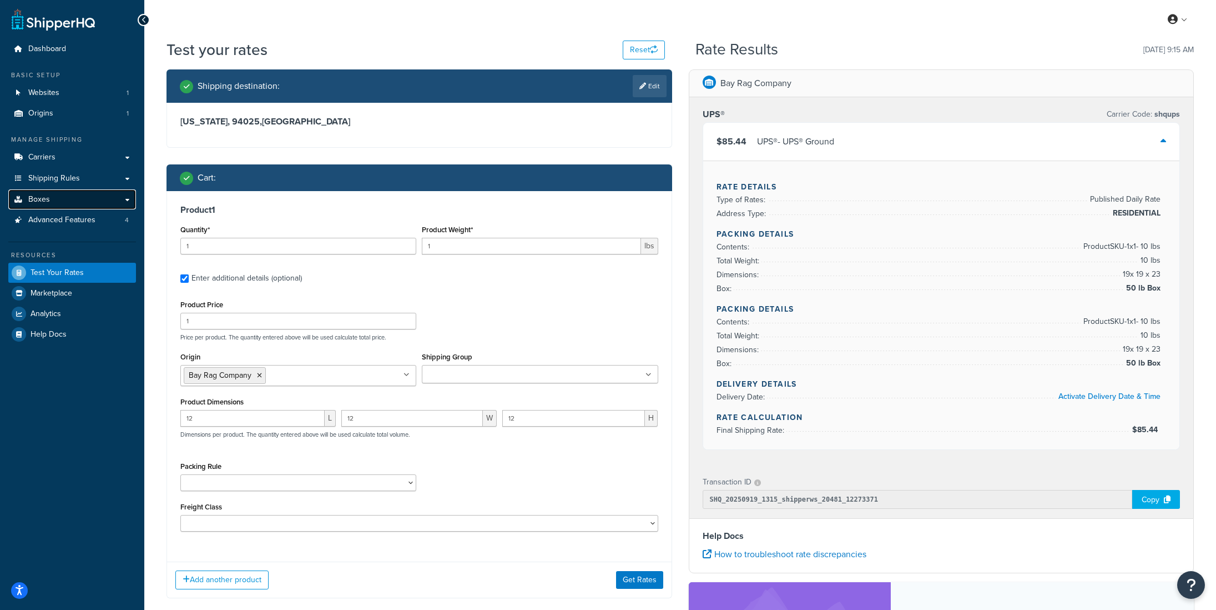
click at [59, 200] on link "Boxes" at bounding box center [72, 199] width 128 height 21
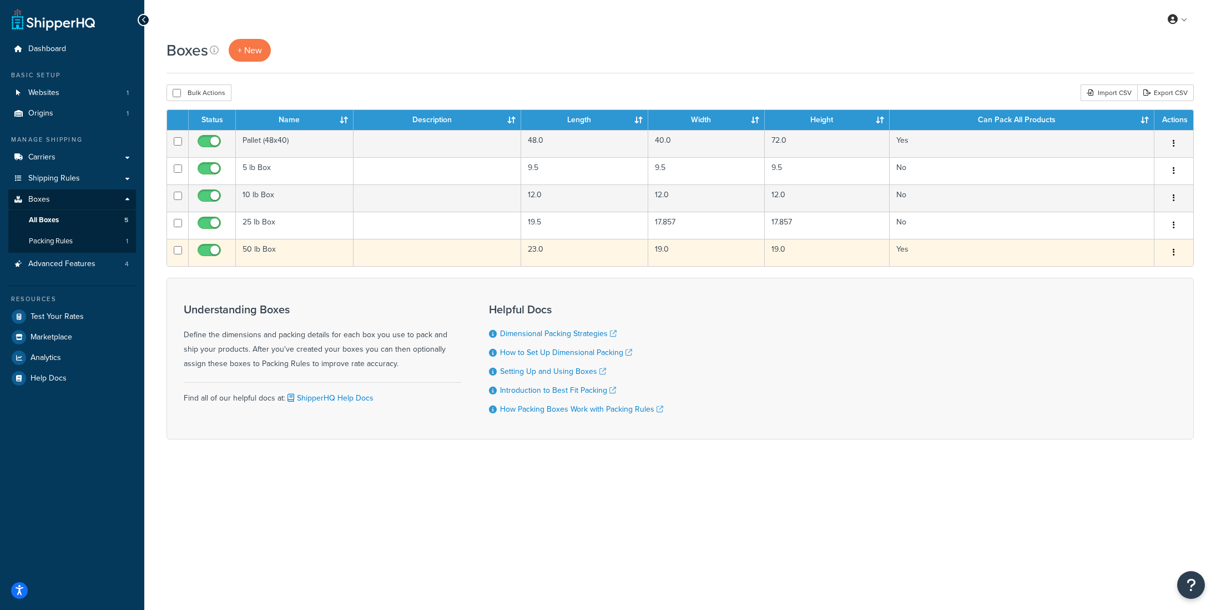
click at [294, 260] on td "50 lb Box" at bounding box center [295, 252] width 118 height 27
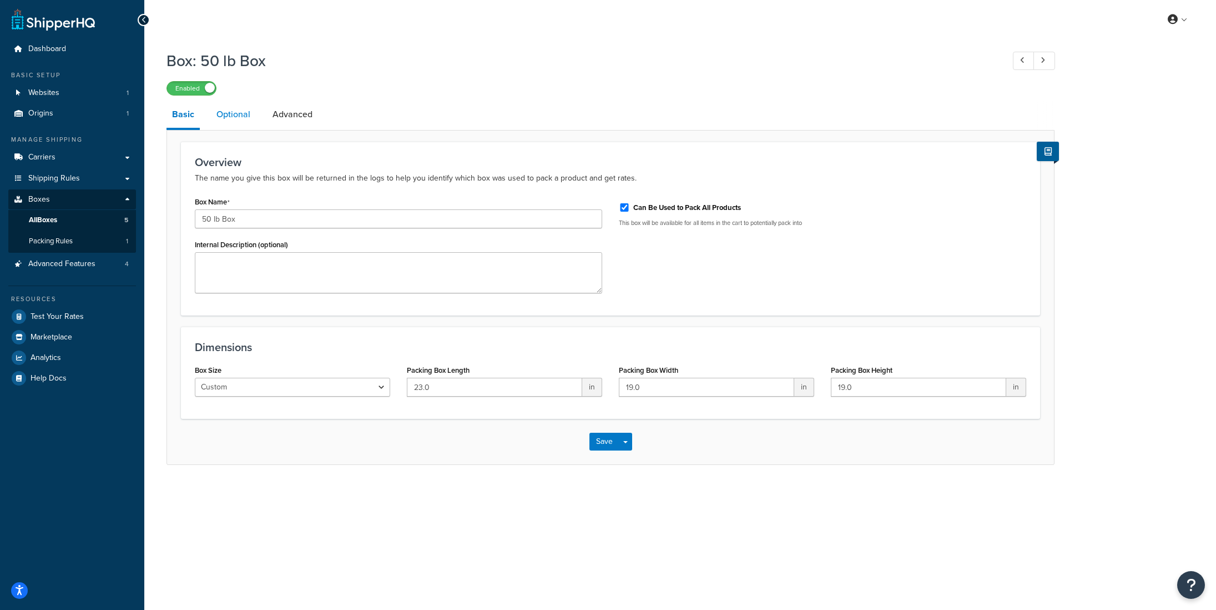
click at [235, 116] on link "Optional" at bounding box center [233, 114] width 45 height 27
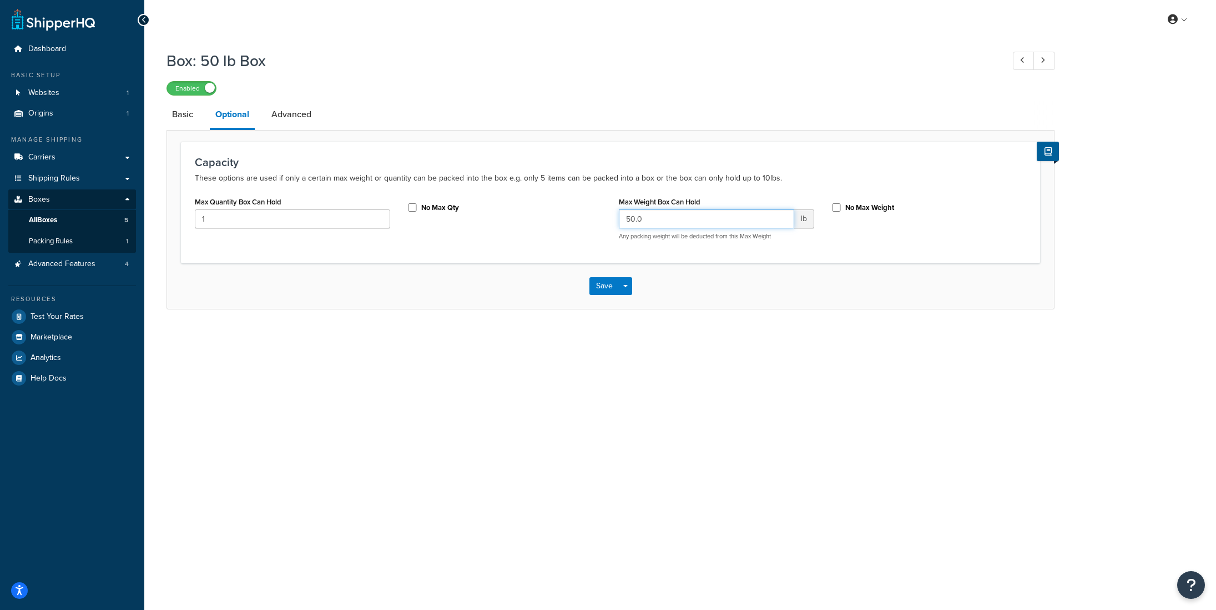
click at [636, 222] on input "50.0" at bounding box center [706, 218] width 175 height 19
type input "53.0"
drag, startPoint x: 598, startPoint y: 285, endPoint x: 412, endPoint y: 252, distance: 189.0
click at [412, 252] on form "Capacity These options are used if only a certain max weight or quantity can be…" at bounding box center [610, 225] width 887 height 167
click at [412, 205] on input "No Max Qty" at bounding box center [412, 207] width 11 height 8
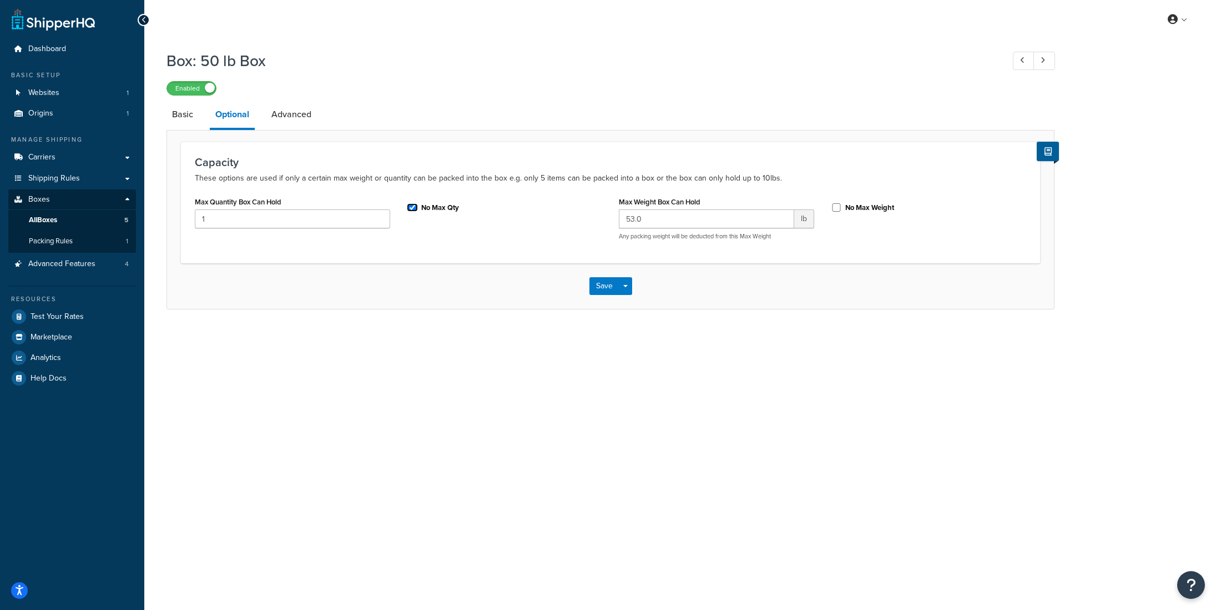
checkbox input "true"
click at [633, 222] on input "53.0" at bounding box center [706, 218] width 175 height 19
type input "50.0"
click at [602, 295] on button "Save" at bounding box center [605, 286] width 30 height 18
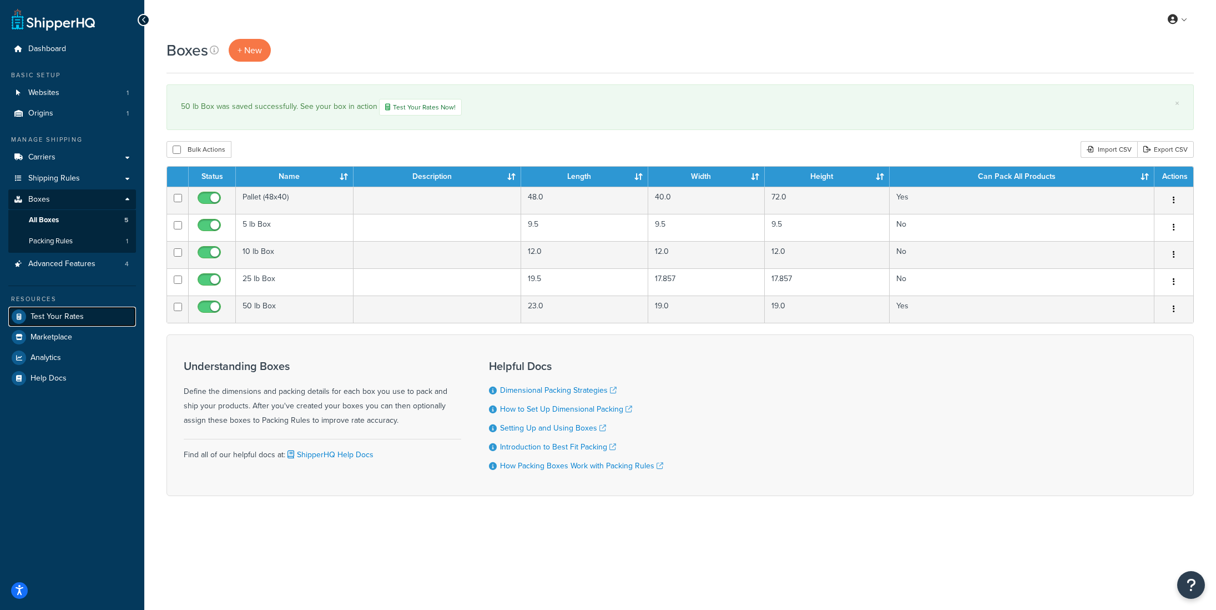
click at [76, 318] on span "Test Your Rates" at bounding box center [57, 316] width 53 height 9
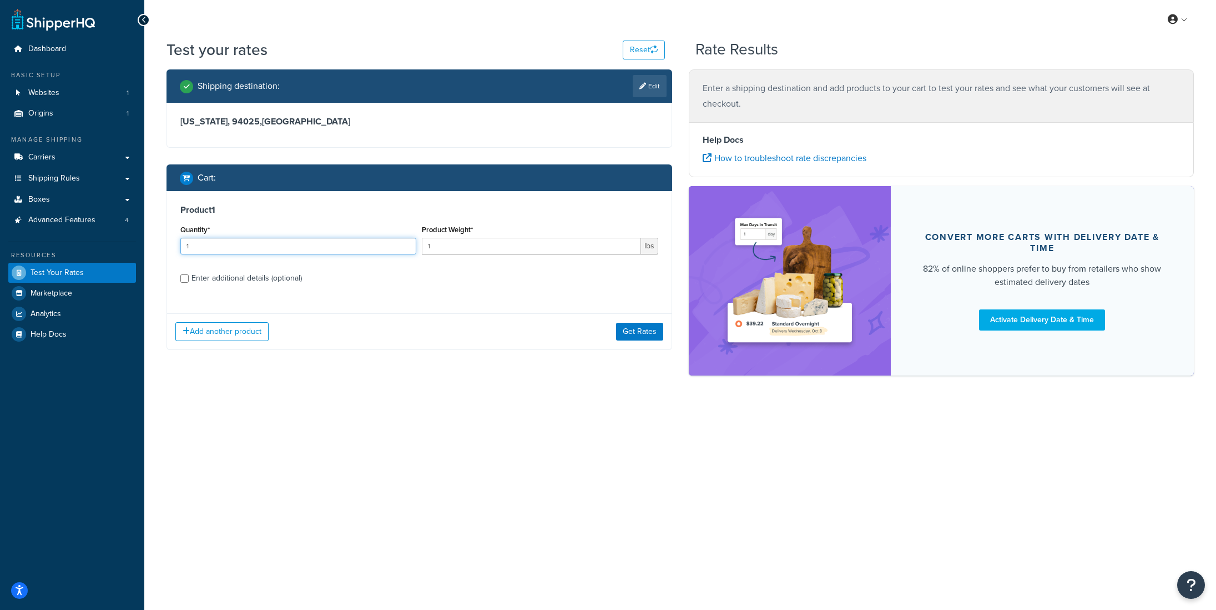
drag, startPoint x: 222, startPoint y: 245, endPoint x: 108, endPoint y: 245, distance: 113.3
click at [108, 245] on div "Dashboard Basic Setup Websites 1 Origins 1 Manage Shipping Carriers Carriers Al…" at bounding box center [608, 305] width 1216 height 610
type input "3"
click at [423, 244] on input "1" at bounding box center [531, 246] width 219 height 17
click at [442, 244] on input "1" at bounding box center [531, 246] width 219 height 17
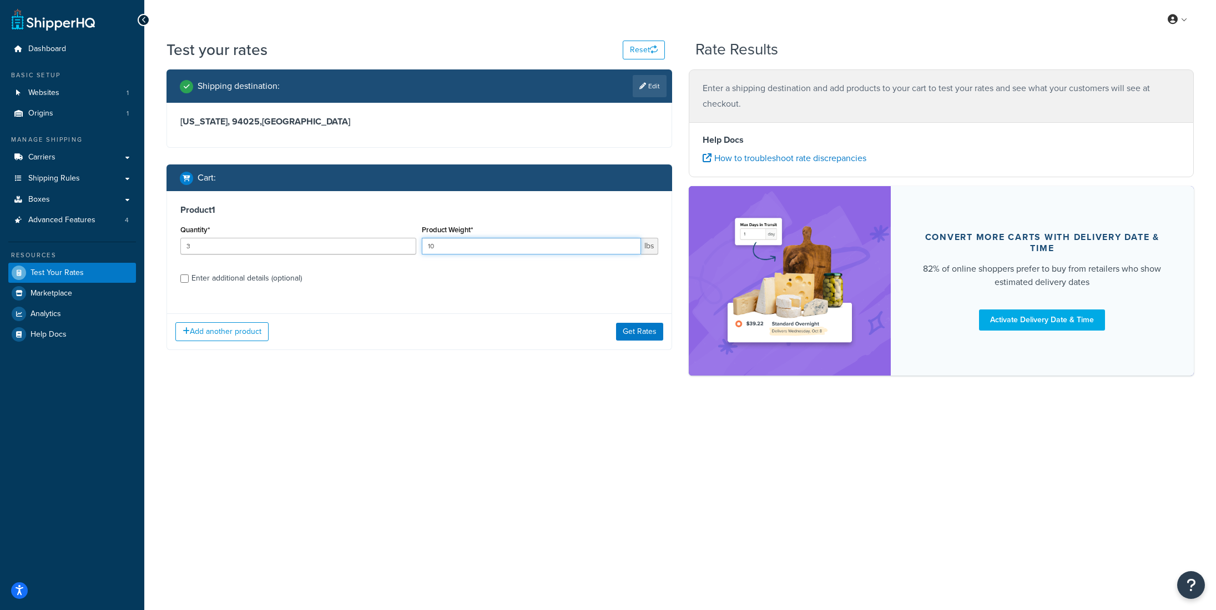
type input "1"
drag, startPoint x: 193, startPoint y: 245, endPoint x: 178, endPoint y: 247, distance: 15.6
click at [178, 247] on div "Quantity* 3" at bounding box center [299, 242] width 242 height 41
type input "4"
click at [436, 246] on input "1" at bounding box center [531, 246] width 219 height 17
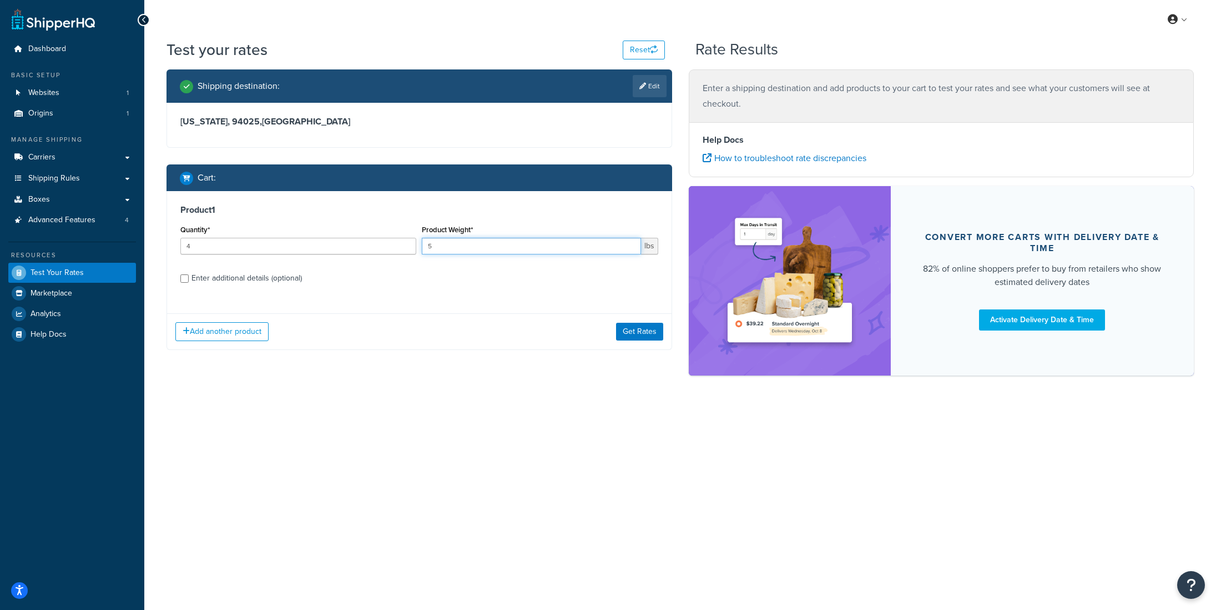
type input "5"
click at [237, 282] on div "Enter additional details (optional)" at bounding box center [247, 278] width 110 height 16
click at [189, 282] on input "Enter additional details (optional)" at bounding box center [184, 278] width 8 height 8
checkbox input "true"
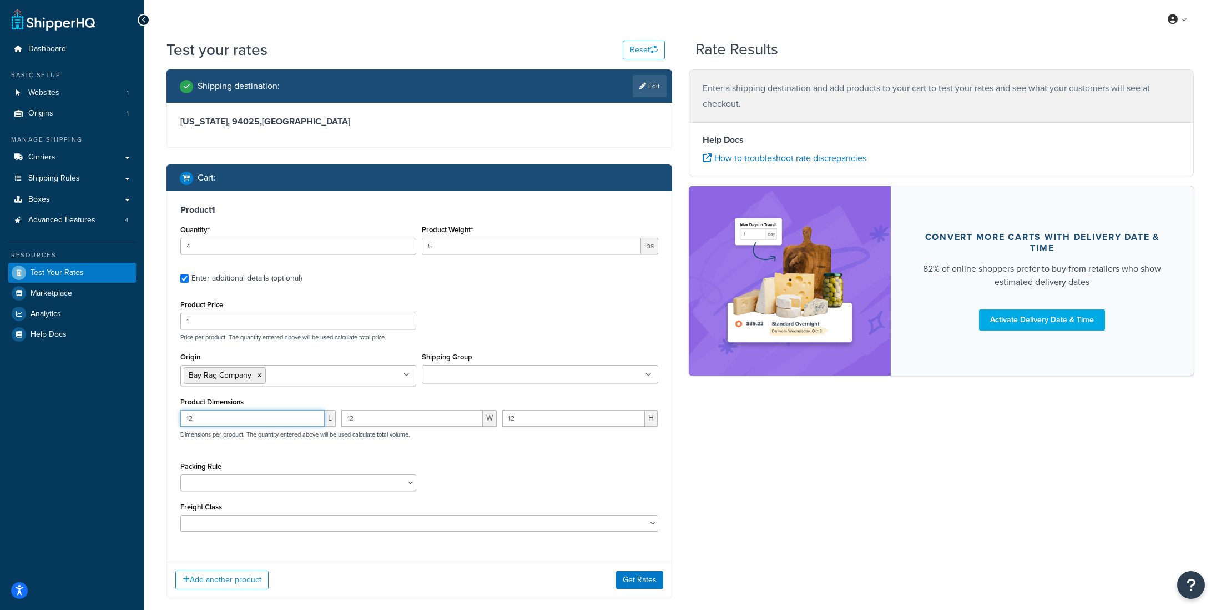
drag, startPoint x: 180, startPoint y: 420, endPoint x: 169, endPoint y: 419, distance: 10.6
click at [169, 419] on div "Product 1 Quantity* 4 Product Weight* 5 lbs Enter additional details (optional)…" at bounding box center [419, 372] width 505 height 362
drag, startPoint x: 197, startPoint y: 417, endPoint x: 175, endPoint y: 420, distance: 22.4
click at [175, 420] on div "Product 1 Quantity* 4 Product Weight* 5 lbs Enter additional details (optional)…" at bounding box center [419, 372] width 505 height 362
type input "9.5"
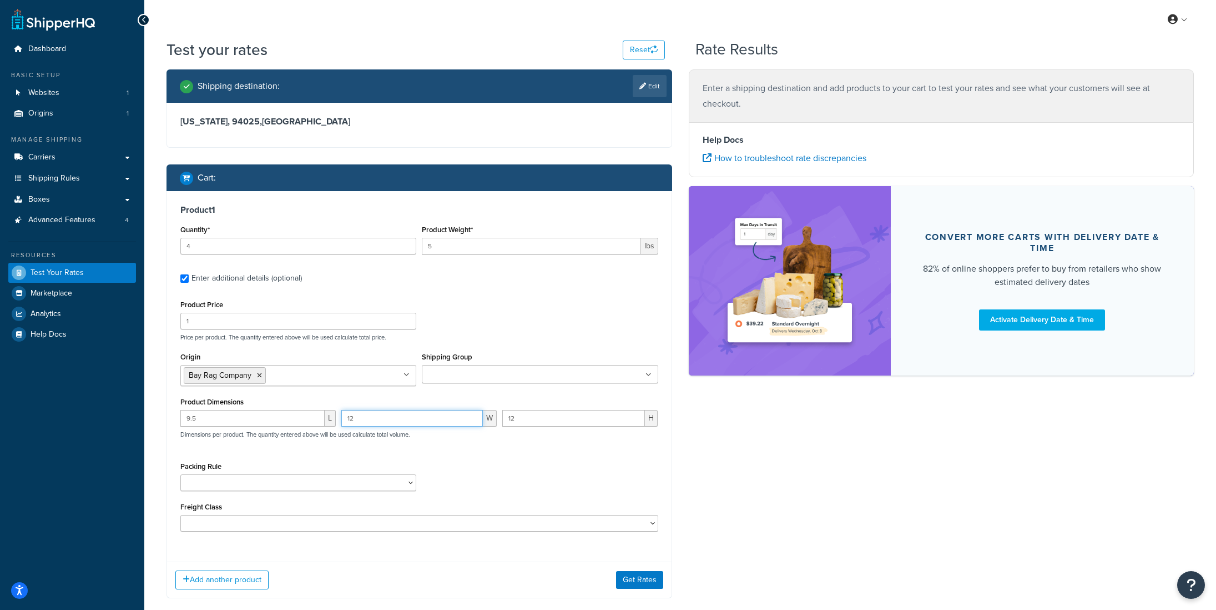
click at [396, 419] on input "12" at bounding box center [412, 418] width 142 height 17
paste input "9.5"
type input "1"
paste input "9.5"
type input "9.5"
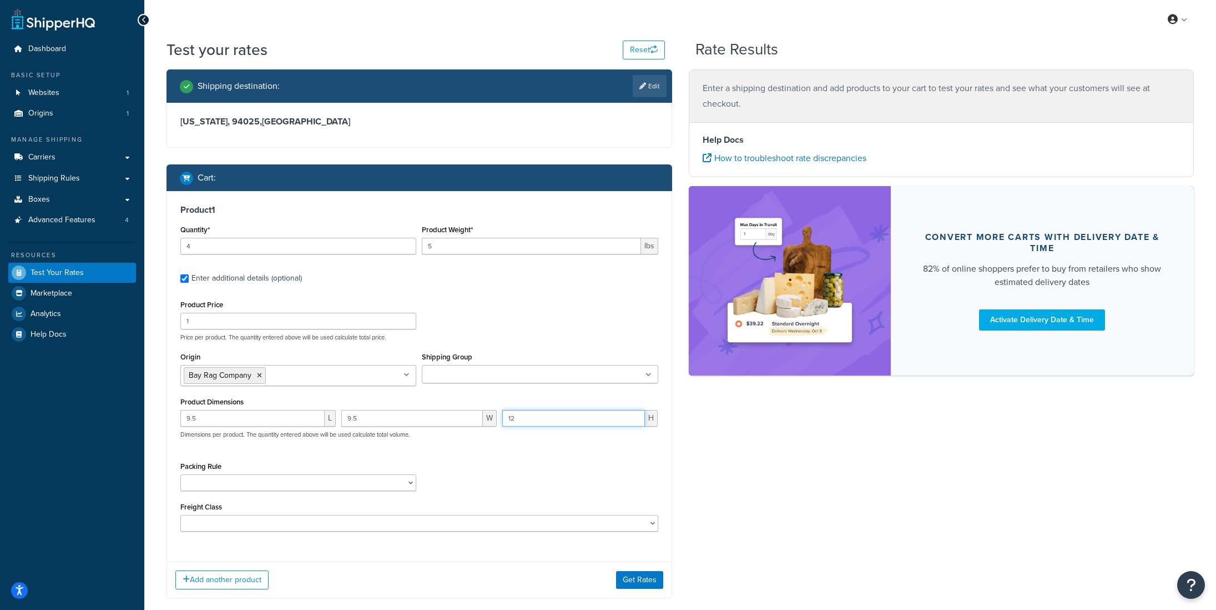
click at [500, 416] on div "12 H" at bounding box center [580, 422] width 161 height 25
paste input "9.5"
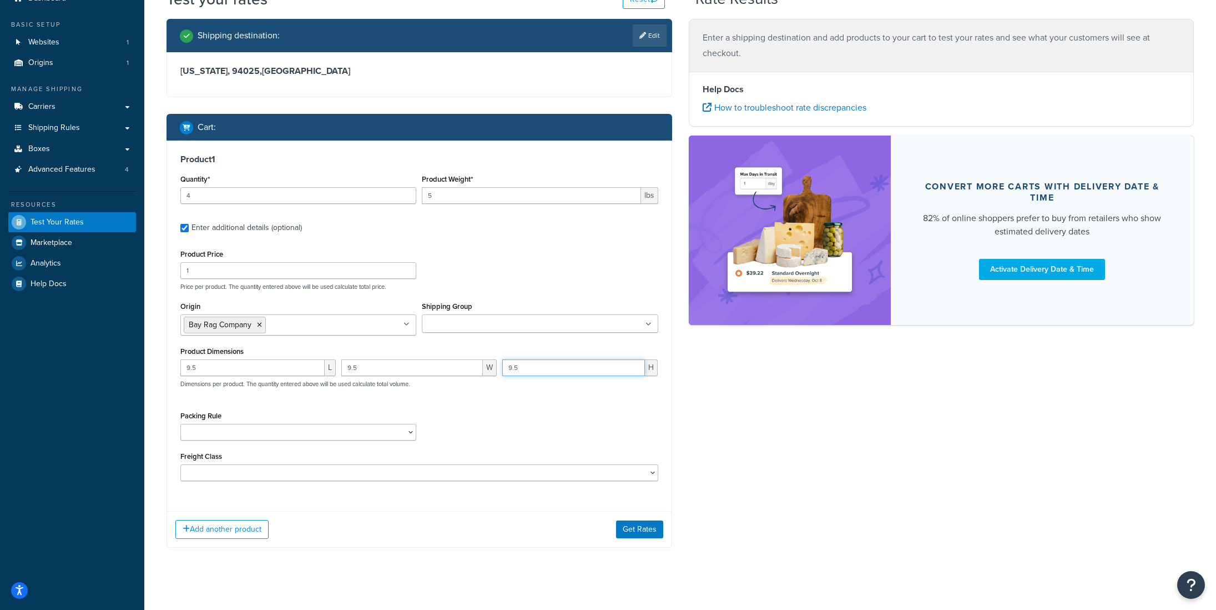
scroll to position [52, 0]
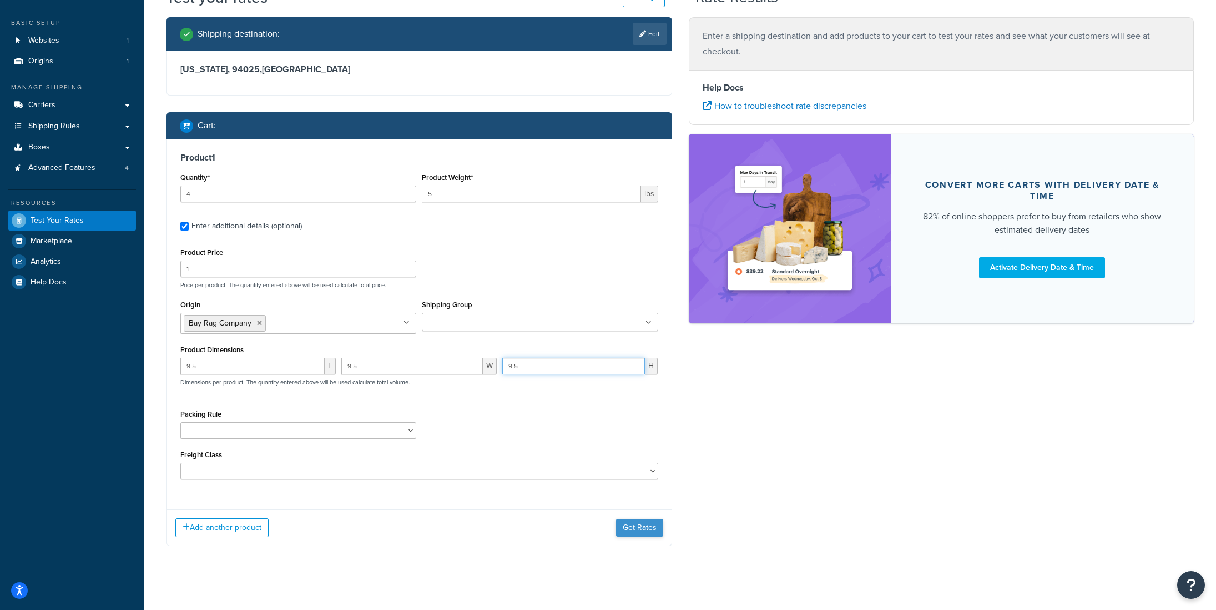
type input "9.5"
click at [630, 532] on button "Get Rates" at bounding box center [639, 528] width 47 height 18
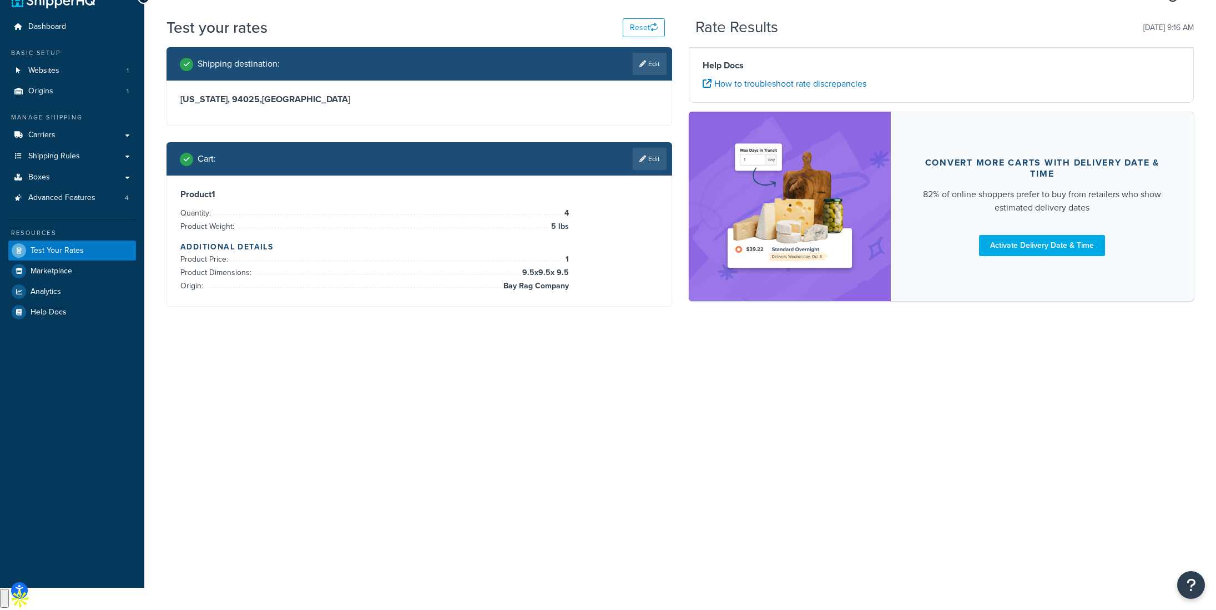
scroll to position [0, 0]
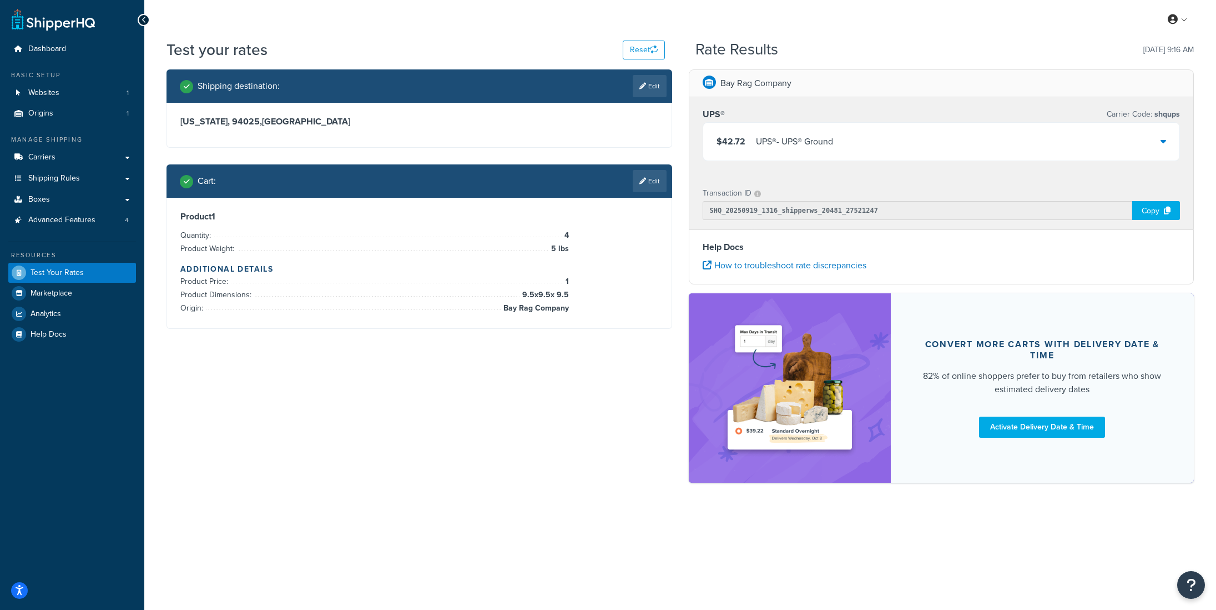
click at [768, 140] on div "UPS® - UPS® Ground" at bounding box center [794, 142] width 77 height 16
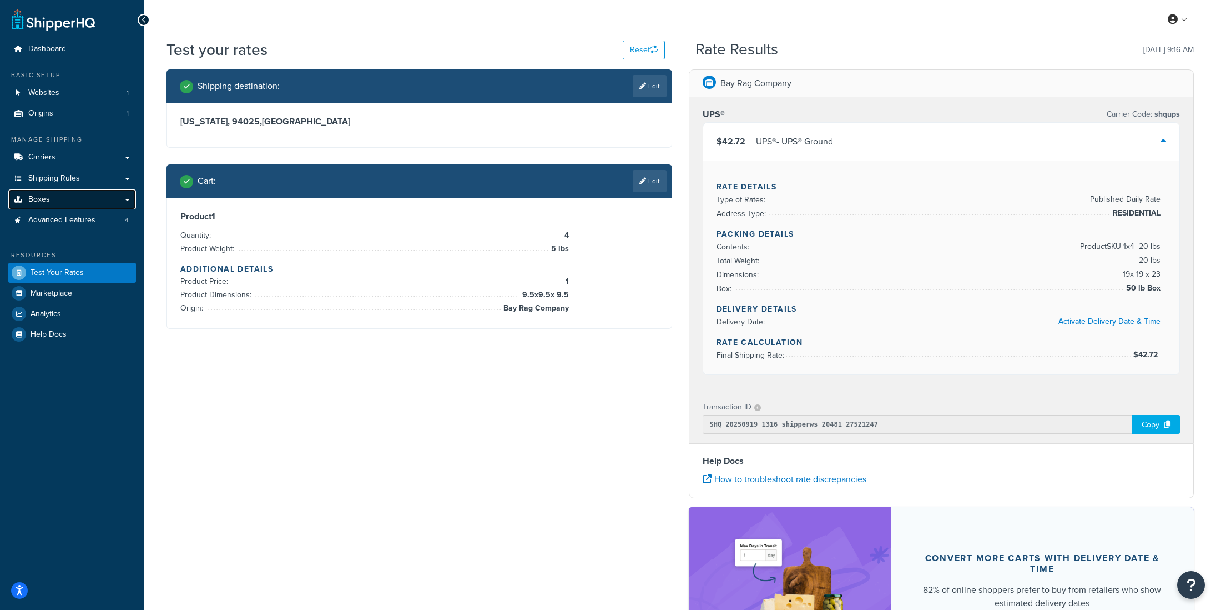
click at [72, 198] on link "Boxes" at bounding box center [72, 199] width 128 height 21
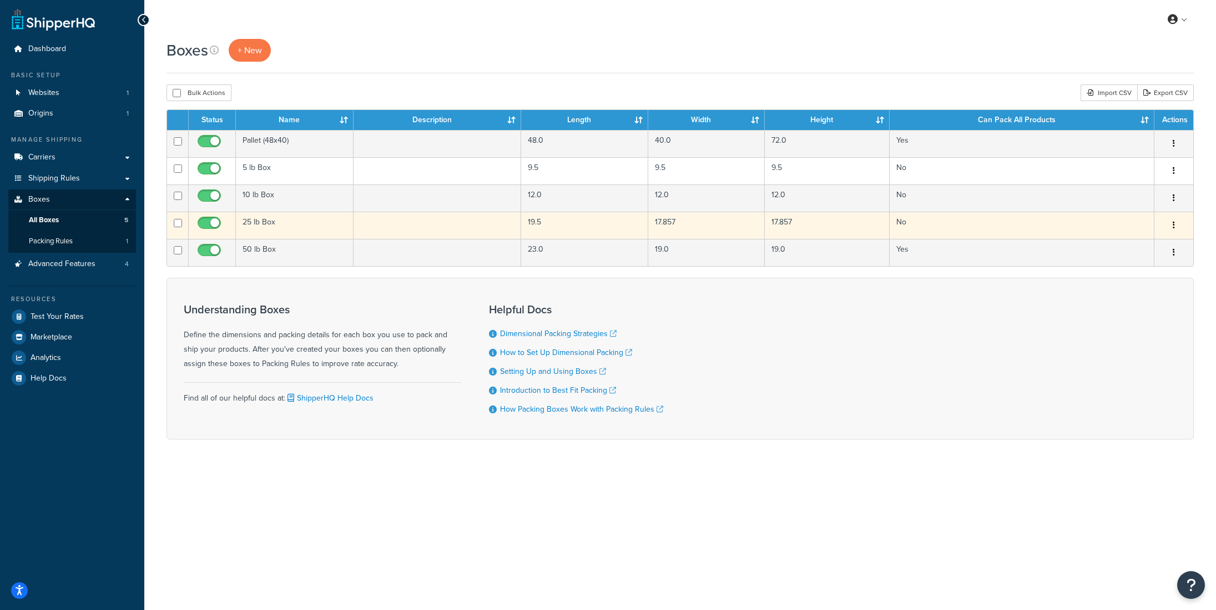
click at [269, 226] on td "25 lb Box" at bounding box center [295, 225] width 118 height 27
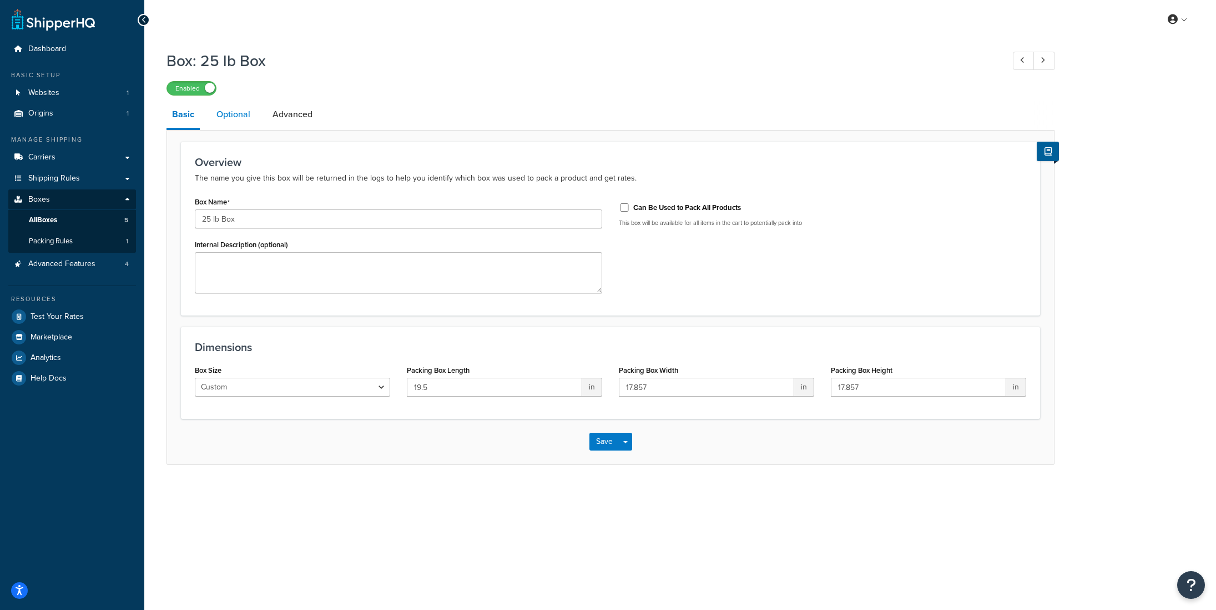
click at [242, 110] on link "Optional" at bounding box center [233, 114] width 45 height 27
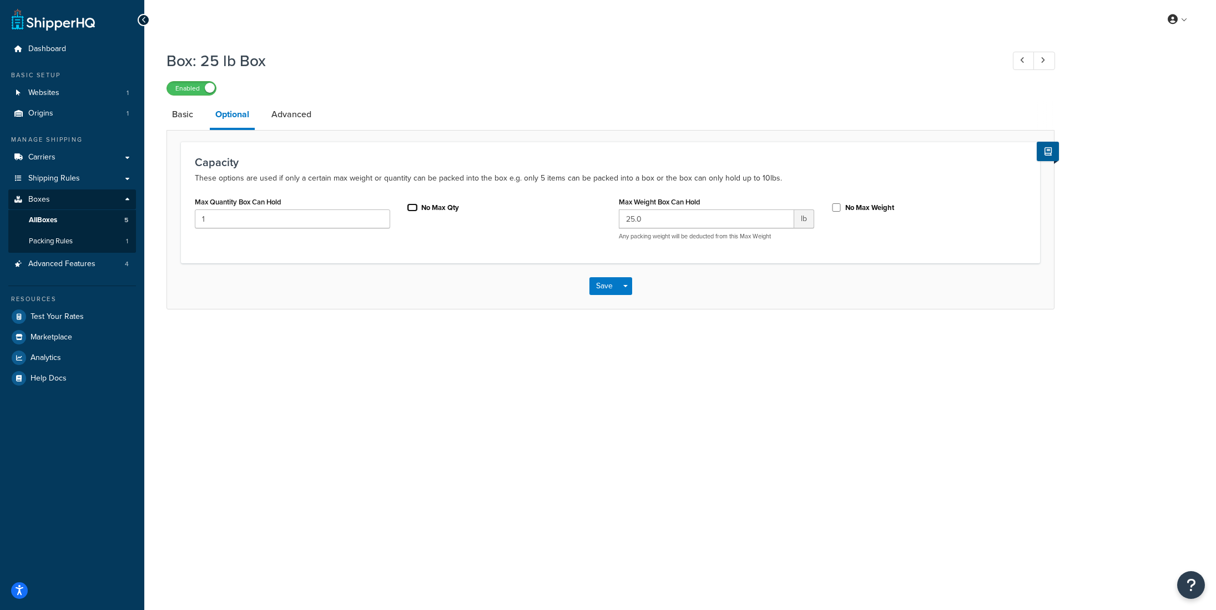
click at [412, 206] on input "No Max Qty" at bounding box center [412, 207] width 11 height 8
checkbox input "true"
click at [608, 288] on button "Save" at bounding box center [605, 286] width 30 height 18
click at [64, 318] on span "Test Your Rates" at bounding box center [57, 316] width 53 height 9
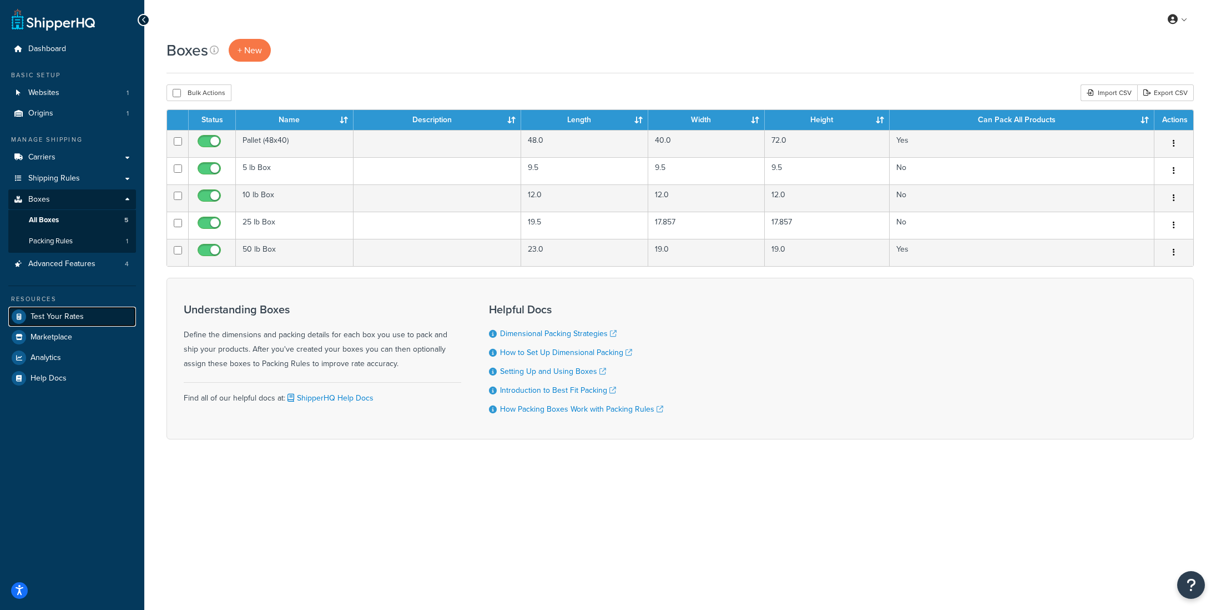
click at [63, 316] on span "Test Your Rates" at bounding box center [57, 316] width 53 height 9
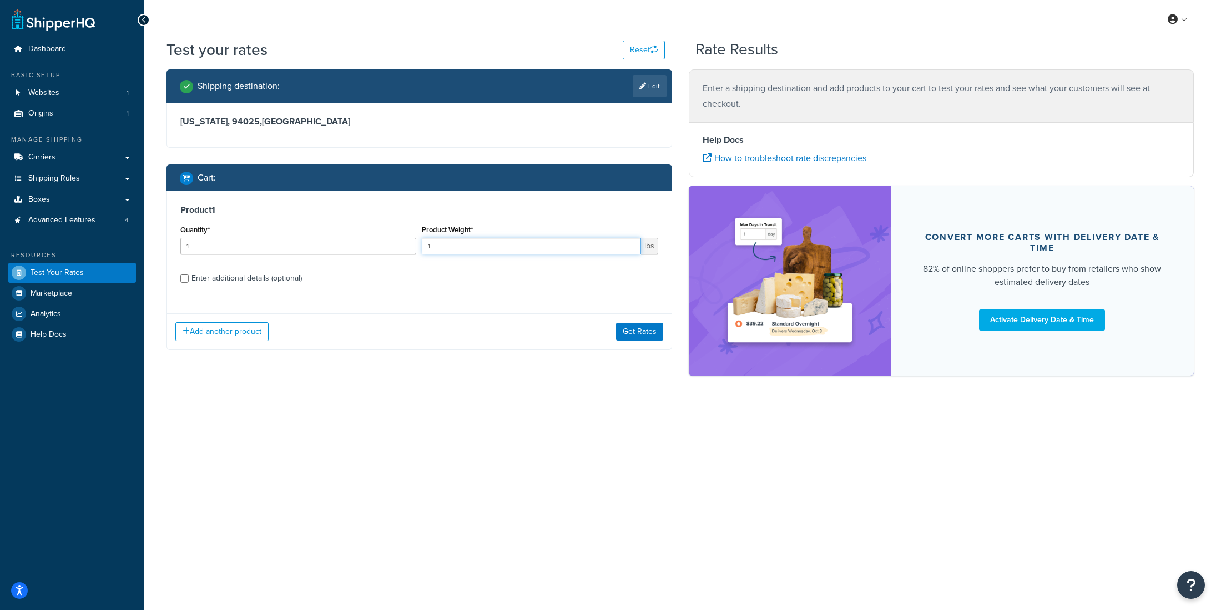
click at [415, 243] on div "Quantity* 1 Product Weight* 1 lbs" at bounding box center [420, 242] width 484 height 41
type input "50"
click at [220, 281] on div "Enter additional details (optional)" at bounding box center [247, 278] width 110 height 16
click at [189, 281] on input "Enter additional details (optional)" at bounding box center [184, 278] width 8 height 8
checkbox input "true"
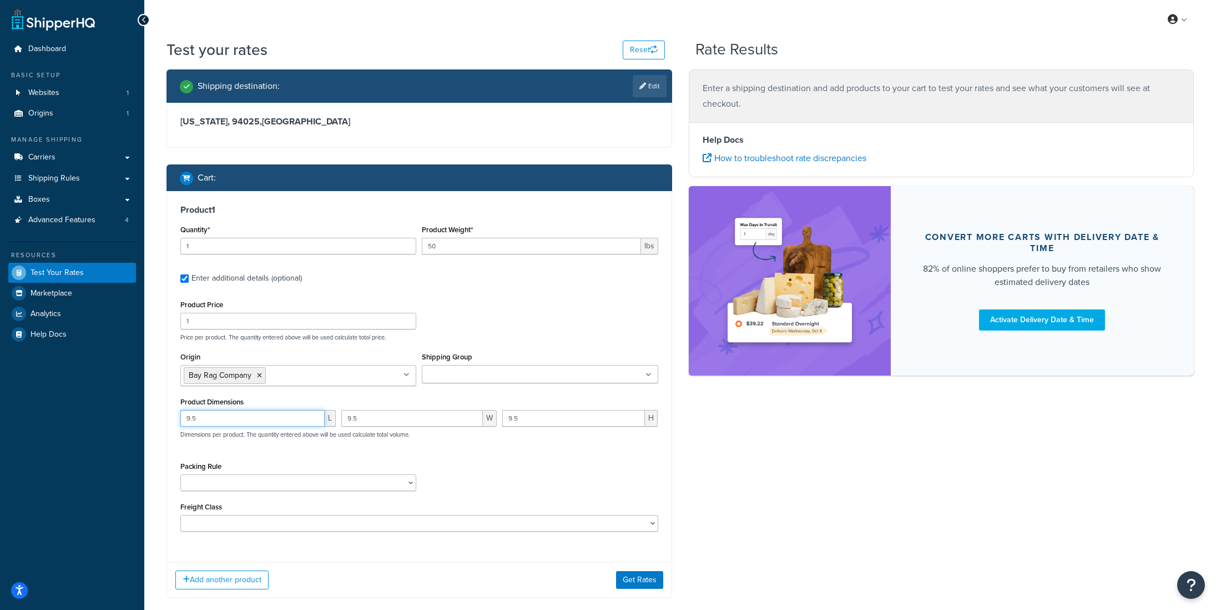
drag, startPoint x: 174, startPoint y: 421, endPoint x: 158, endPoint y: 421, distance: 16.7
click at [158, 421] on div "Shipping destination : Edit California, 94025 , United States Cart : Product 1 …" at bounding box center [419, 341] width 522 height 545
click at [368, 413] on input "9.5" at bounding box center [412, 418] width 142 height 17
click at [333, 415] on div "L 9.5 W 9.5 H Dimensions per product. The quantity entered above will be used c…" at bounding box center [420, 430] width 484 height 41
click at [507, 426] on input "9.5" at bounding box center [573, 418] width 143 height 17
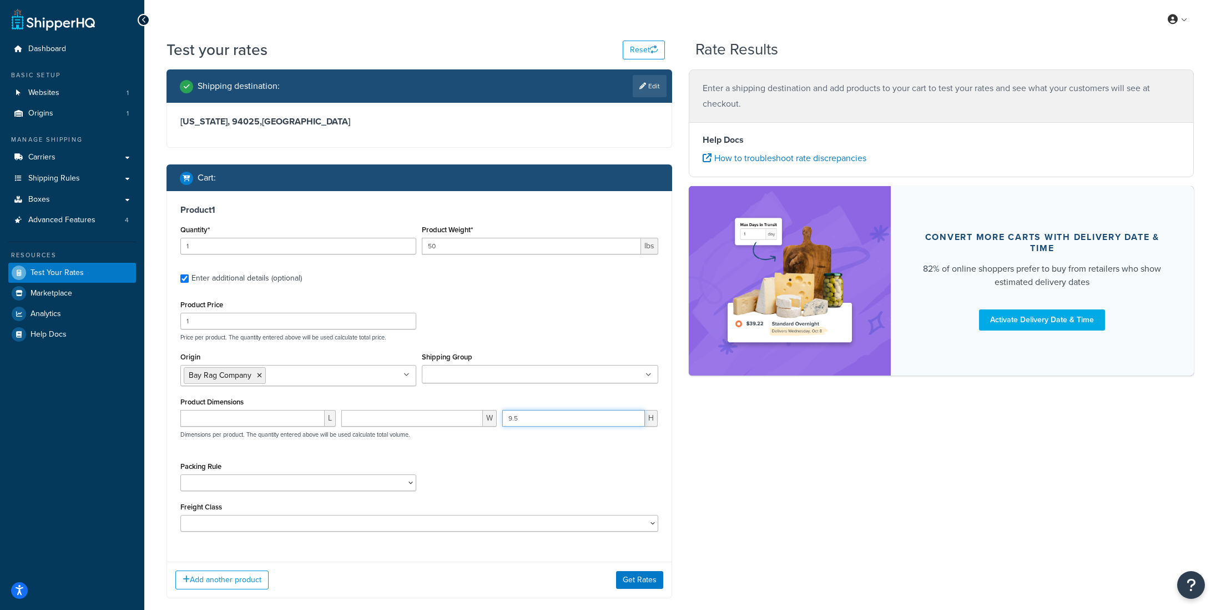
type input "9"
click at [239, 424] on input "number" at bounding box center [252, 418] width 144 height 17
type input "19"
click at [370, 424] on input "number" at bounding box center [412, 418] width 142 height 17
type input "17"
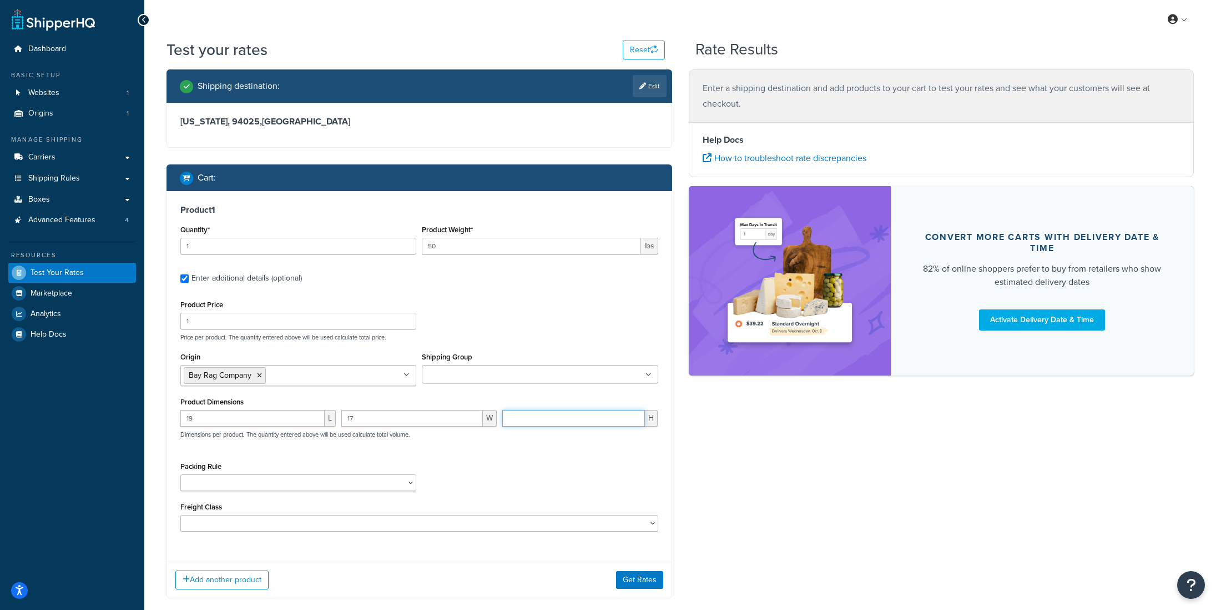
click at [519, 423] on input "number" at bounding box center [573, 418] width 143 height 17
type input "19"
click at [153, 414] on div "Test your rates Reset Rate Results Shipping destination : Edit California, 9402…" at bounding box center [680, 340] width 1072 height 603
drag, startPoint x: 193, startPoint y: 421, endPoint x: 172, endPoint y: 422, distance: 21.7
click at [172, 422] on div "Product 1 Quantity* 1 Product Weight* 50 lbs Enter additional details (optional…" at bounding box center [419, 372] width 505 height 362
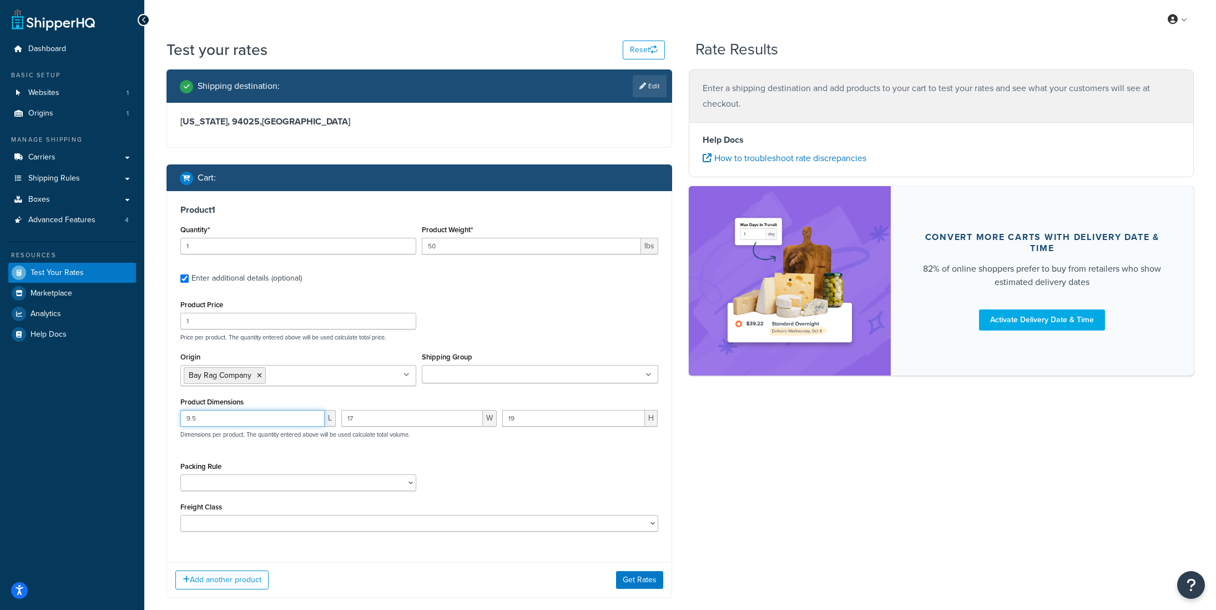
type input "9.5"
click at [377, 423] on input "17" at bounding box center [412, 418] width 142 height 17
type input "19"
click at [525, 420] on input "19" at bounding box center [573, 418] width 143 height 17
type input "1"
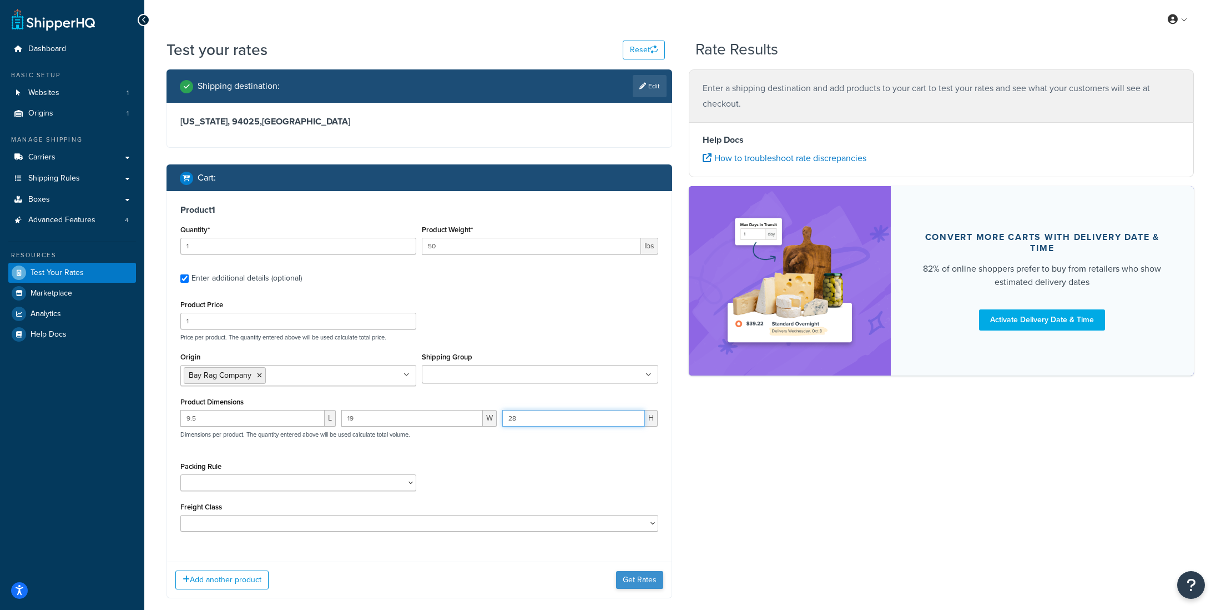
type input "28"
click at [645, 587] on button "Get Rates" at bounding box center [639, 580] width 47 height 18
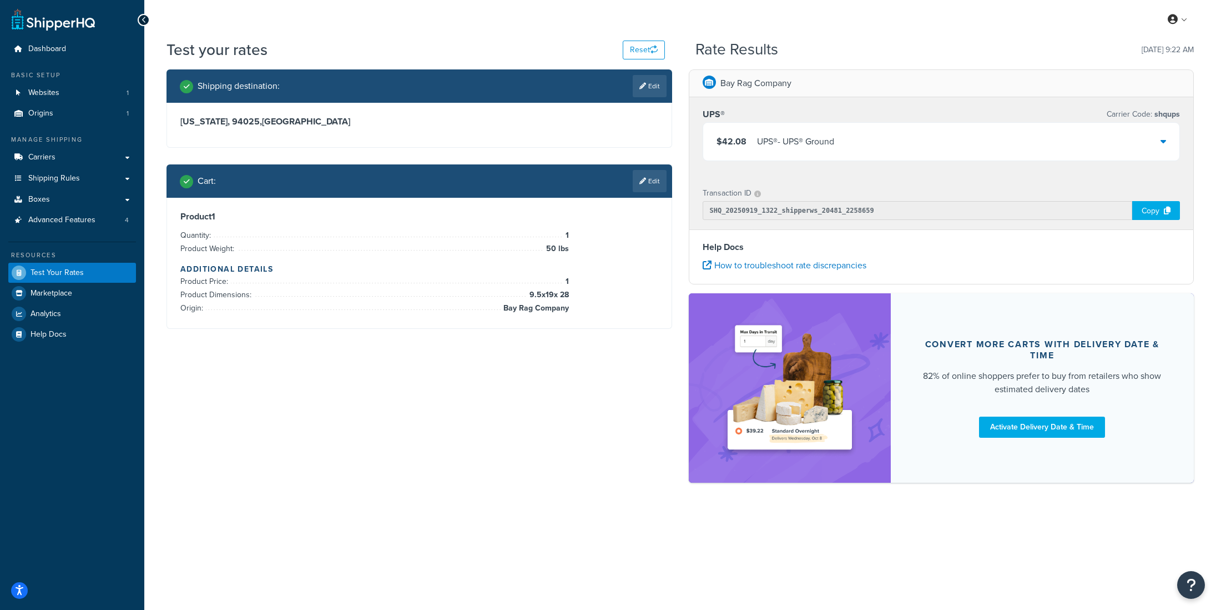
click at [837, 143] on div "$42.08 UPS® - UPS® Ground" at bounding box center [941, 142] width 477 height 38
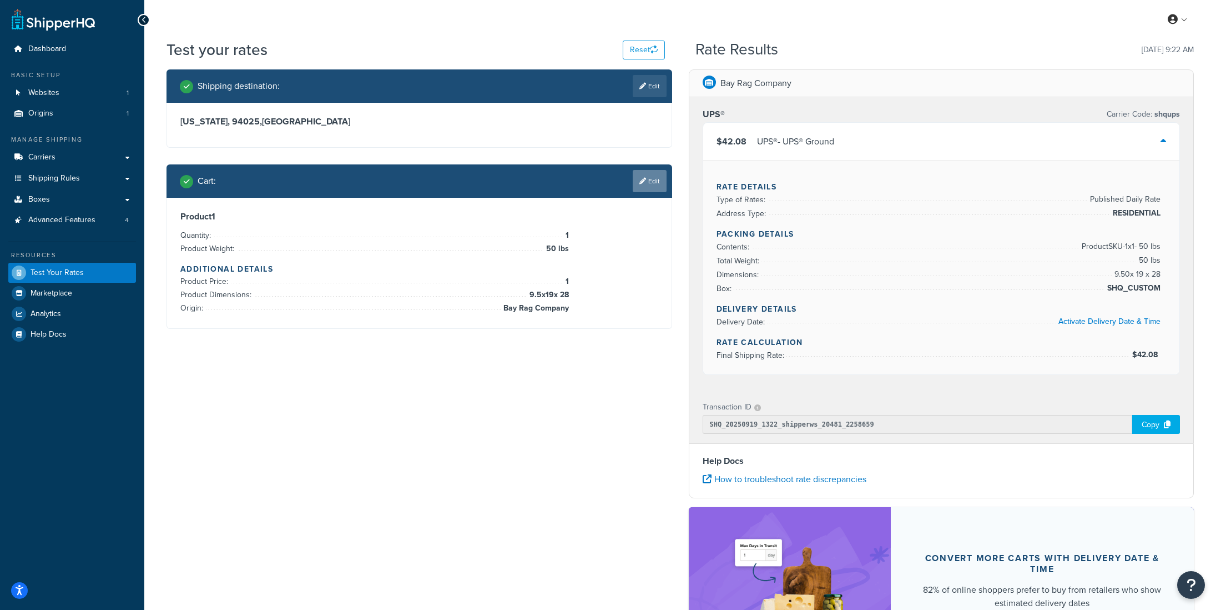
click at [657, 188] on link "Edit" at bounding box center [650, 181] width 34 height 22
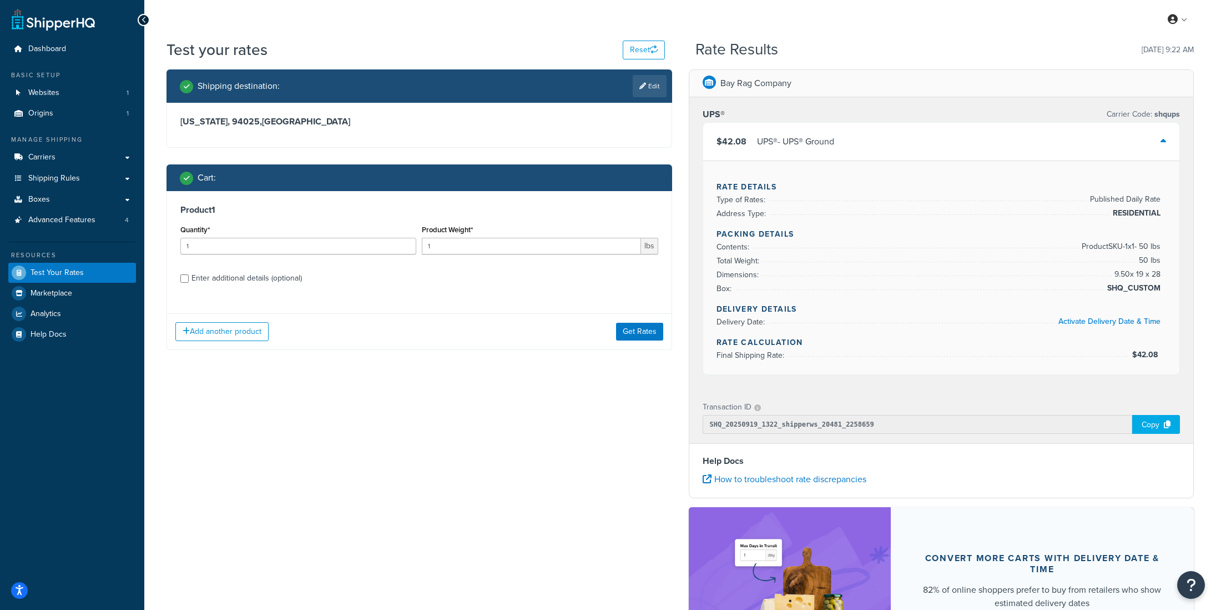
click at [262, 283] on div "Enter additional details (optional)" at bounding box center [247, 278] width 110 height 16
click at [189, 283] on input "Enter additional details (optional)" at bounding box center [184, 278] width 8 height 8
checkbox input "true"
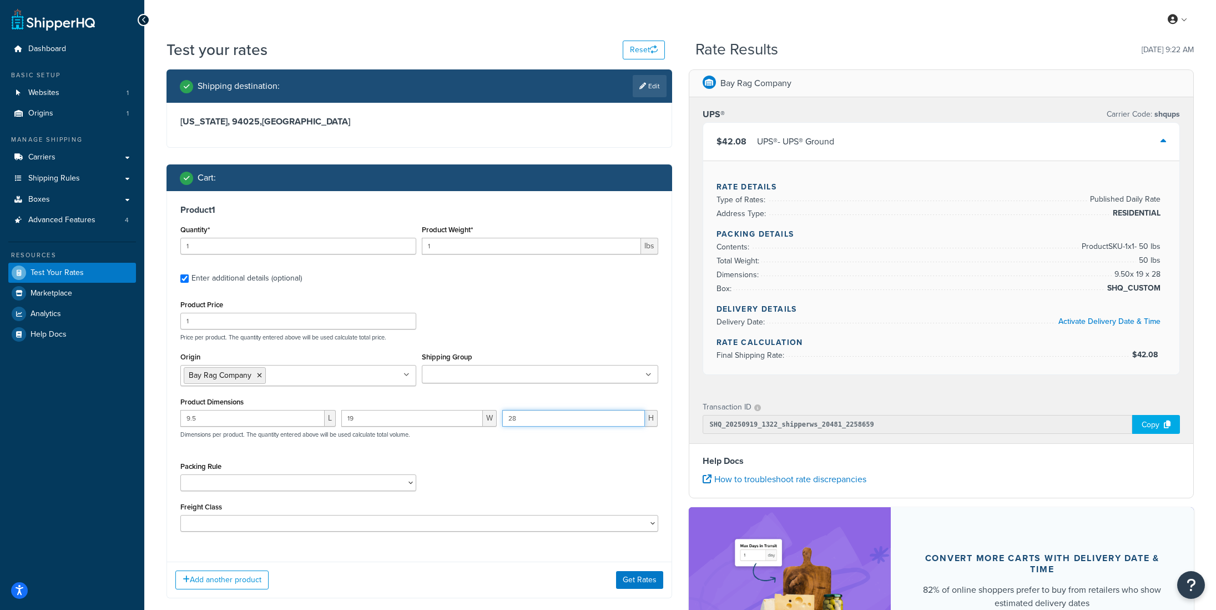
click at [512, 419] on input "28" at bounding box center [573, 418] width 143 height 17
click at [518, 419] on input "28" at bounding box center [573, 418] width 143 height 17
type input "25"
click at [627, 579] on button "Get Rates" at bounding box center [639, 580] width 47 height 18
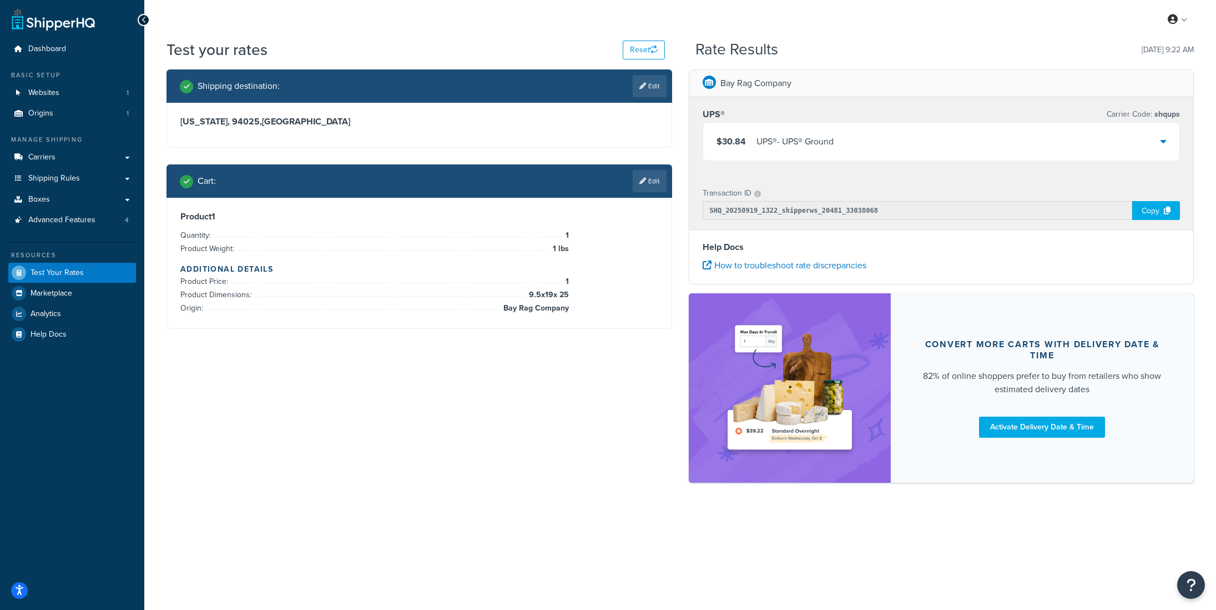
click at [762, 139] on div "UPS® - UPS® Ground" at bounding box center [795, 142] width 77 height 16
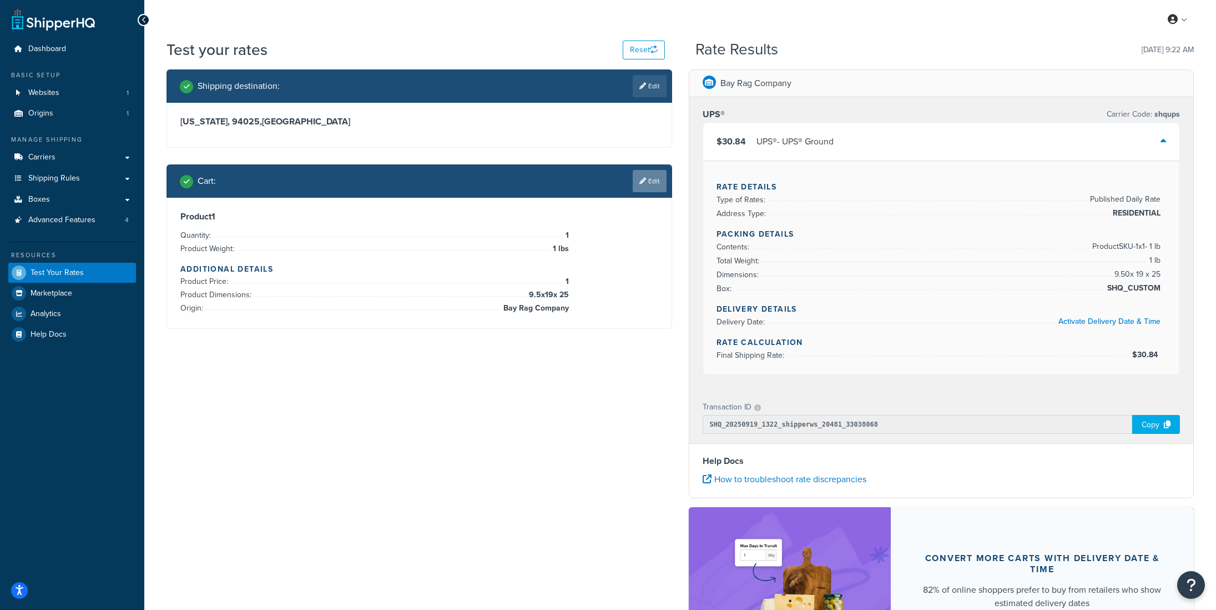
click at [641, 178] on icon at bounding box center [643, 181] width 7 height 7
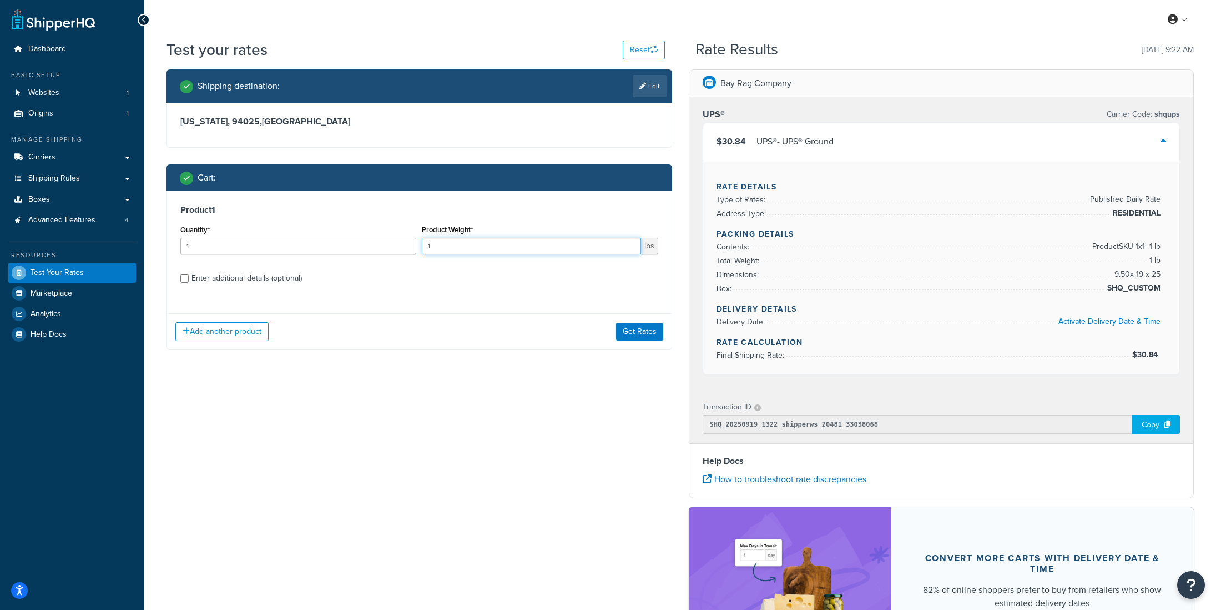
click at [435, 244] on input "1" at bounding box center [531, 246] width 219 height 17
type input "50"
click at [199, 338] on button "Add another product" at bounding box center [221, 331] width 93 height 19
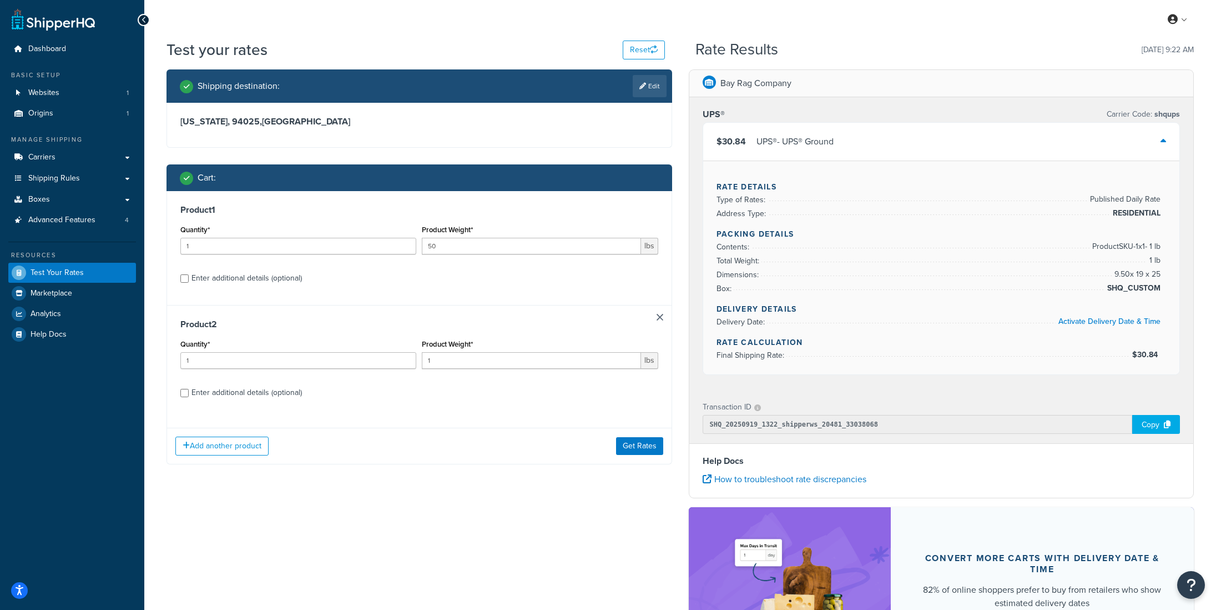
click at [655, 315] on div "Product 2 Quantity* 1 Product Weight* 1 lbs Enter additional details (optional)" at bounding box center [419, 362] width 505 height 114
click at [661, 319] on link at bounding box center [660, 317] width 7 height 7
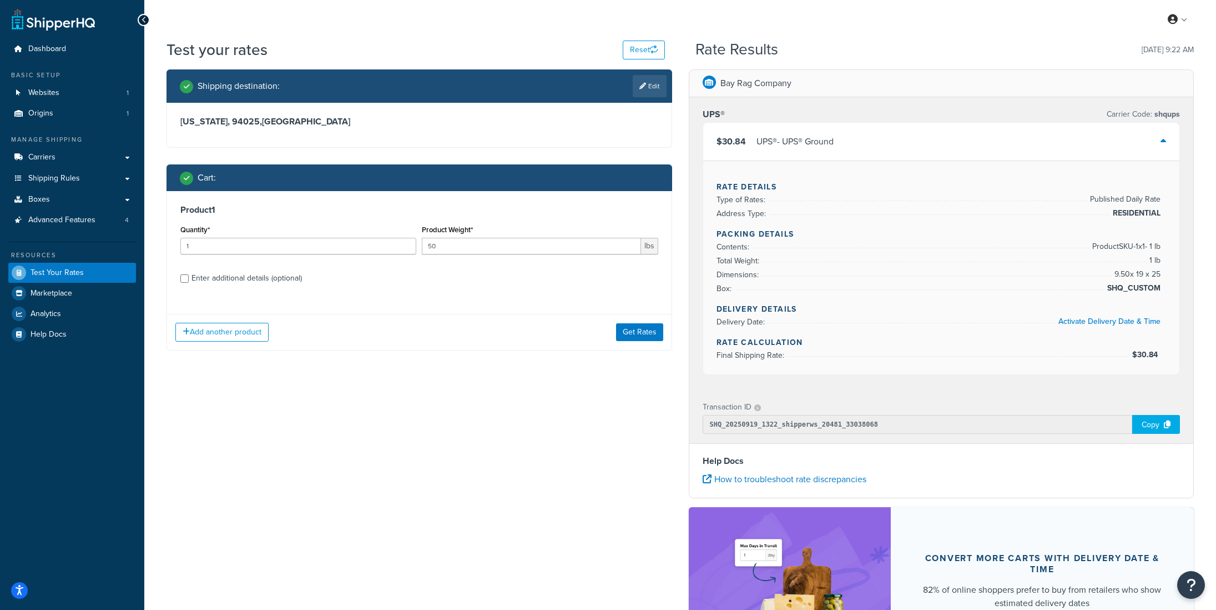
click at [261, 276] on div "Enter additional details (optional)" at bounding box center [247, 278] width 110 height 16
click at [189, 276] on input "Enter additional details (optional)" at bounding box center [184, 278] width 8 height 8
checkbox input "true"
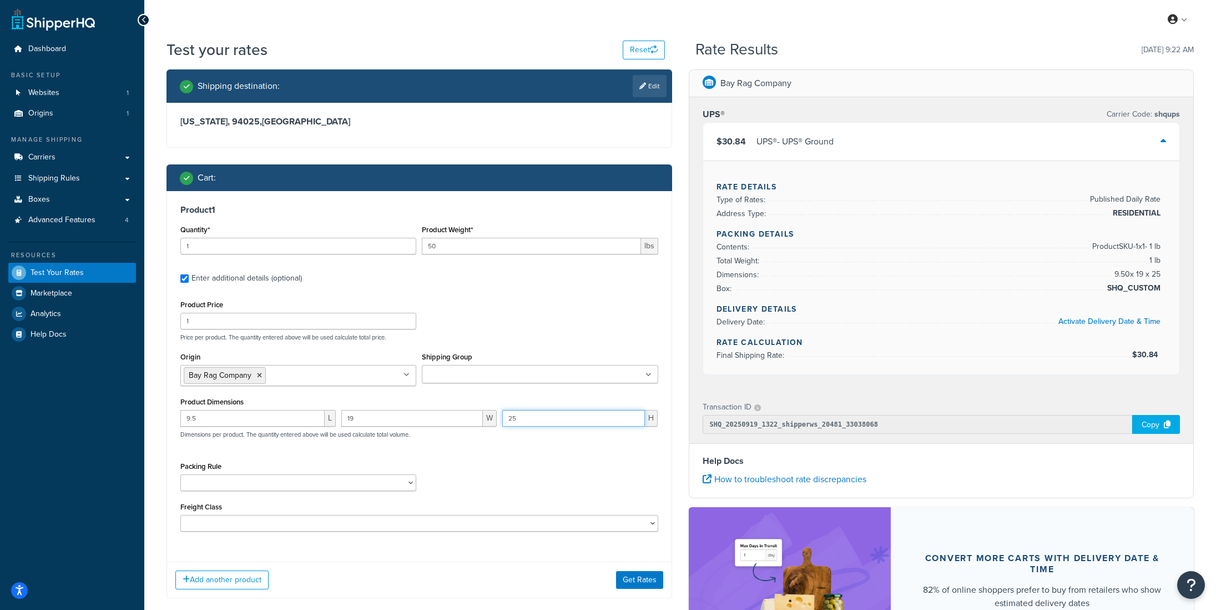
click at [525, 423] on input "25" at bounding box center [573, 418] width 143 height 17
type input "1"
type input "23"
click at [537, 477] on div "Packing Rule Ship SKU Separately" at bounding box center [420, 479] width 484 height 41
click at [643, 581] on button "Get Rates" at bounding box center [639, 580] width 47 height 18
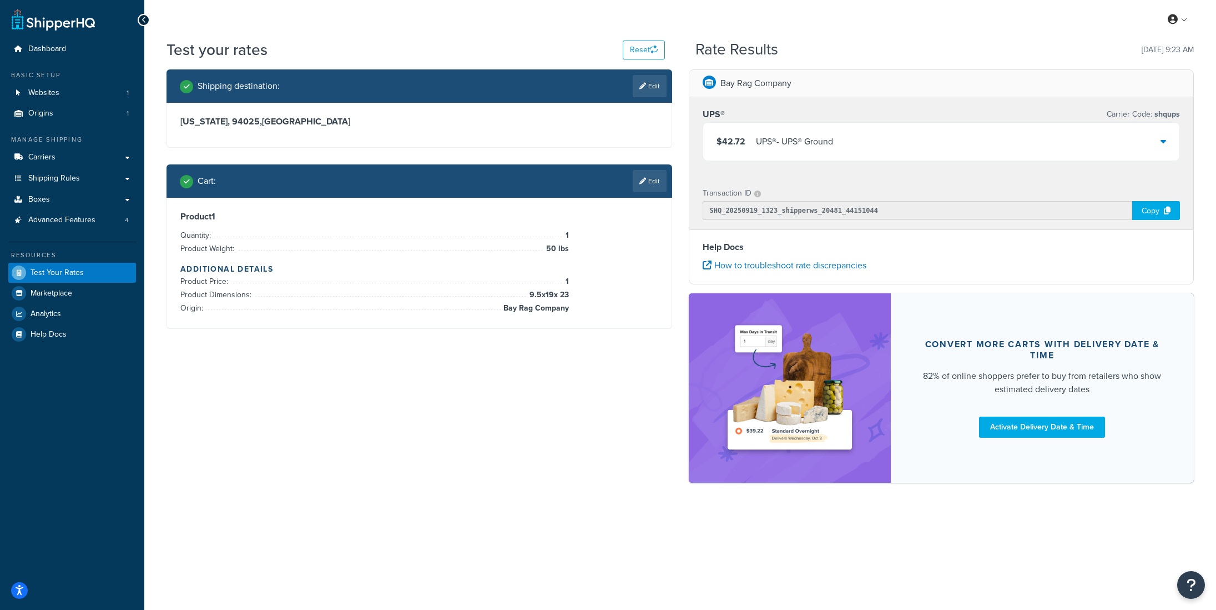
click at [762, 136] on div "UPS® - UPS® Ground" at bounding box center [794, 142] width 77 height 16
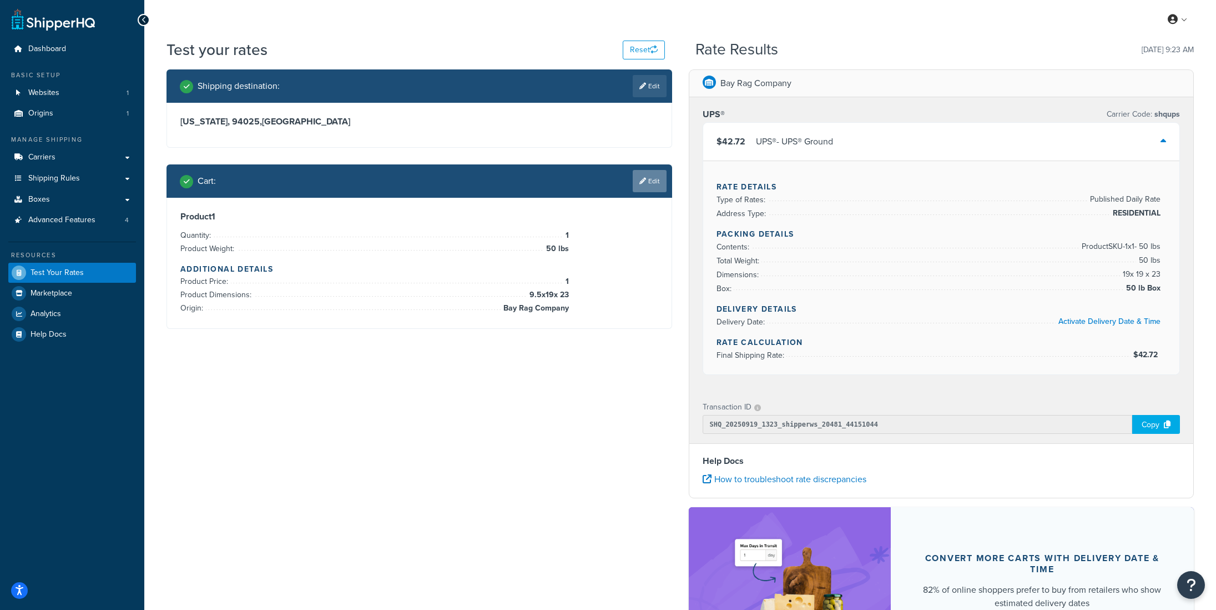
click at [642, 174] on link "Edit" at bounding box center [650, 181] width 34 height 22
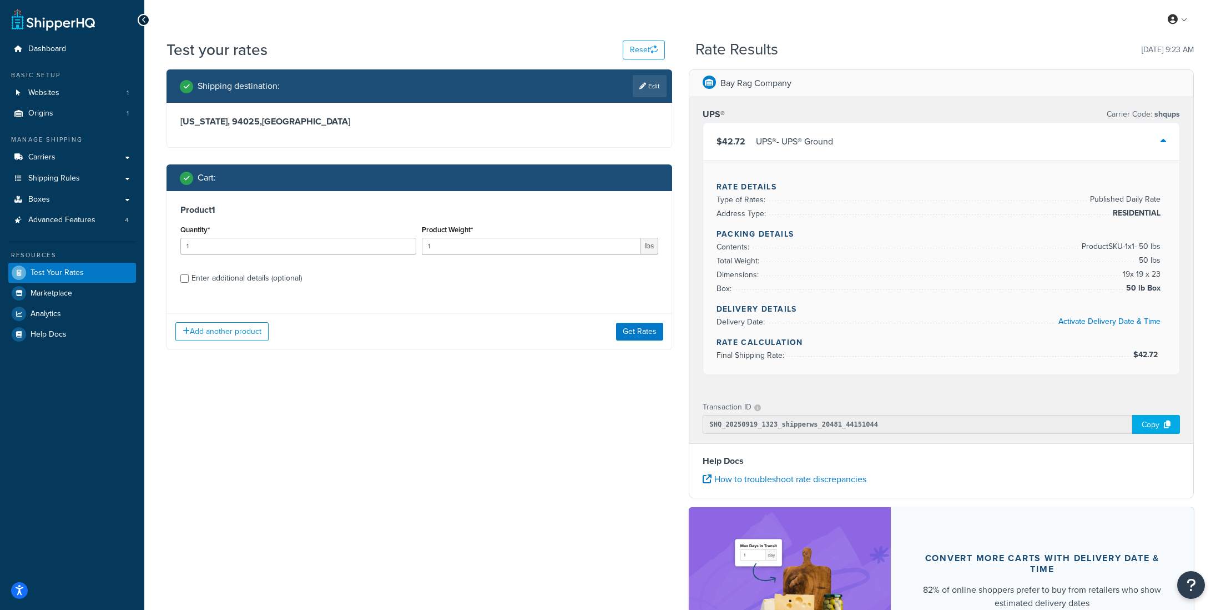
click at [267, 281] on div "Enter additional details (optional)" at bounding box center [247, 278] width 110 height 16
click at [189, 281] on input "Enter additional details (optional)" at bounding box center [184, 278] width 8 height 8
checkbox input "true"
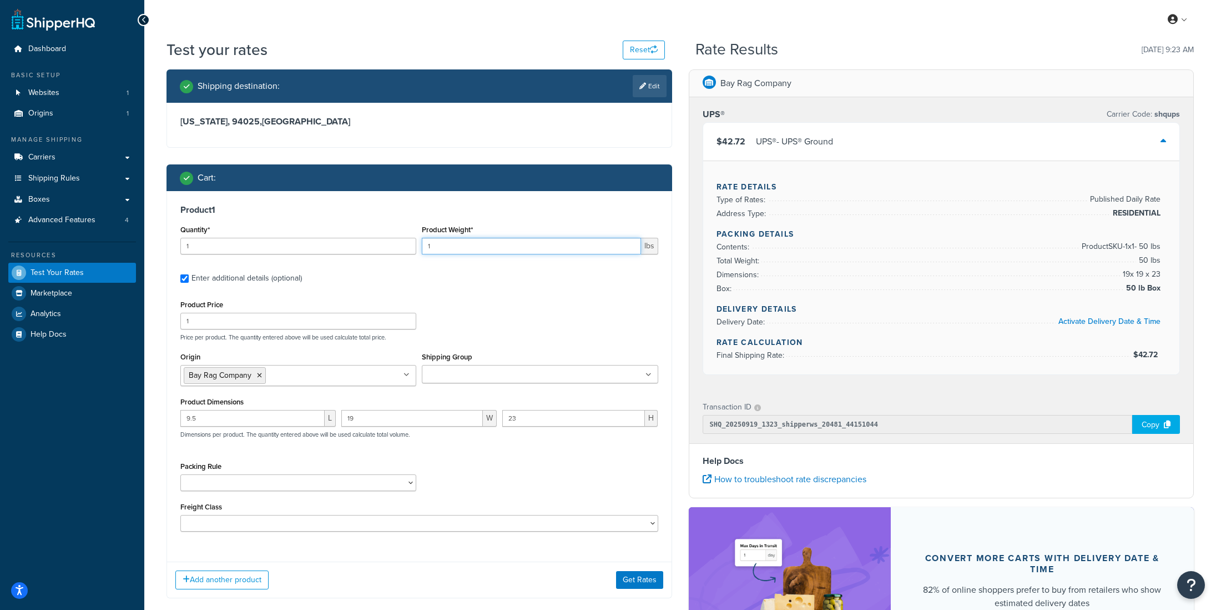
click at [455, 247] on input "1" at bounding box center [531, 246] width 219 height 17
type input "50"
drag, startPoint x: 210, startPoint y: 420, endPoint x: 159, endPoint y: 419, distance: 51.6
click at [159, 419] on div "Shipping destination : Edit California, 94025 , United States Cart : Product 1 …" at bounding box center [419, 341] width 522 height 545
type input "1"
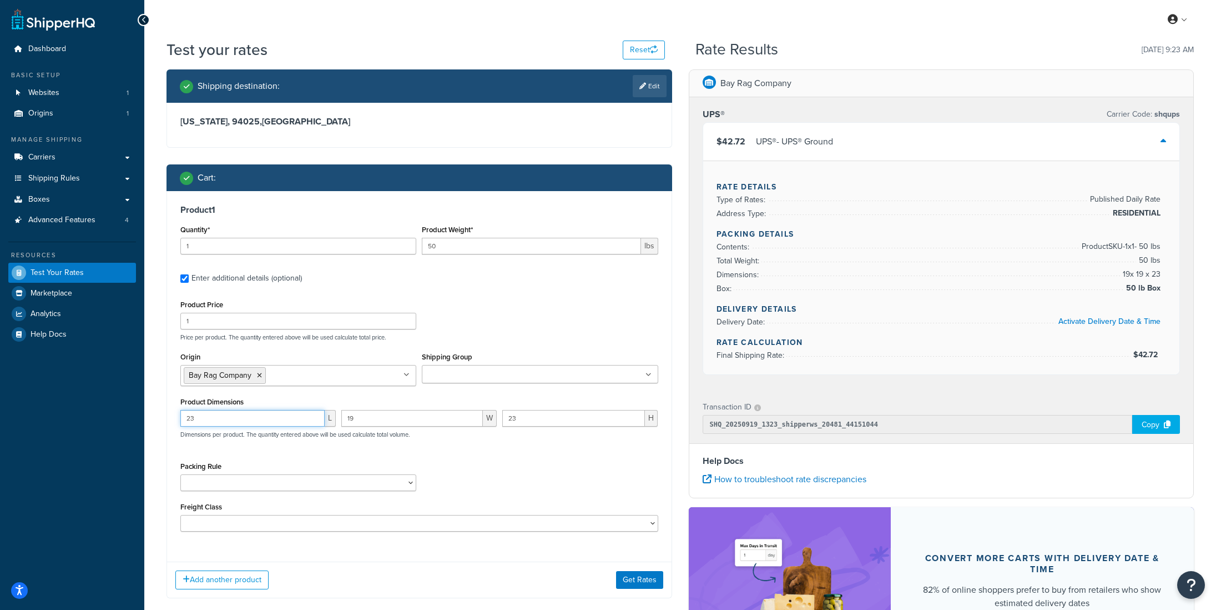
type input "23"
click at [487, 415] on div "23 L 19 W 23 H Dimensions per product. The quantity entered above will be used …" at bounding box center [420, 430] width 484 height 41
type input "19"
click at [490, 462] on div "Packing Rule Ship SKU Separately" at bounding box center [420, 479] width 484 height 41
click at [642, 586] on button "Get Rates" at bounding box center [639, 580] width 47 height 18
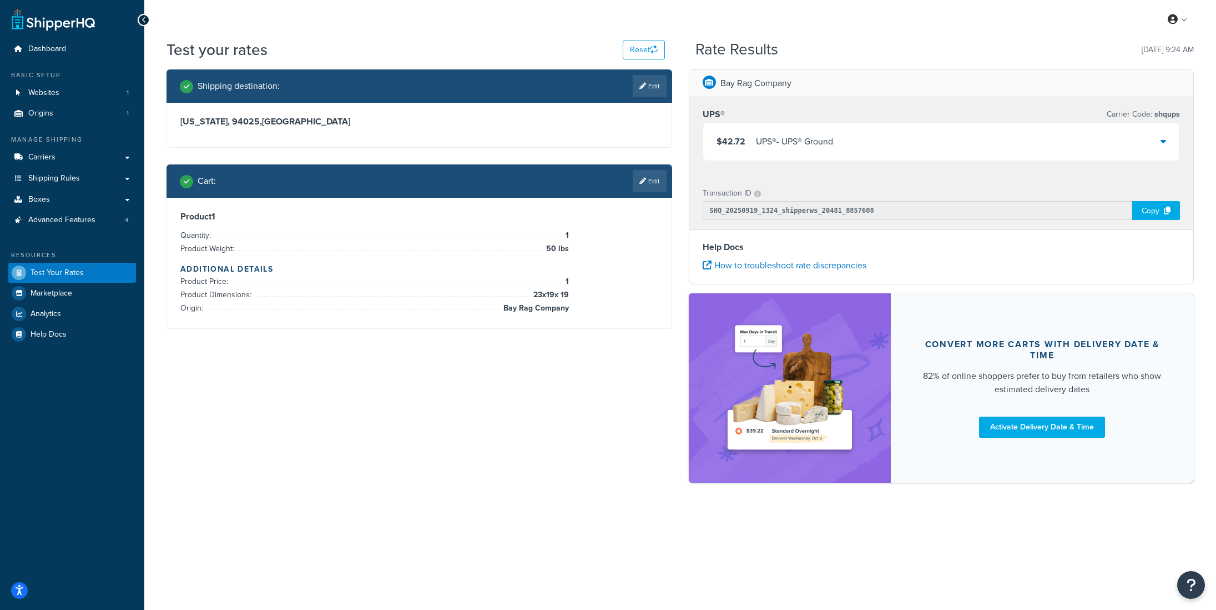
click at [854, 139] on div "$42.72 UPS® - UPS® Ground" at bounding box center [941, 142] width 477 height 38
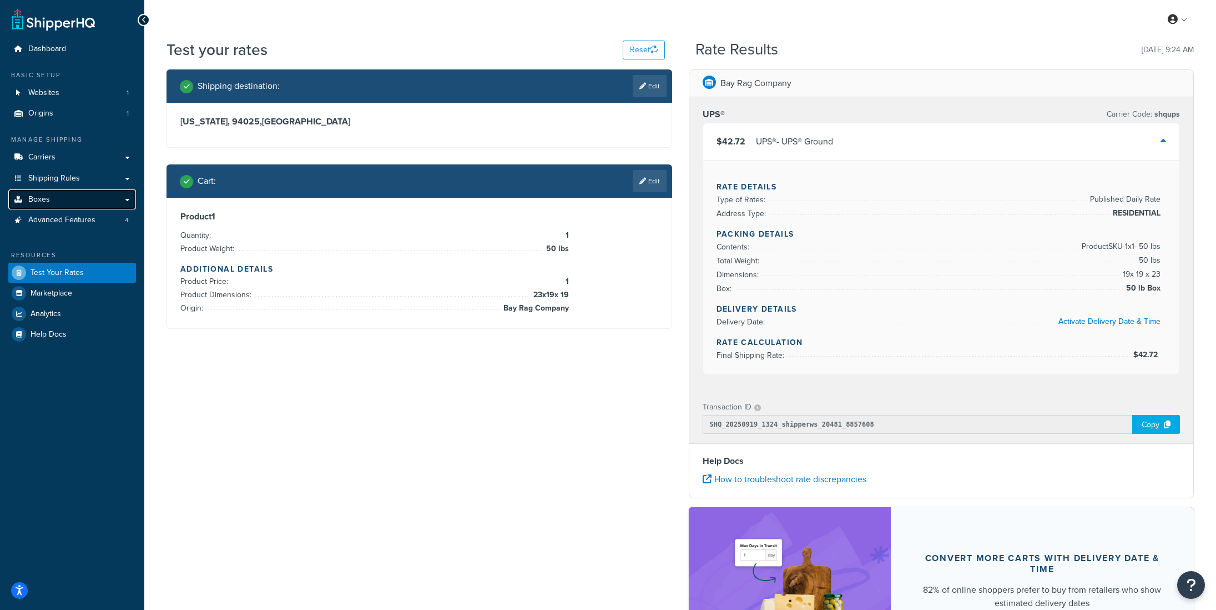
click at [53, 202] on link "Boxes" at bounding box center [72, 199] width 128 height 21
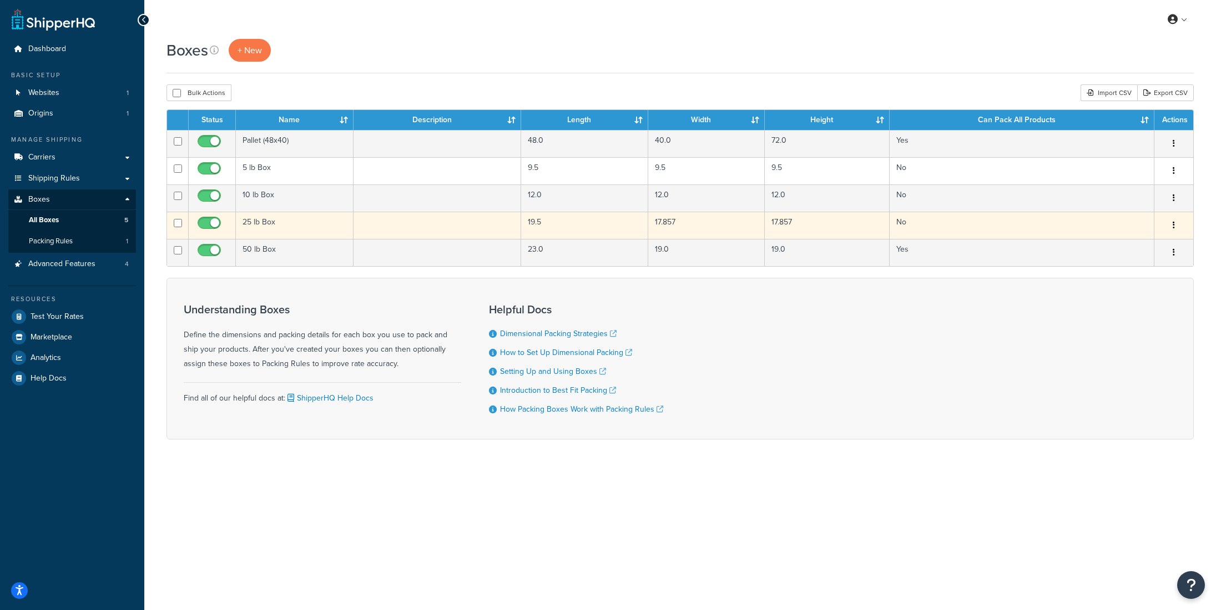
click at [263, 224] on td "25 lb Box" at bounding box center [295, 225] width 118 height 27
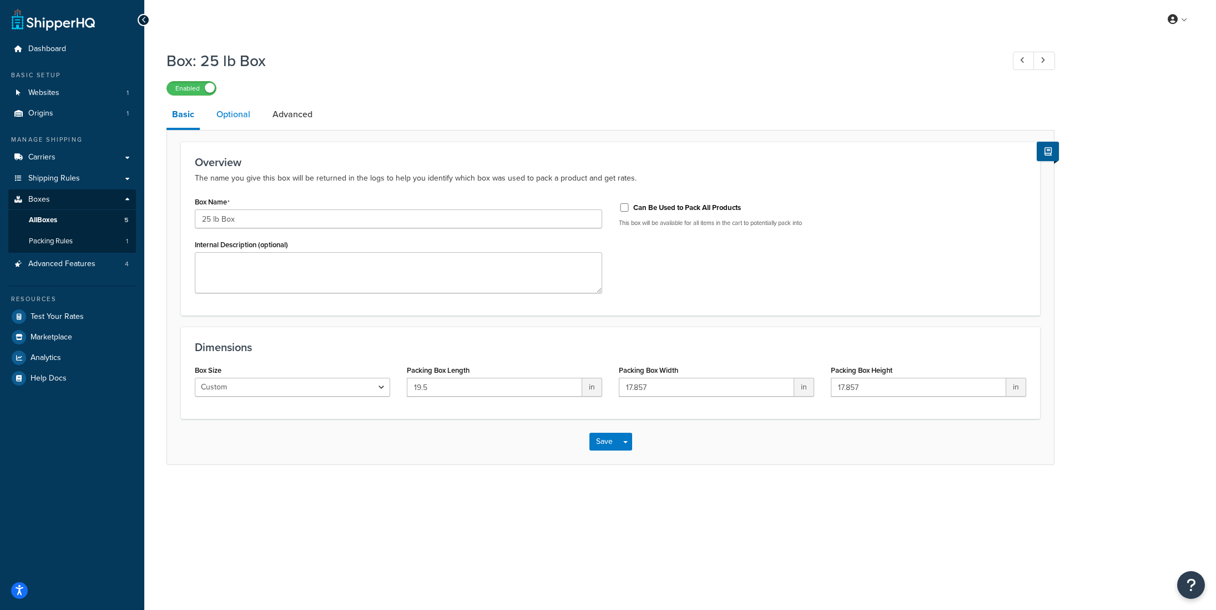
click at [239, 118] on link "Optional" at bounding box center [233, 114] width 45 height 27
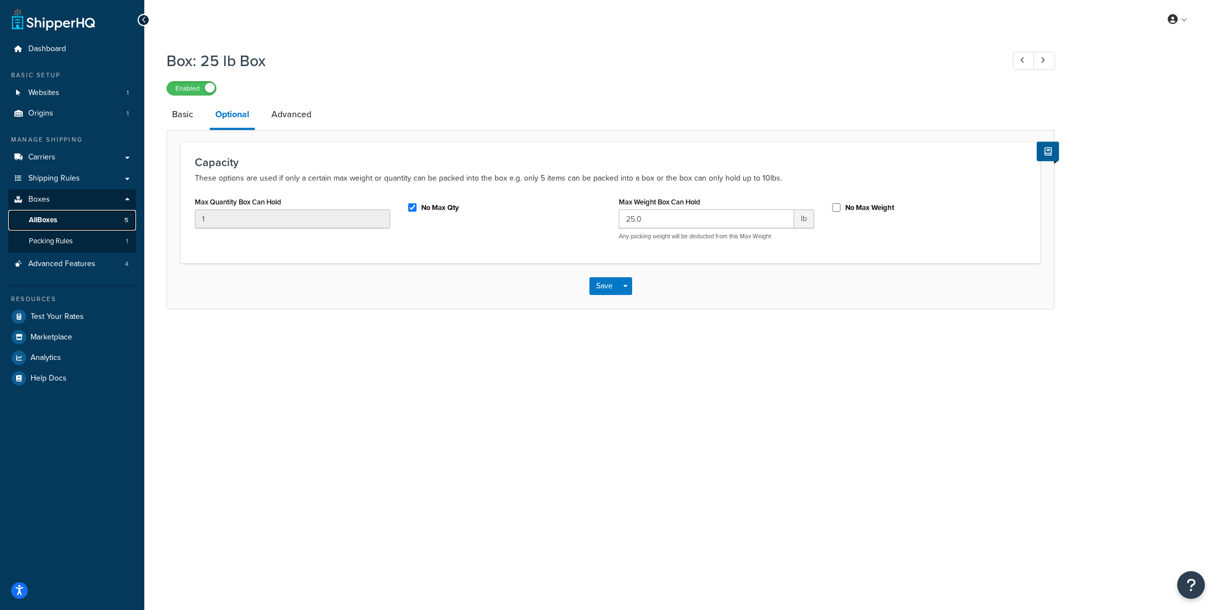
click at [61, 226] on link "All Boxes 5" at bounding box center [72, 220] width 128 height 21
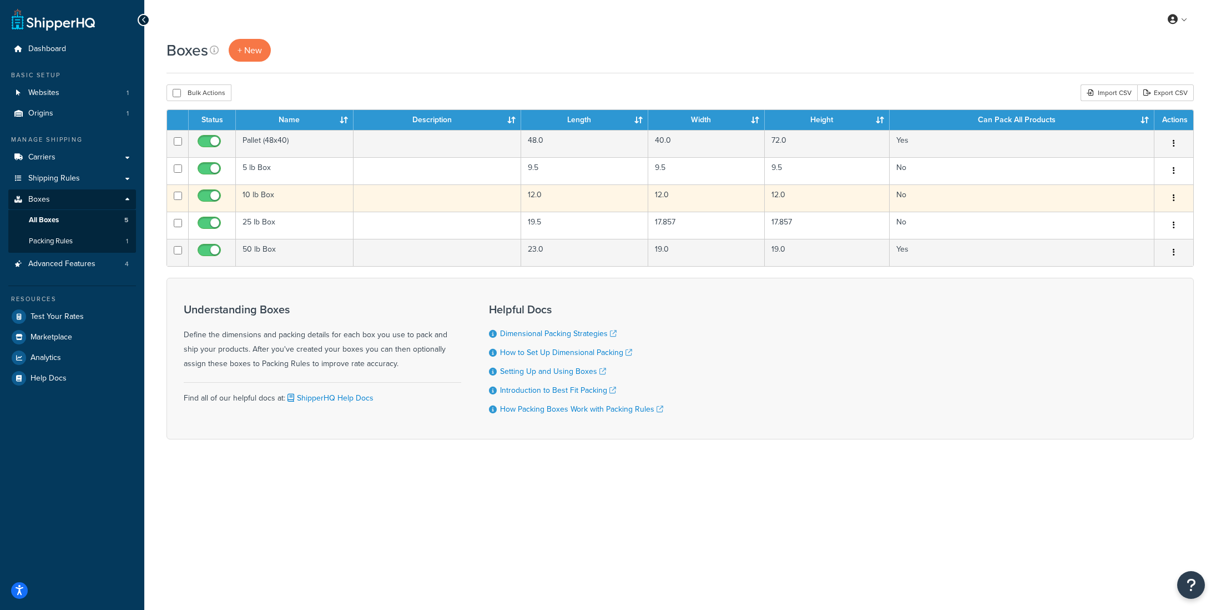
click at [269, 195] on td "10 lb Box" at bounding box center [295, 197] width 118 height 27
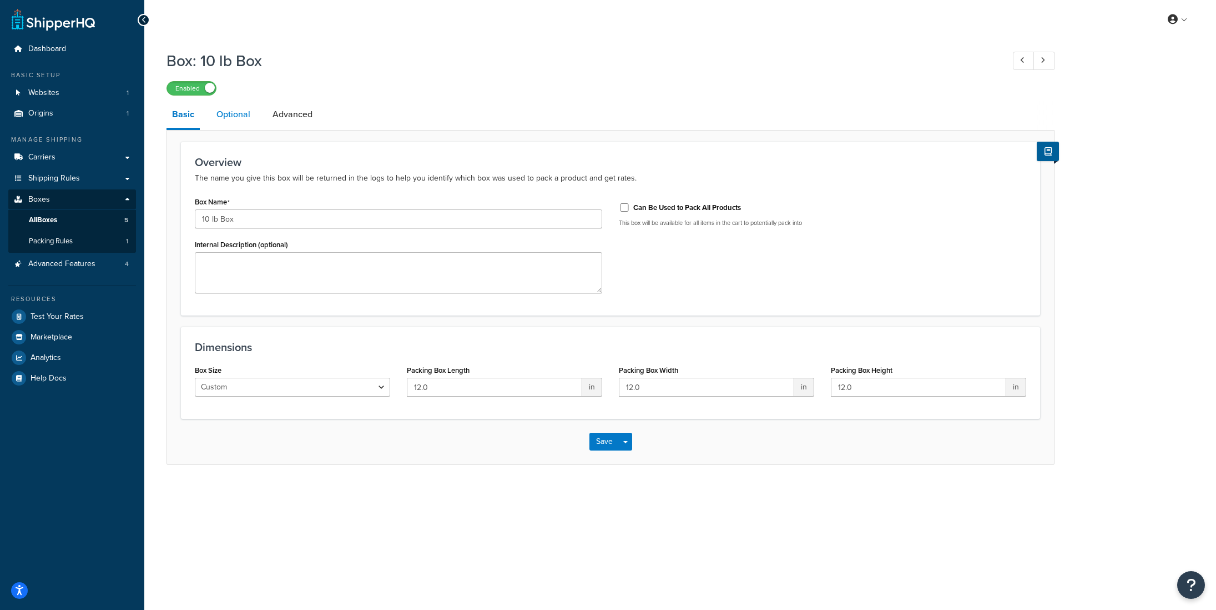
click at [238, 114] on link "Optional" at bounding box center [233, 114] width 45 height 27
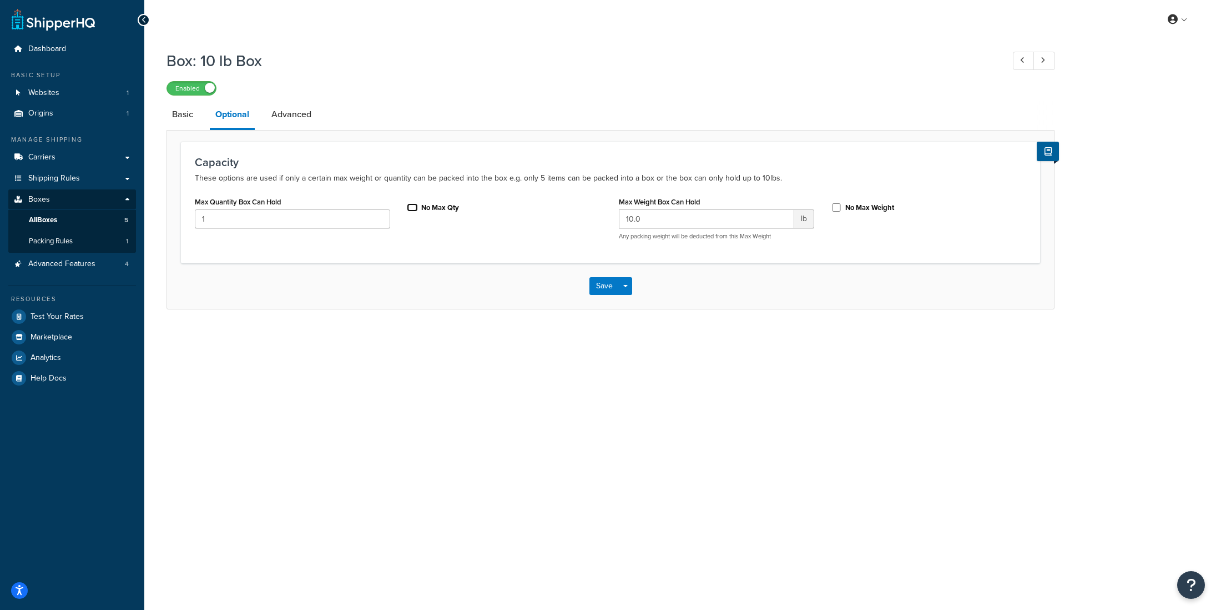
click at [409, 209] on input "No Max Qty" at bounding box center [412, 207] width 11 height 8
checkbox input "false"
click at [64, 226] on link "All Boxes 5" at bounding box center [72, 220] width 128 height 21
click at [188, 119] on link "Basic" at bounding box center [183, 114] width 32 height 27
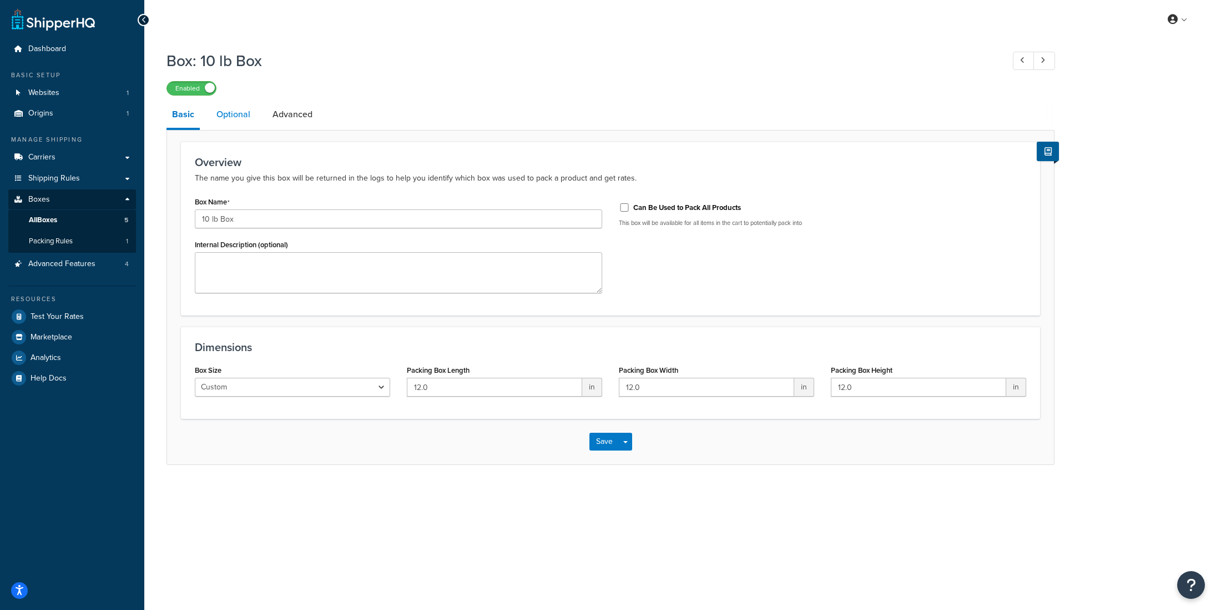
click at [227, 112] on link "Optional" at bounding box center [233, 114] width 45 height 27
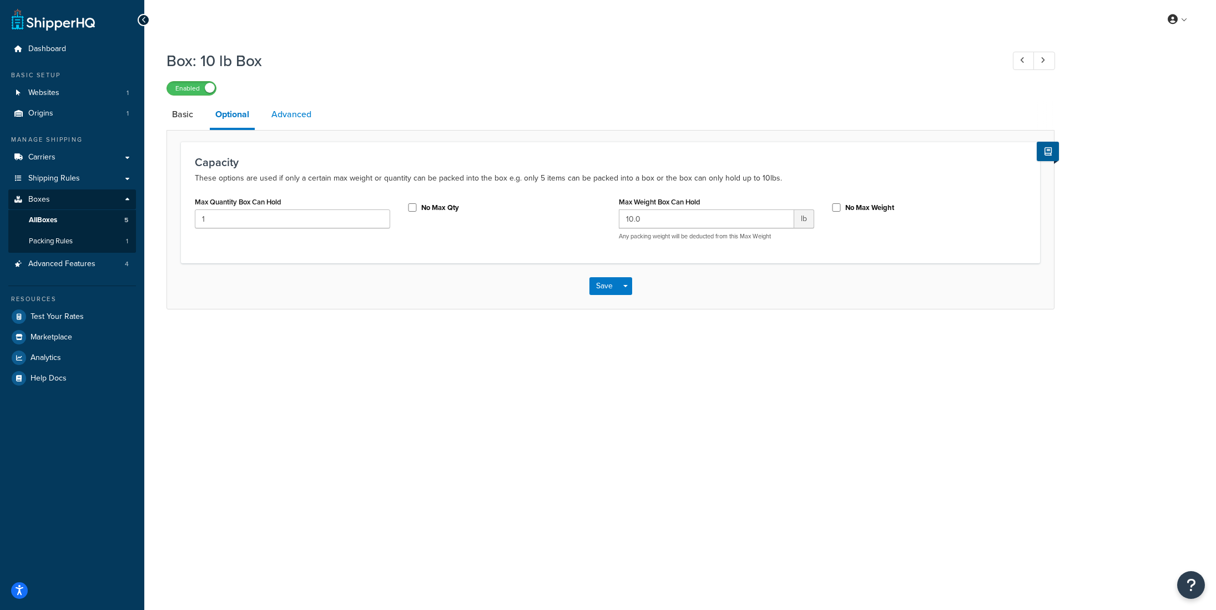
click at [299, 115] on link "Advanced" at bounding box center [291, 114] width 51 height 27
select select "92.5"
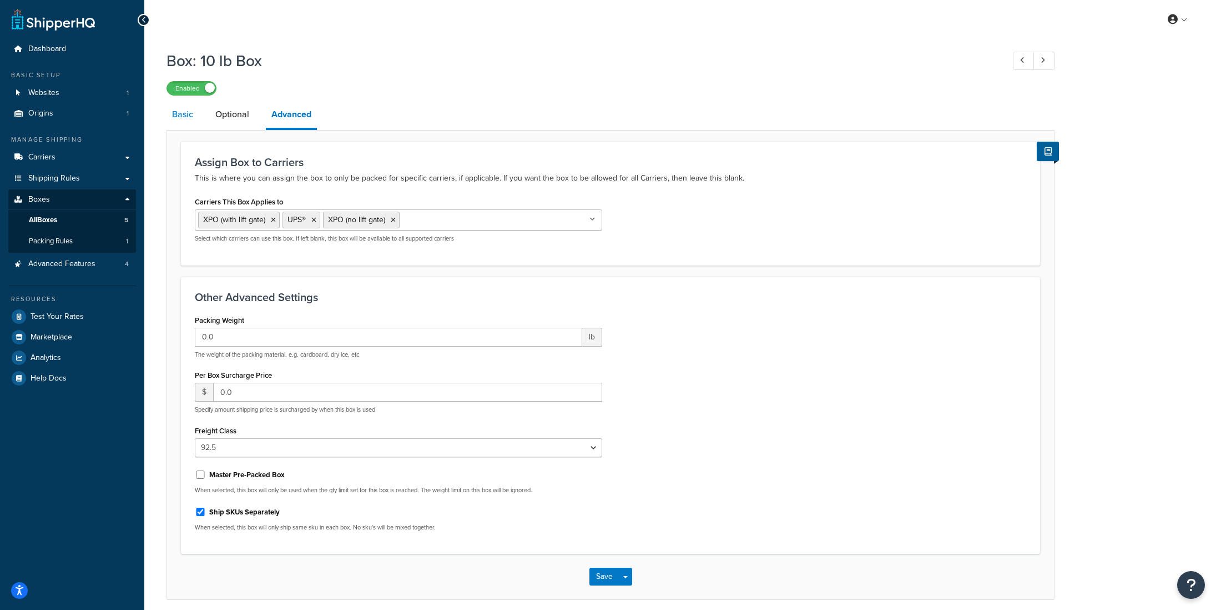
click at [189, 119] on link "Basic" at bounding box center [183, 114] width 32 height 27
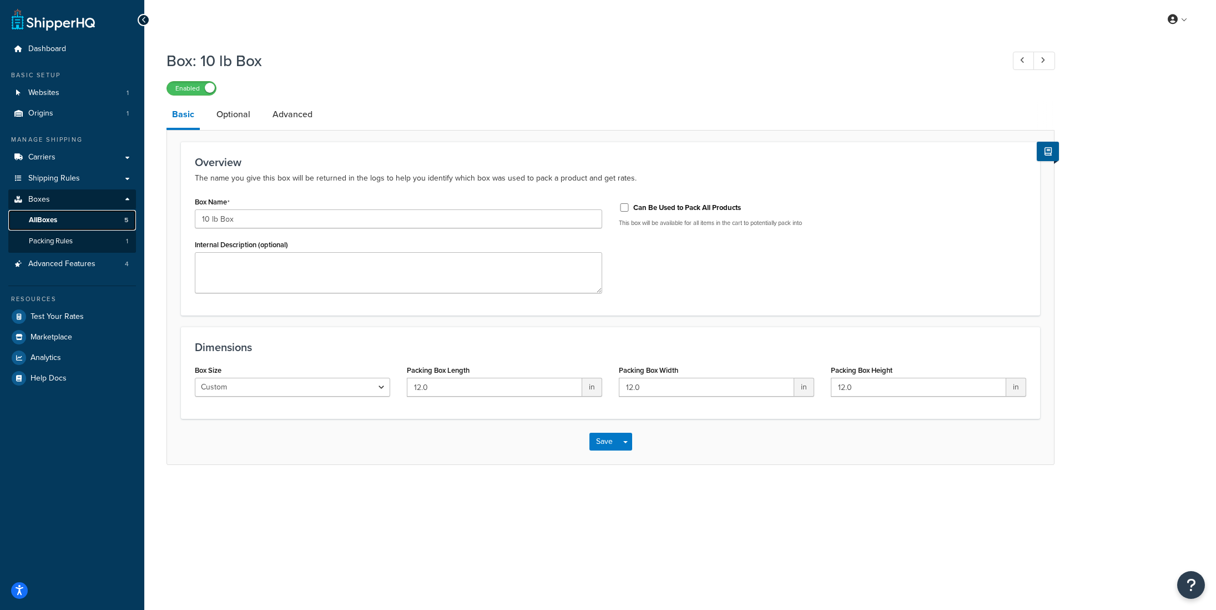
click at [54, 218] on span "All Boxes" at bounding box center [43, 219] width 28 height 9
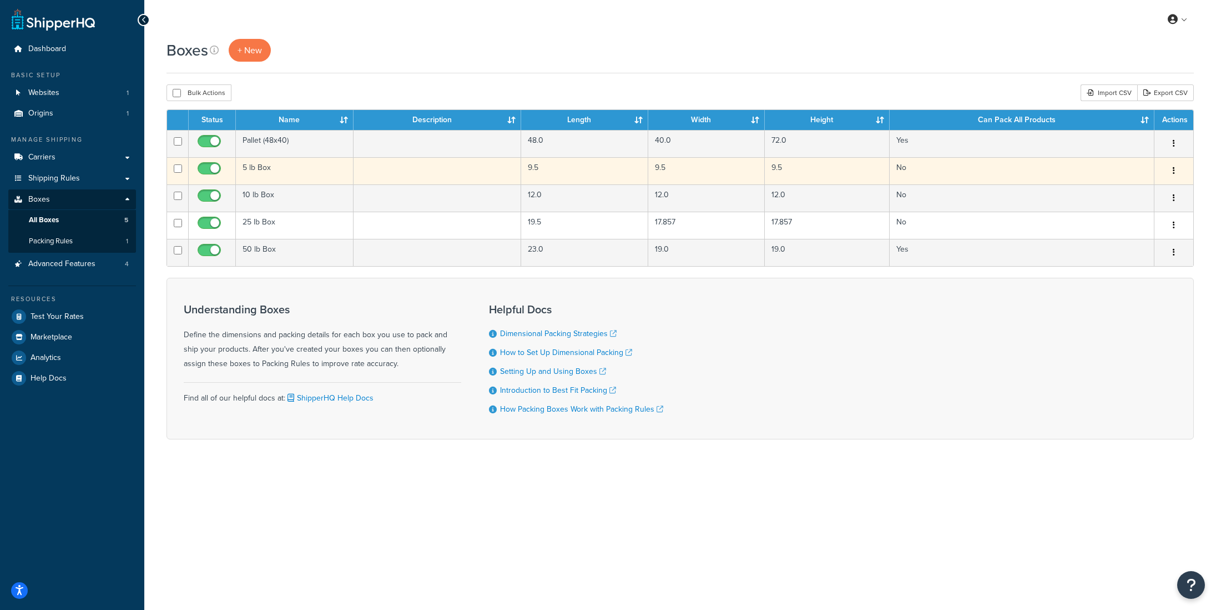
click at [1175, 172] on icon "button" at bounding box center [1174, 171] width 2 height 8
click at [1125, 236] on link "Delete" at bounding box center [1138, 237] width 88 height 23
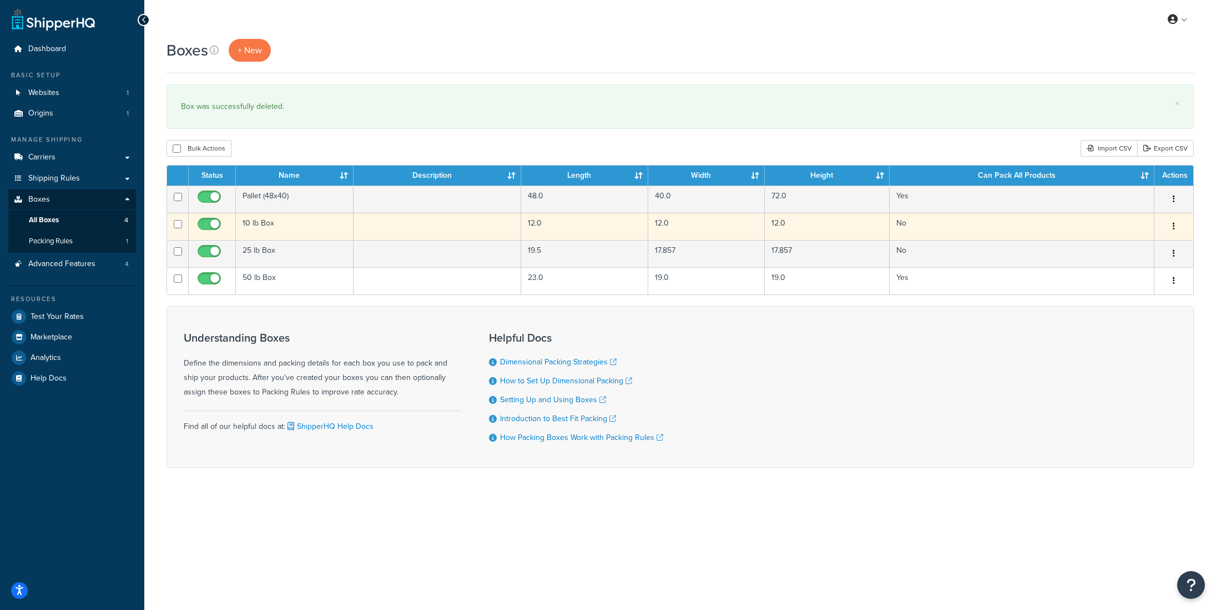
click at [1174, 226] on icon "button" at bounding box center [1174, 226] width 2 height 8
click at [1122, 268] on link "Duplicate" at bounding box center [1138, 270] width 88 height 23
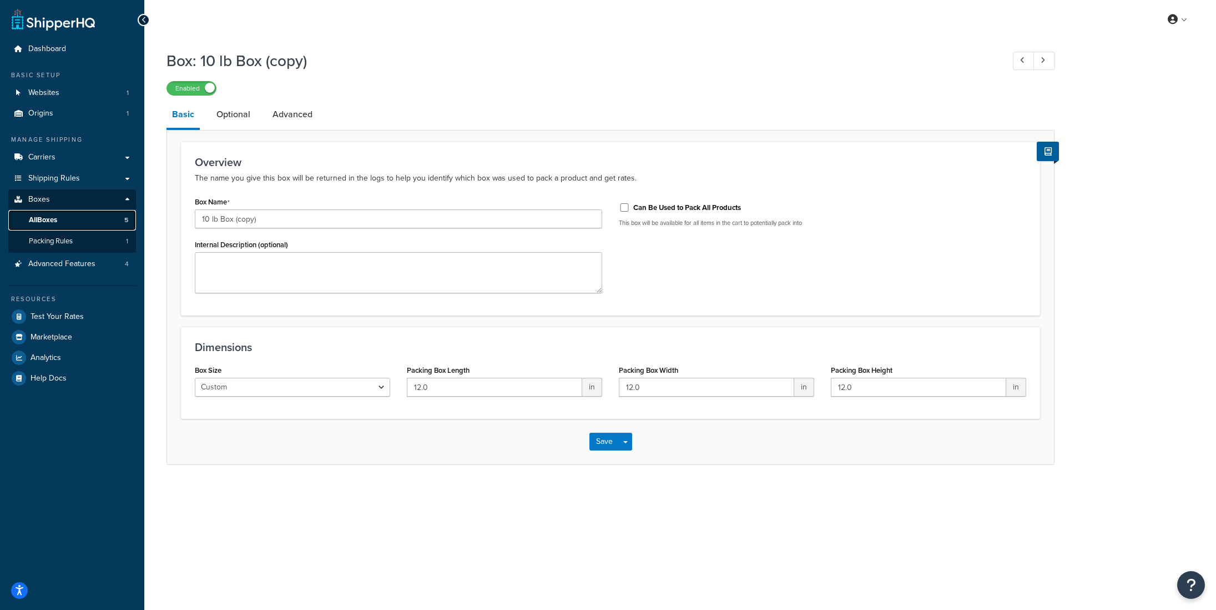
click at [51, 224] on span "All Boxes" at bounding box center [43, 219] width 28 height 9
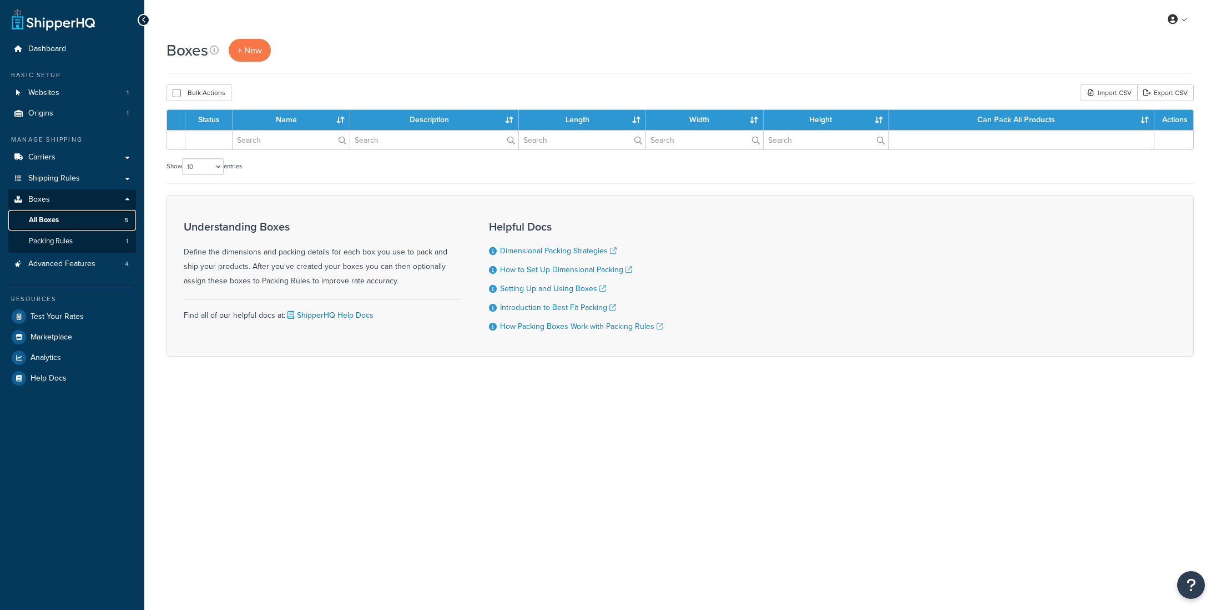
click at [51, 222] on span "All Boxes" at bounding box center [44, 219] width 30 height 9
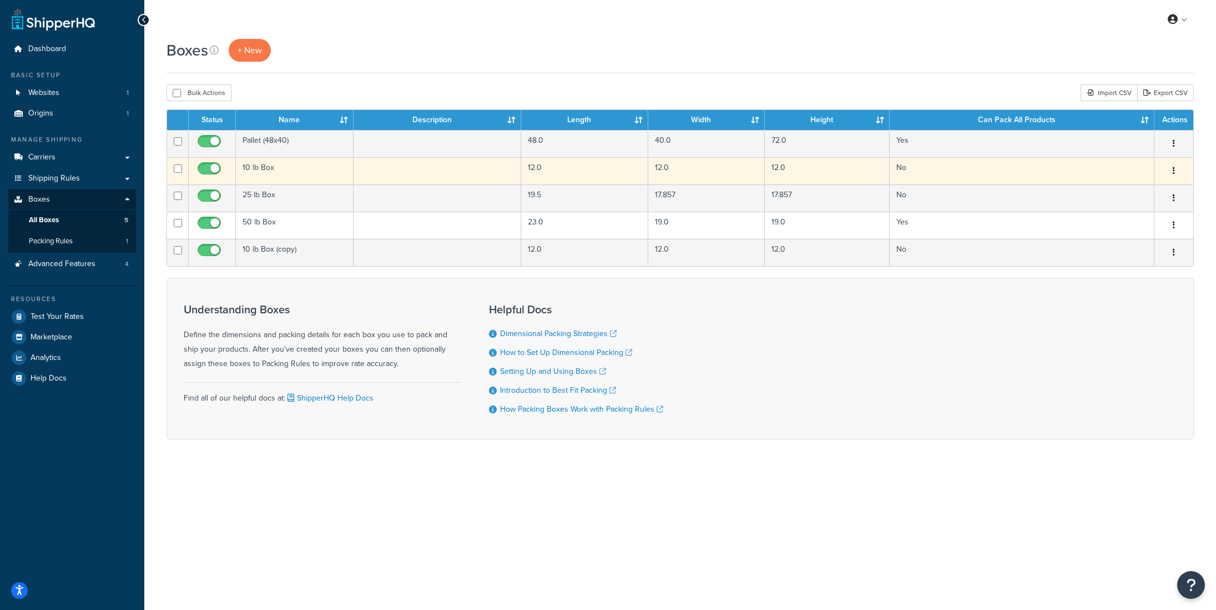
click at [1173, 168] on icon "button" at bounding box center [1174, 171] width 2 height 8
click at [1126, 235] on link "Delete" at bounding box center [1138, 237] width 88 height 23
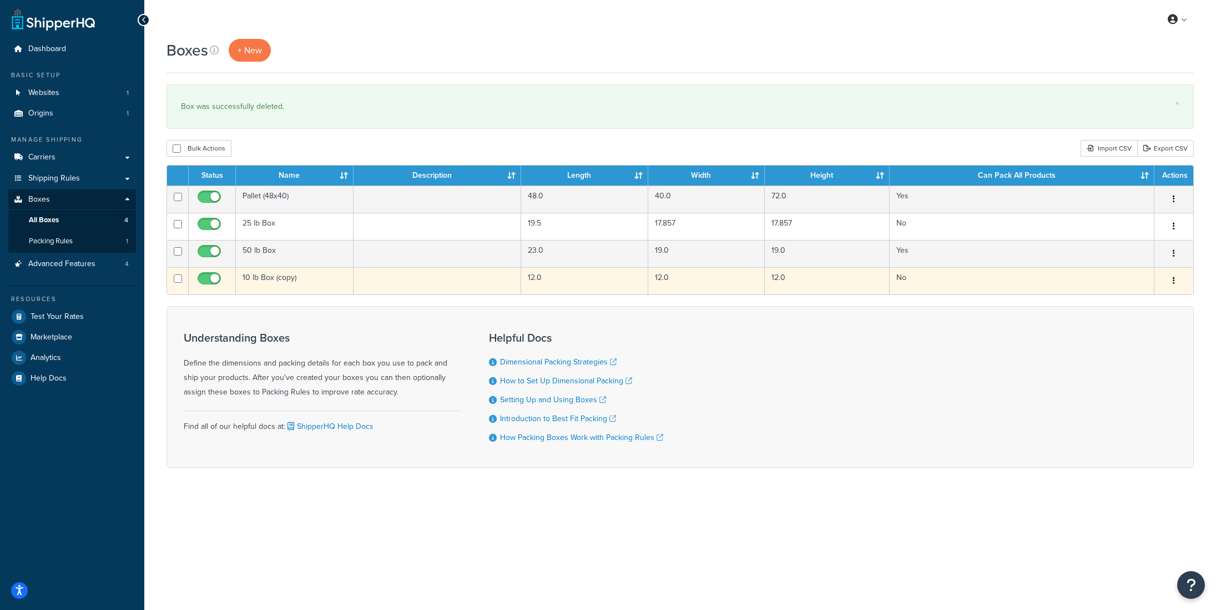
click at [1176, 281] on button "button" at bounding box center [1174, 281] width 16 height 18
click at [1122, 349] on link "Delete" at bounding box center [1138, 347] width 88 height 23
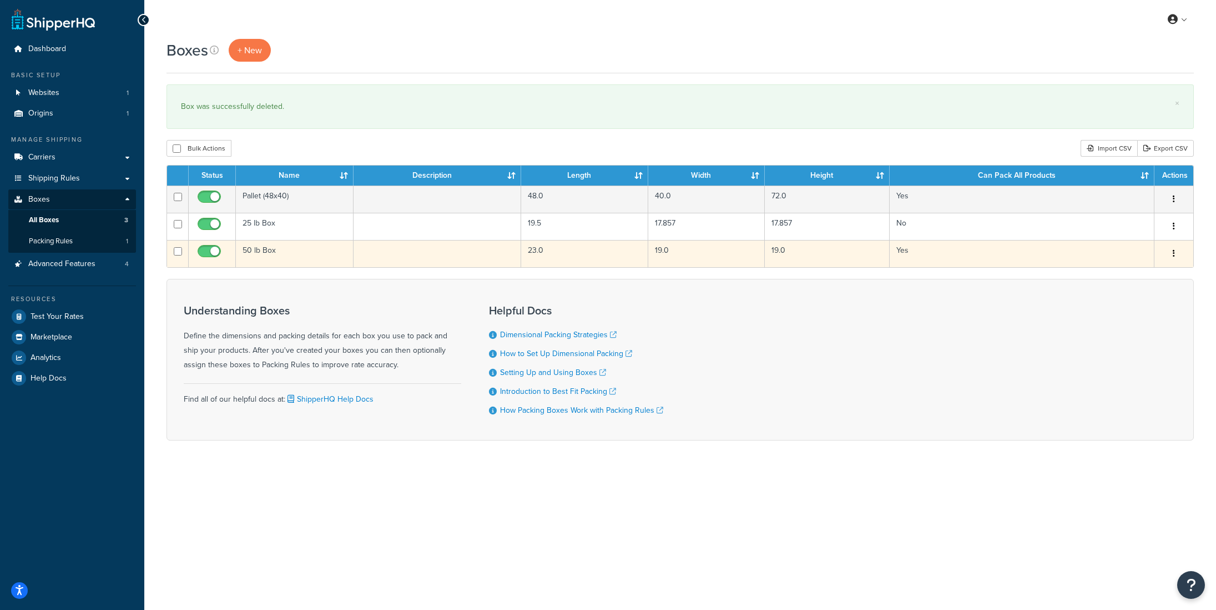
click at [286, 255] on td "50 lb Box" at bounding box center [295, 253] width 118 height 27
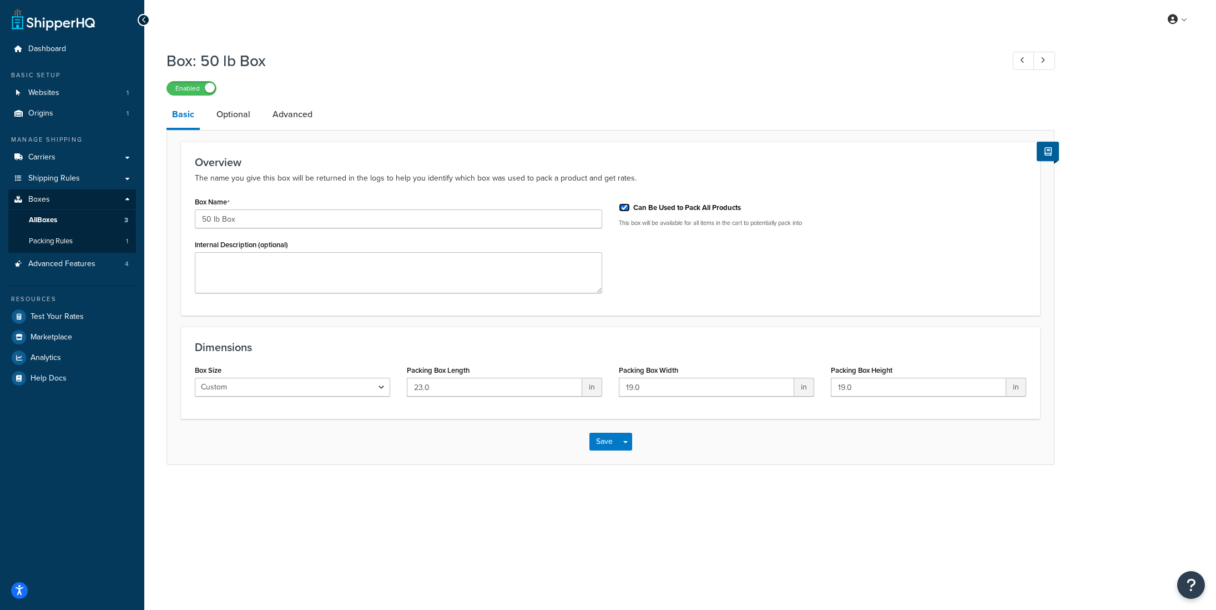
click at [623, 209] on input "Can Be Used to Pack All Products" at bounding box center [624, 207] width 11 height 8
checkbox input "false"
click at [232, 114] on link "Optional" at bounding box center [233, 114] width 45 height 27
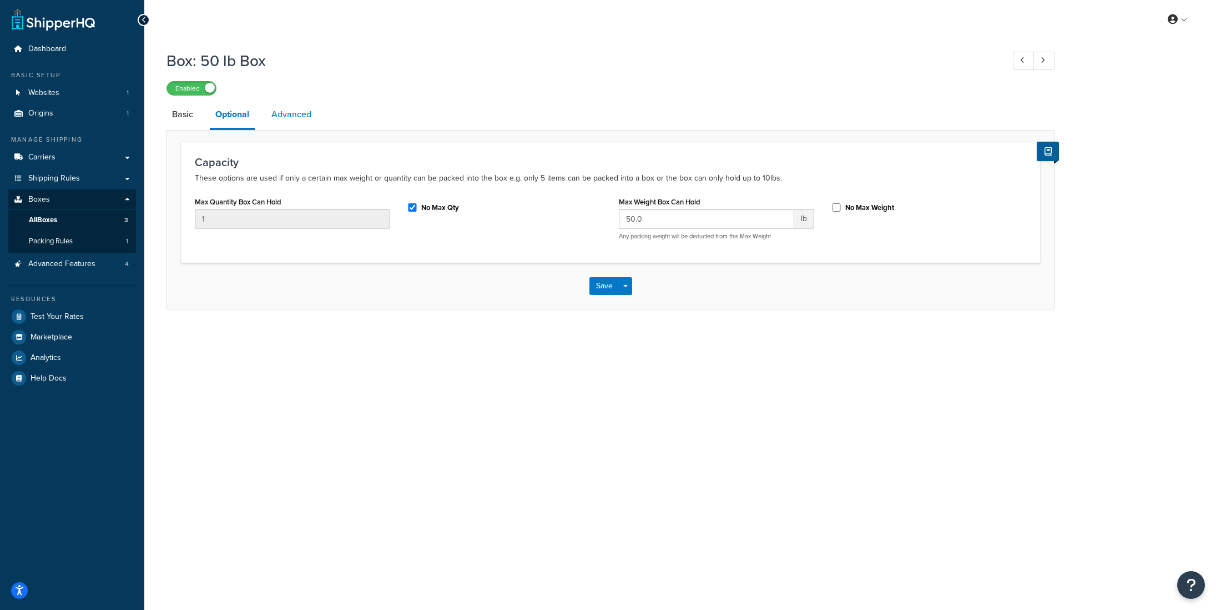
click at [304, 113] on link "Advanced" at bounding box center [291, 114] width 51 height 27
select select "92.5"
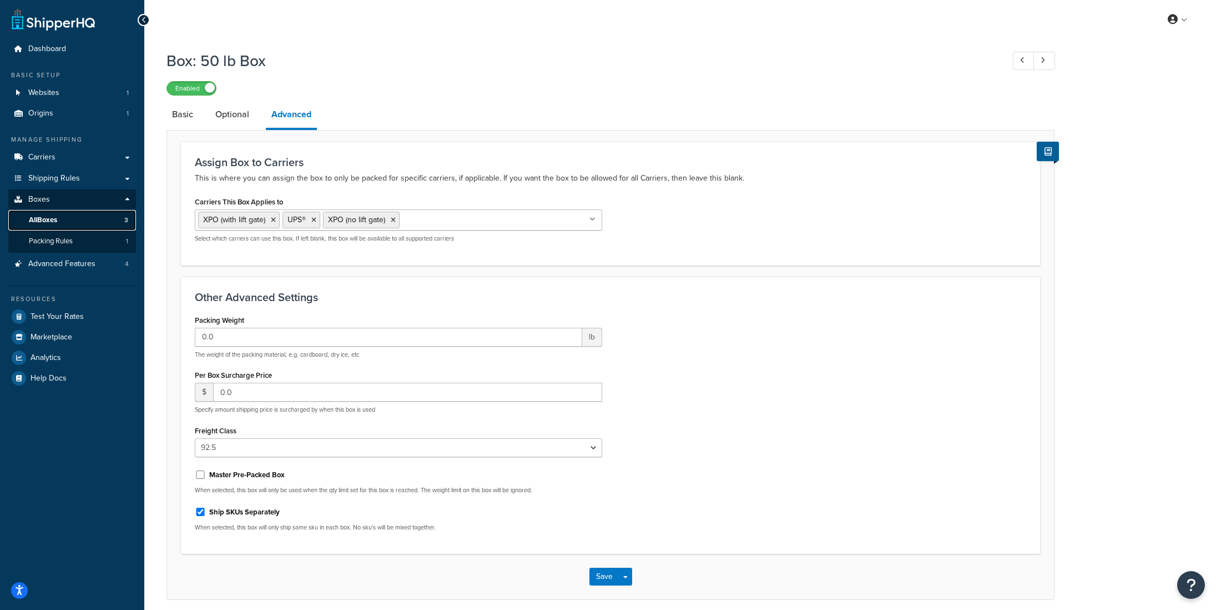
click at [66, 226] on link "All Boxes 3" at bounding box center [72, 220] width 128 height 21
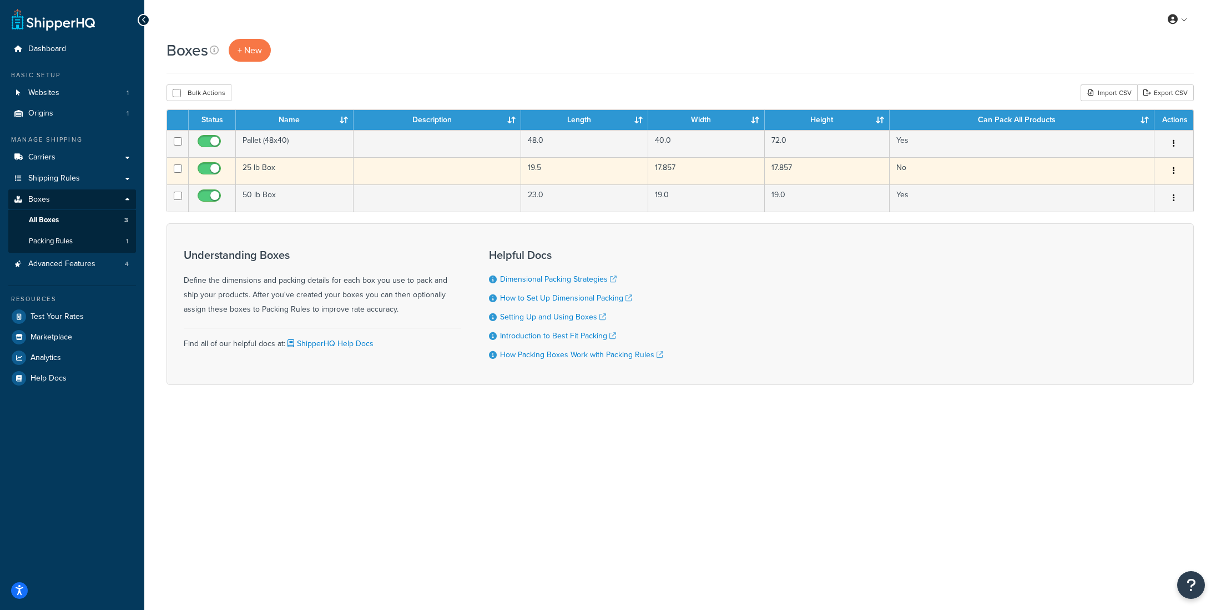
click at [178, 172] on input "checkbox" at bounding box center [178, 168] width 8 height 8
checkbox input "true"
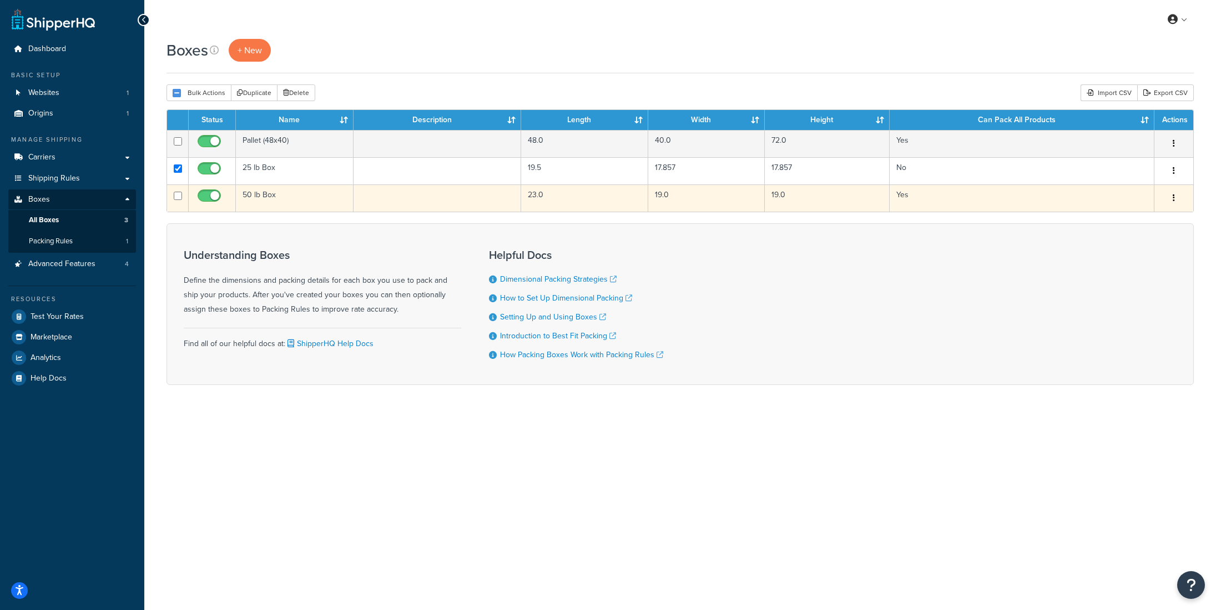
click at [178, 194] on input "checkbox" at bounding box center [178, 196] width 8 height 8
checkbox input "true"
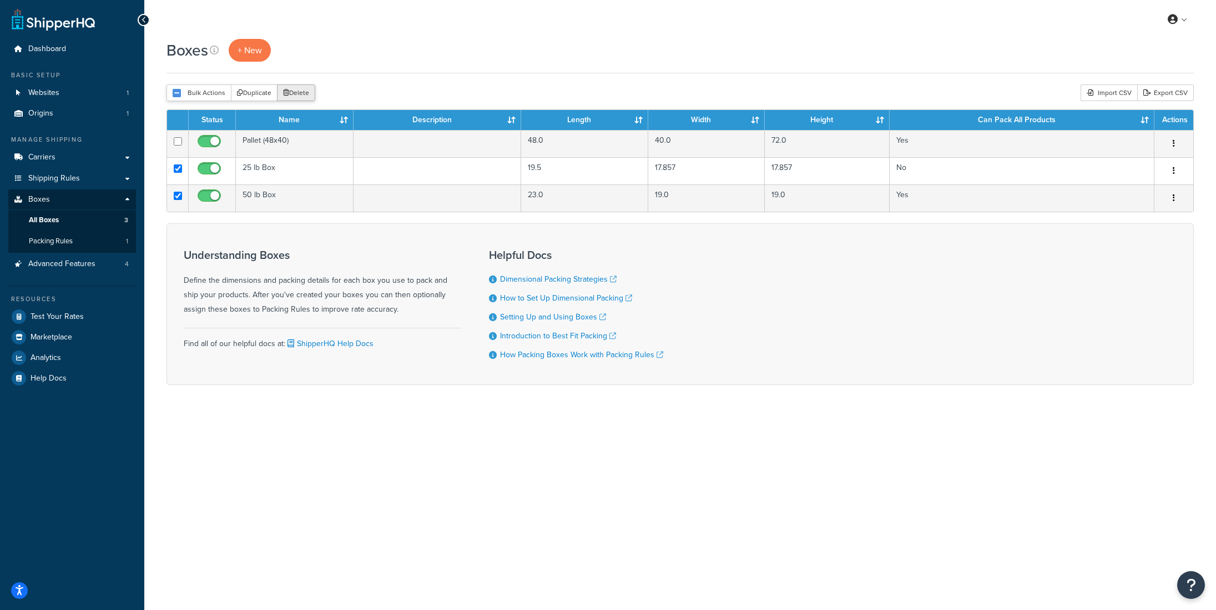
click at [288, 99] on button "Delete" at bounding box center [296, 92] width 38 height 17
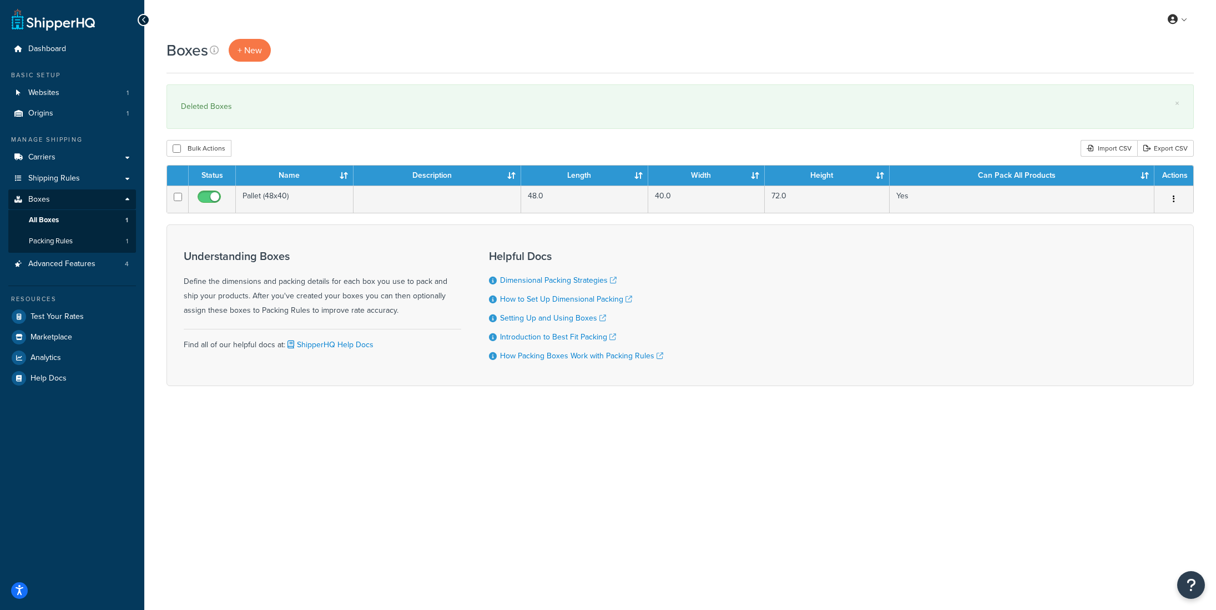
click at [370, 53] on div "Boxes + New" at bounding box center [681, 50] width 1028 height 23
click at [66, 317] on span "Test Your Rates" at bounding box center [57, 316] width 53 height 9
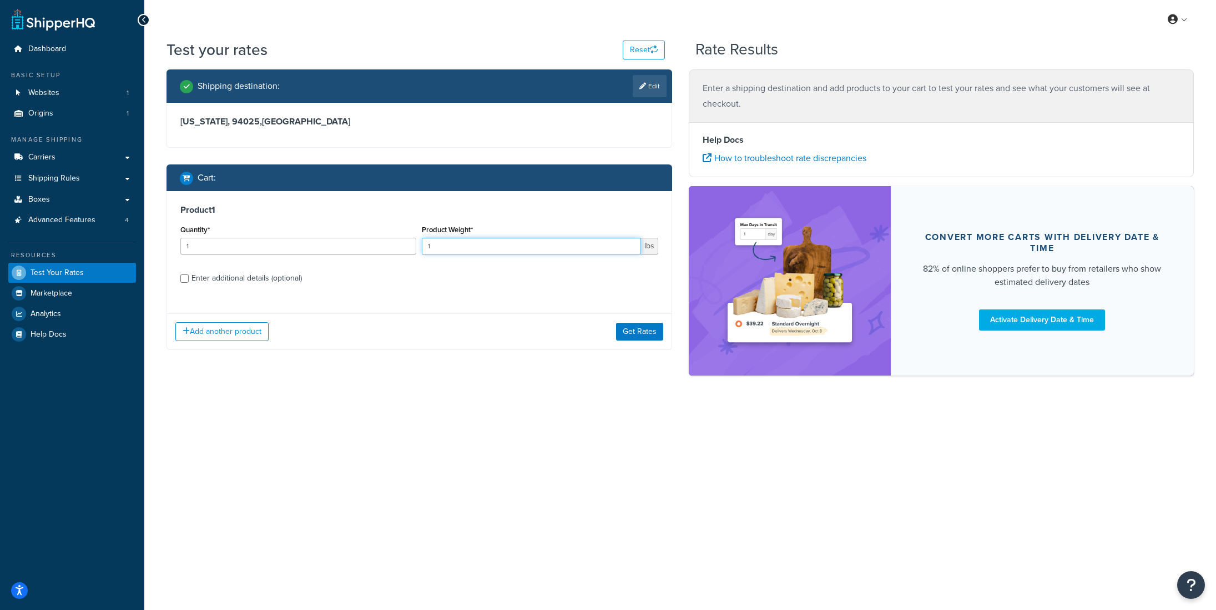
click at [442, 247] on input "1" at bounding box center [531, 246] width 219 height 17
type input "50"
click at [205, 271] on div "Enter additional details (optional)" at bounding box center [247, 278] width 110 height 16
click at [189, 274] on input "Enter additional details (optional)" at bounding box center [184, 278] width 8 height 8
checkbox input "true"
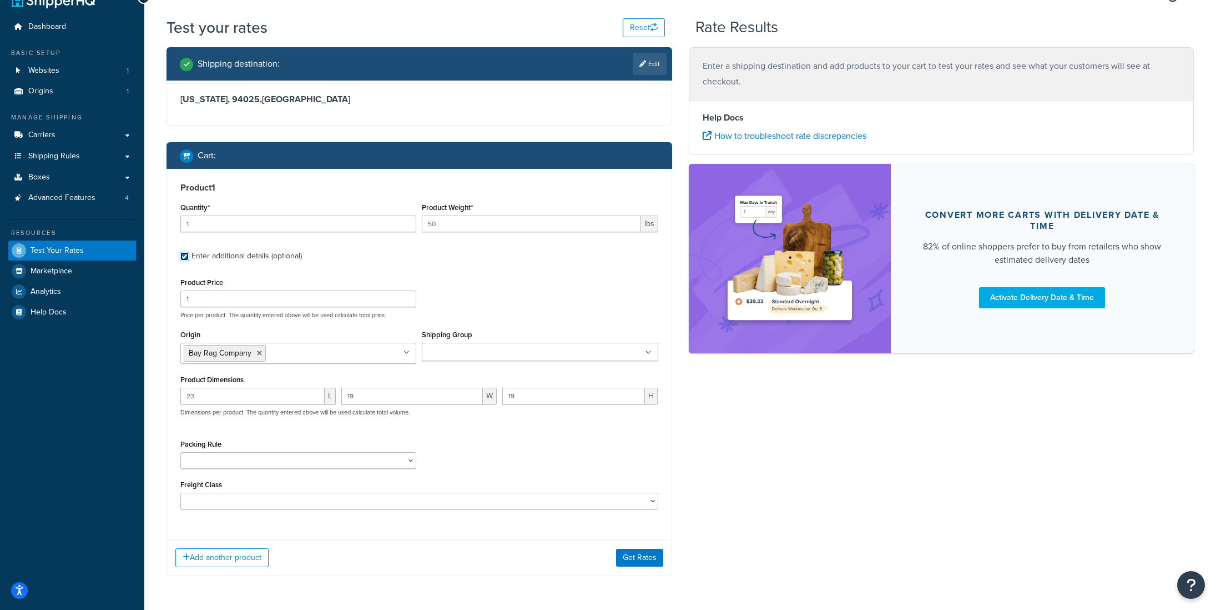
scroll to position [23, 0]
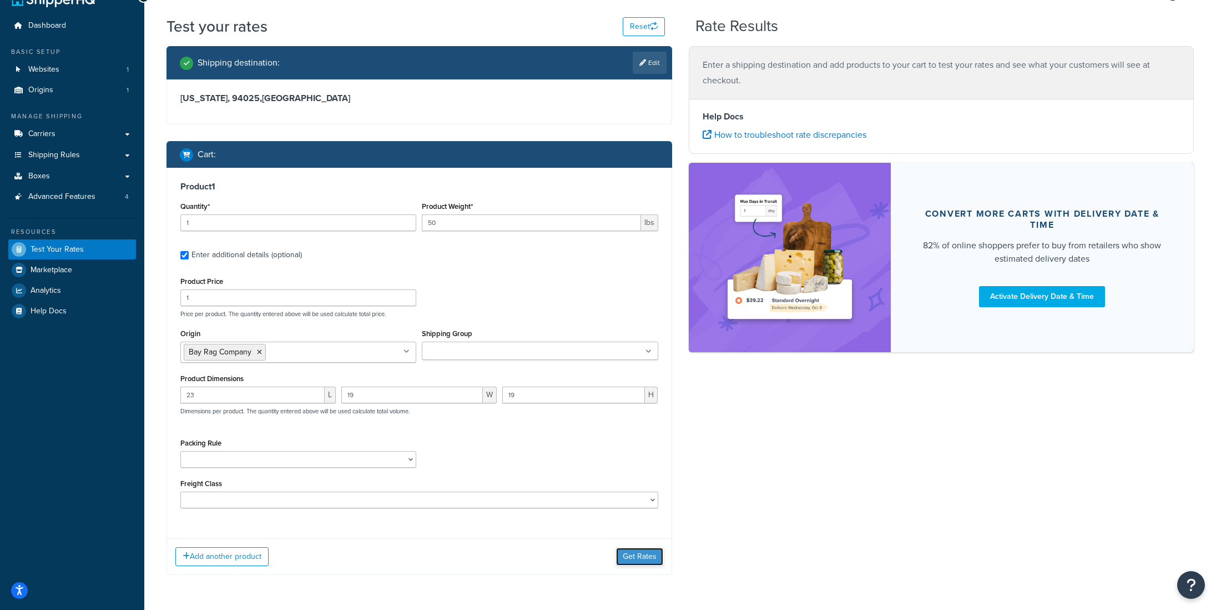
click at [638, 559] on button "Get Rates" at bounding box center [639, 556] width 47 height 18
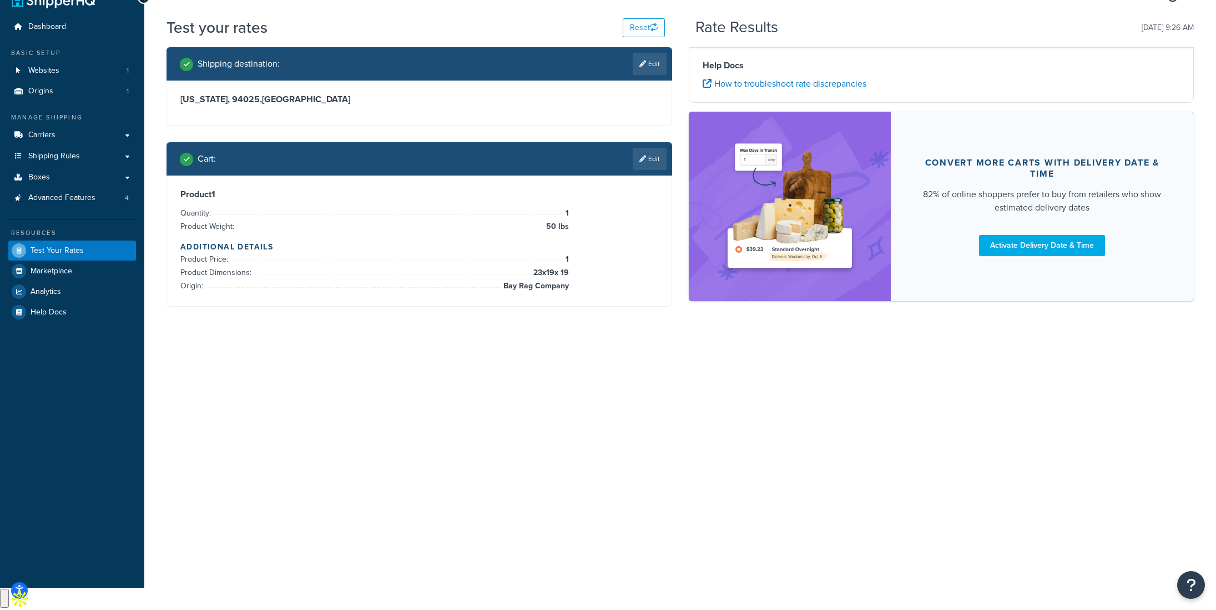
scroll to position [0, 0]
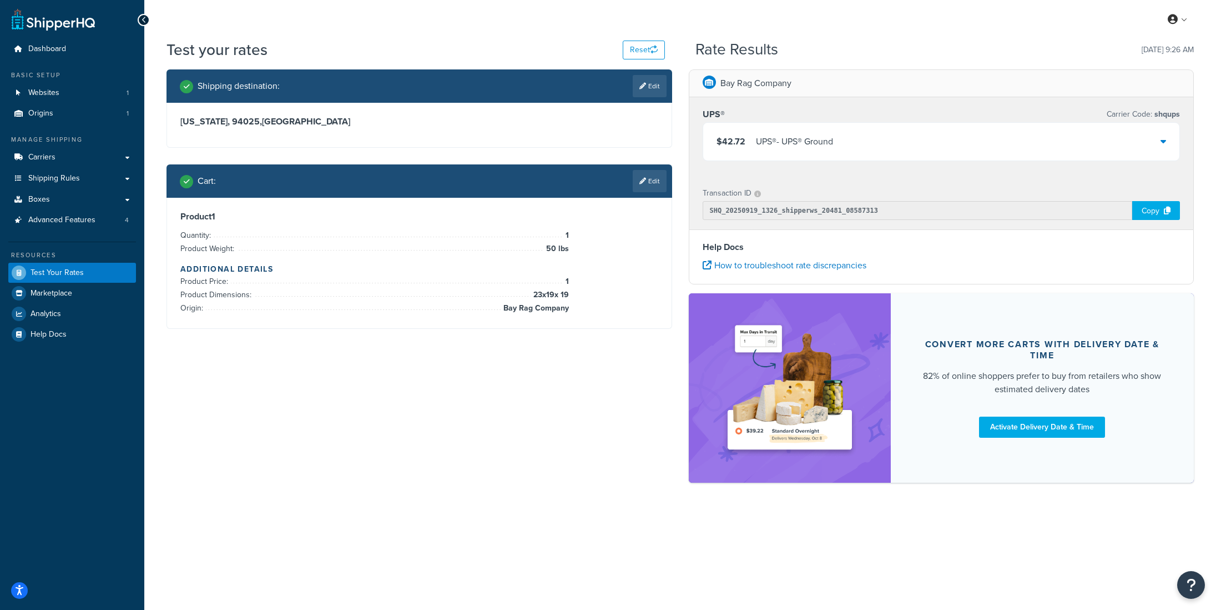
click at [759, 149] on div "UPS® - UPS® Ground" at bounding box center [794, 142] width 77 height 16
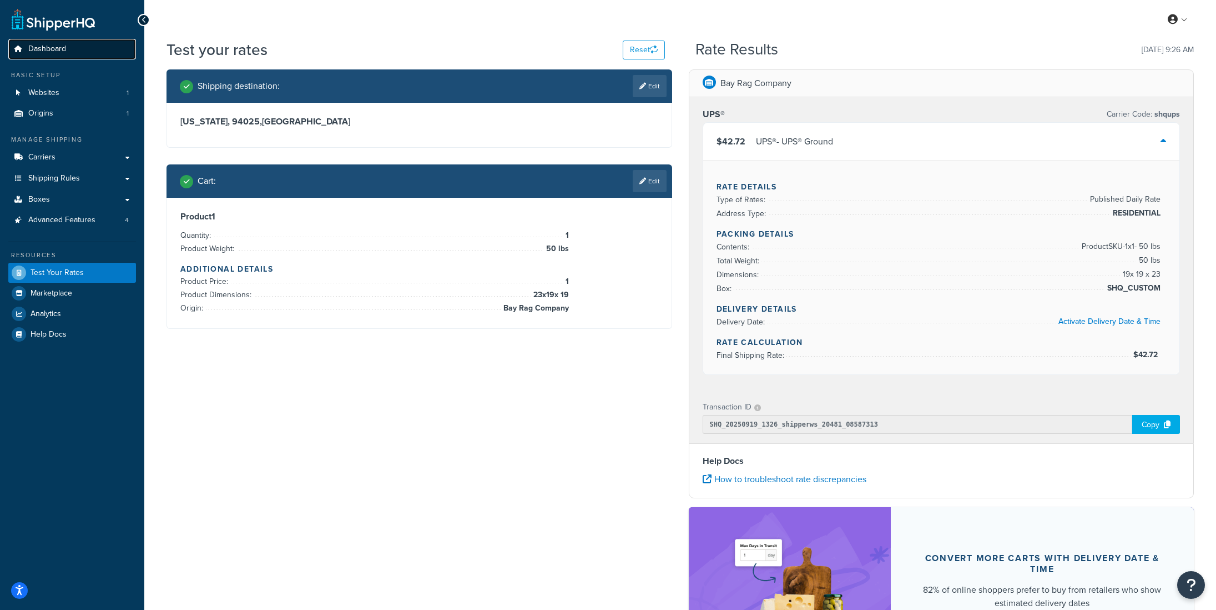
click at [40, 49] on span "Dashboard" at bounding box center [47, 48] width 38 height 9
